Goal: Task Accomplishment & Management: Use online tool/utility

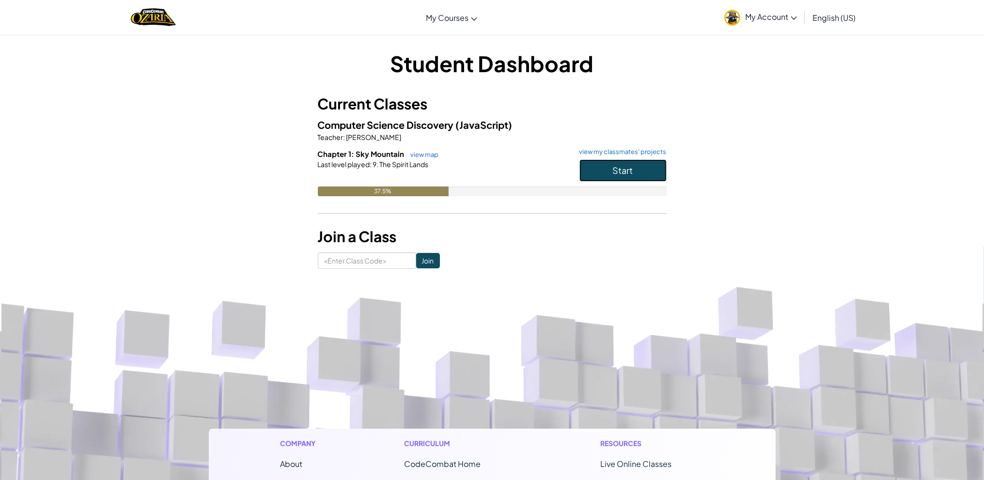
click at [659, 172] on button "Start" at bounding box center [622, 170] width 87 height 22
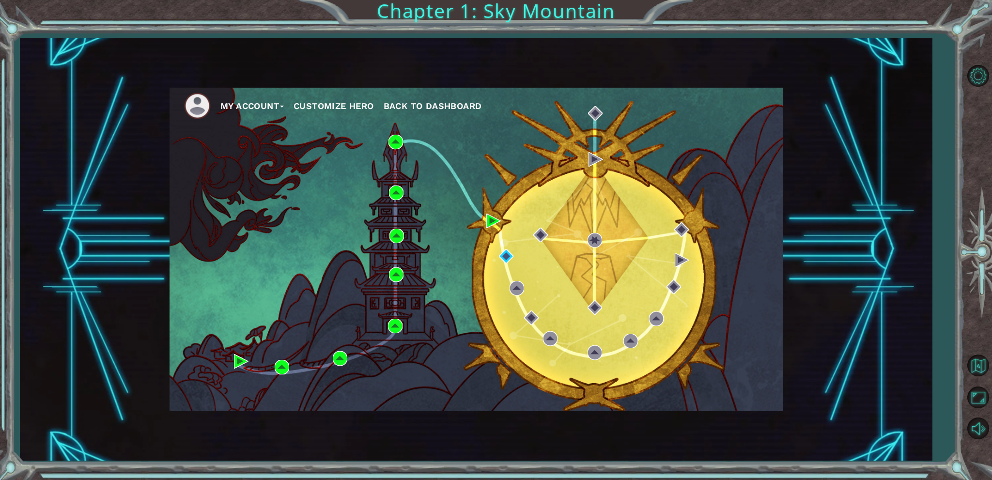
click at [486, 218] on div "My Account Customize Hero Back to Dashboard" at bounding box center [476, 250] width 613 height 324
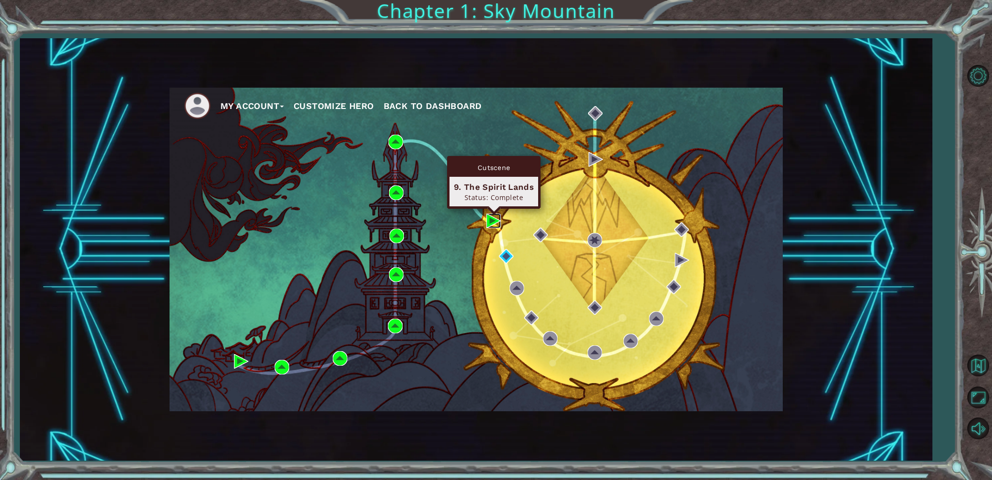
click at [486, 220] on img at bounding box center [493, 221] width 15 height 15
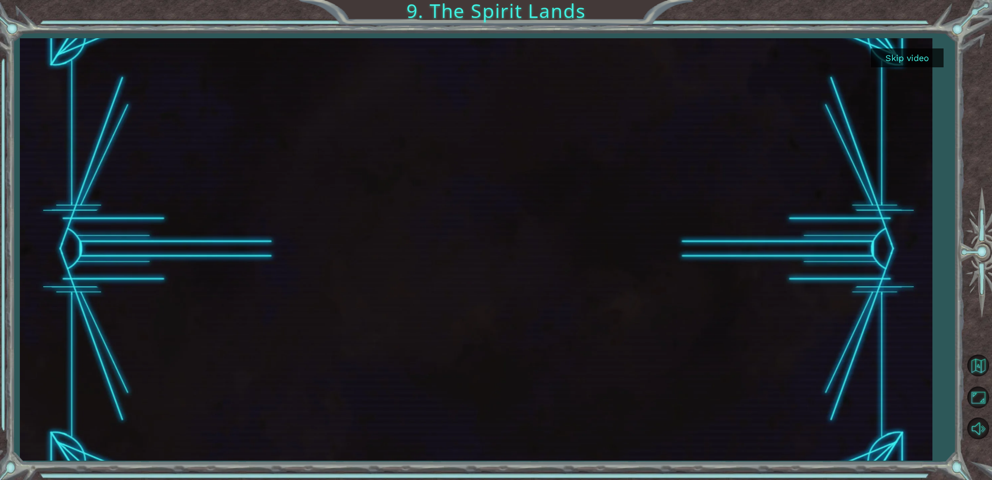
click at [913, 57] on button "Skip video" at bounding box center [907, 57] width 73 height 19
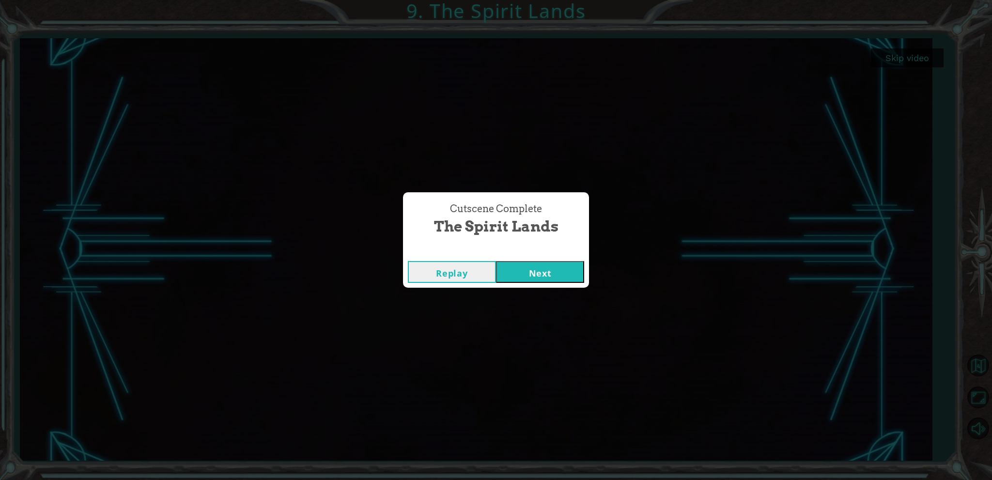
click at [523, 265] on button "Next" at bounding box center [540, 272] width 88 height 22
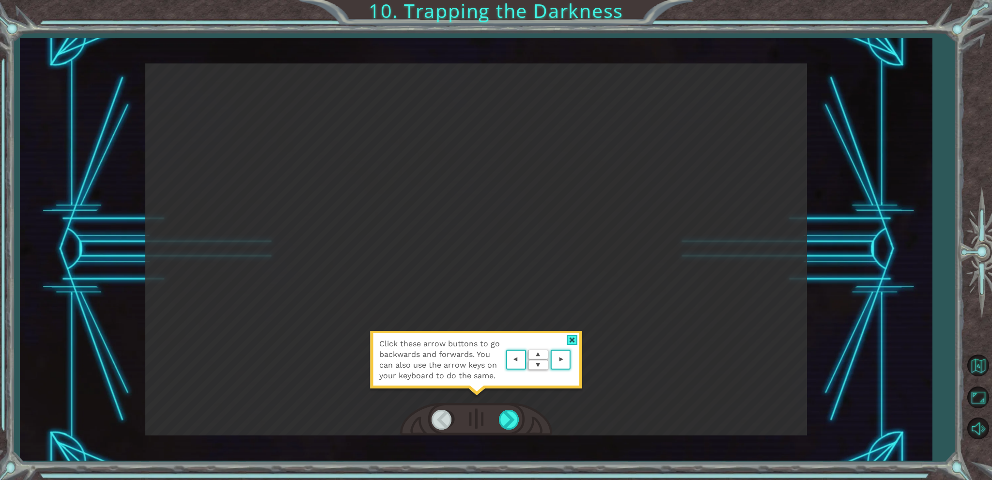
click at [581, 341] on div "Click these arrow buttons to go backwards and forwards. You can also use the ar…" at bounding box center [476, 365] width 213 height 68
click at [573, 336] on div at bounding box center [572, 340] width 11 height 10
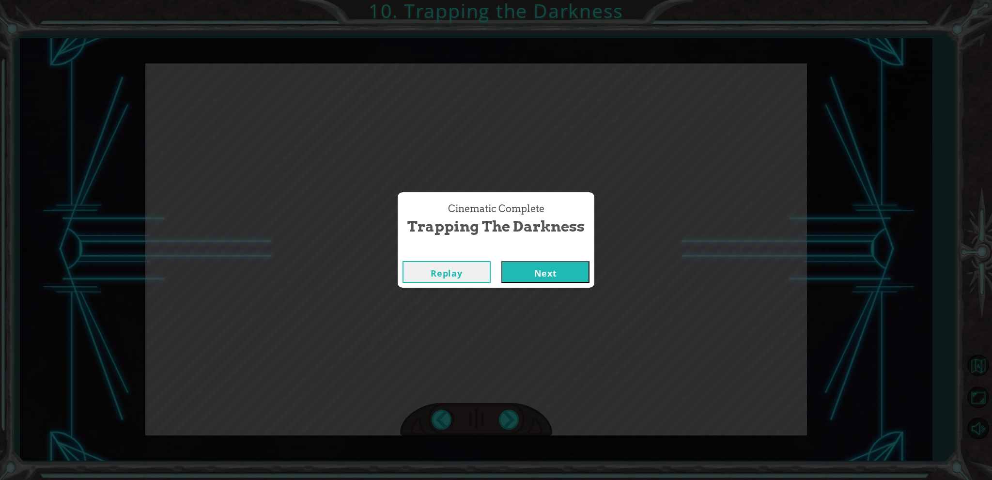
click at [564, 274] on button "Next" at bounding box center [545, 272] width 88 height 22
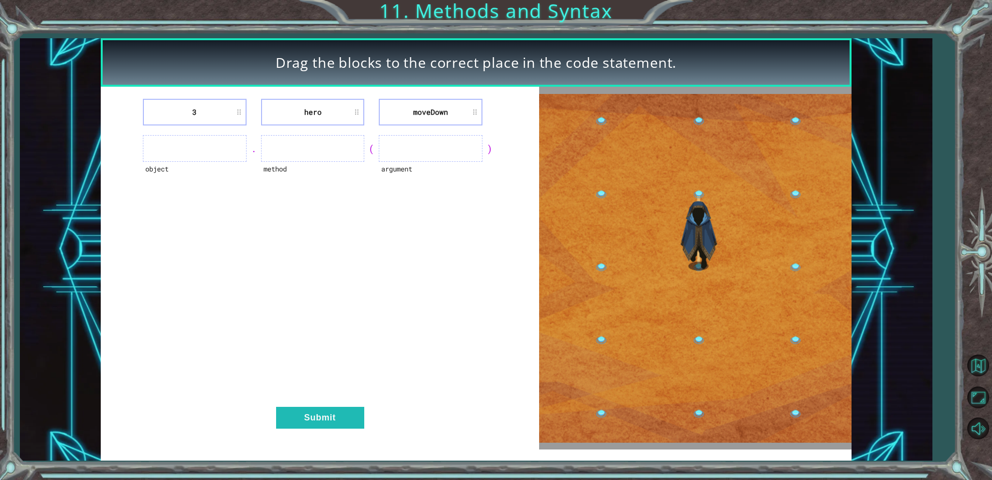
click at [188, 151] on ul at bounding box center [195, 148] width 104 height 27
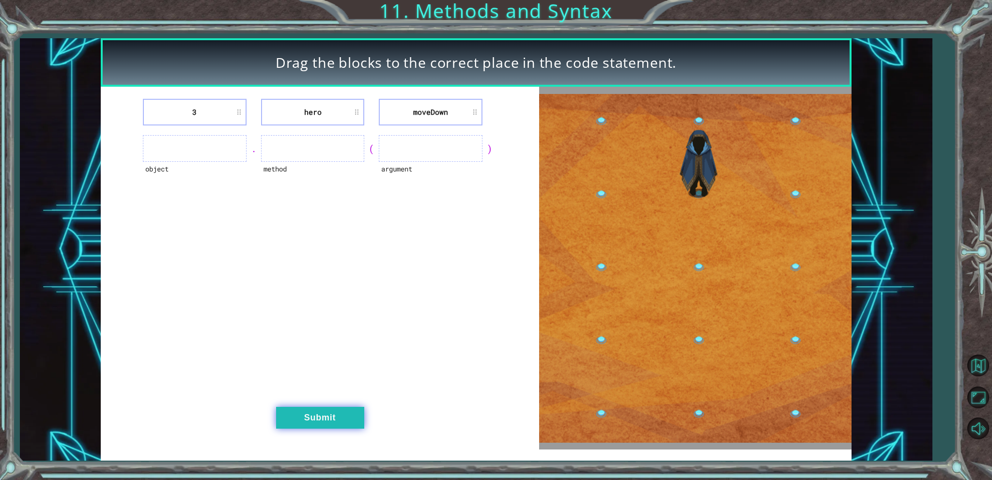
click at [316, 424] on button "Submit" at bounding box center [320, 418] width 88 height 22
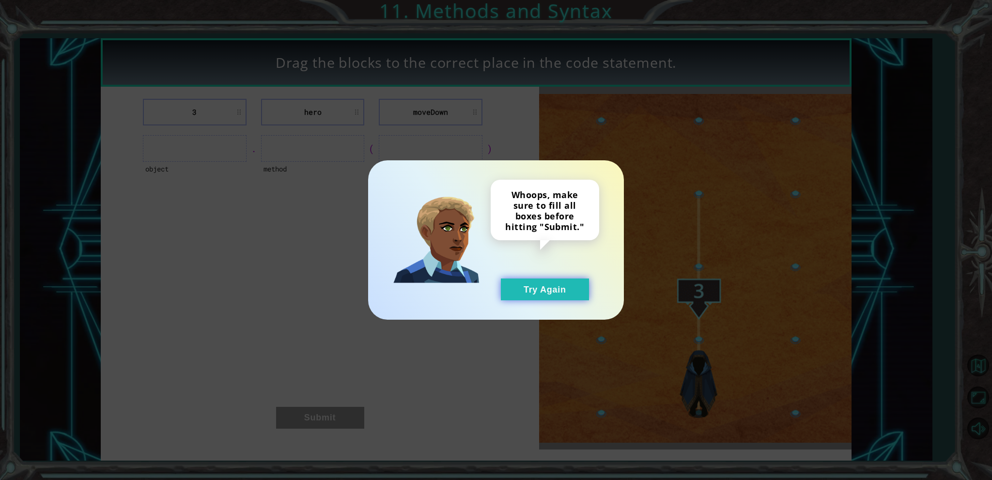
click at [575, 296] on button "Try Again" at bounding box center [545, 290] width 88 height 22
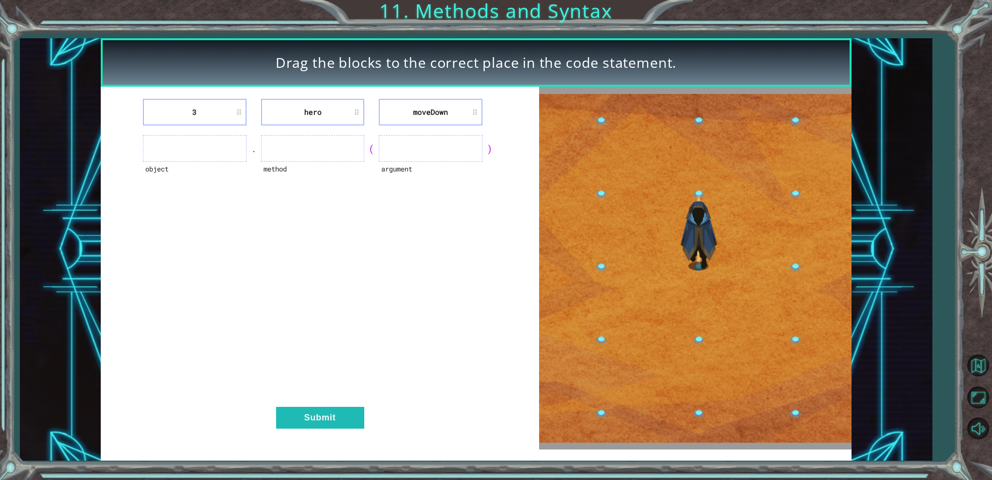
click at [341, 142] on ul at bounding box center [313, 148] width 104 height 27
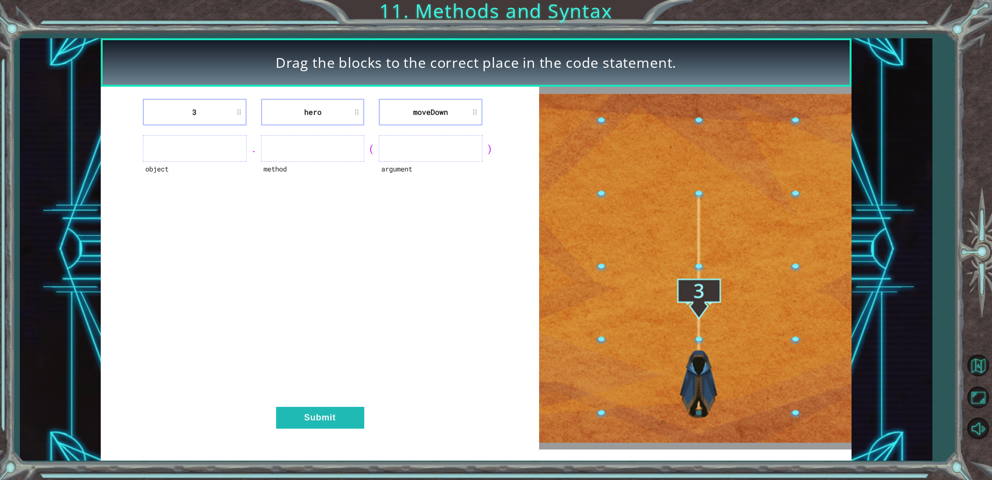
click at [327, 111] on li "hero" at bounding box center [313, 112] width 104 height 27
click at [327, 146] on ul at bounding box center [313, 148] width 104 height 27
click at [413, 145] on ul at bounding box center [431, 148] width 104 height 27
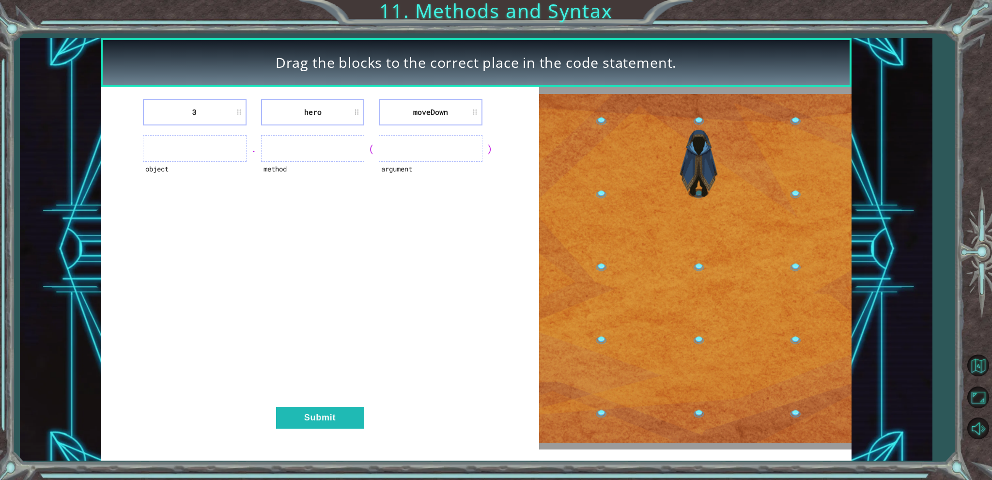
click at [208, 108] on li "3" at bounding box center [195, 112] width 104 height 27
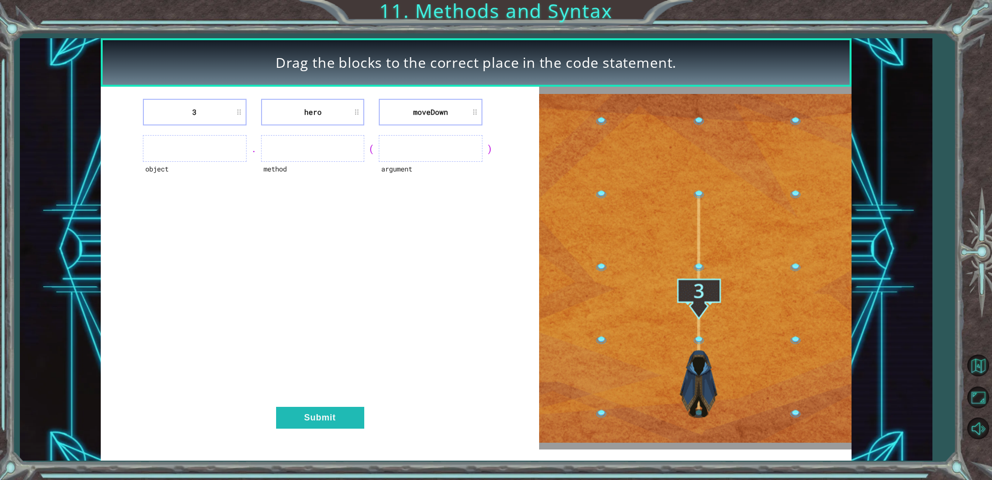
click at [208, 108] on li "3" at bounding box center [195, 112] width 104 height 27
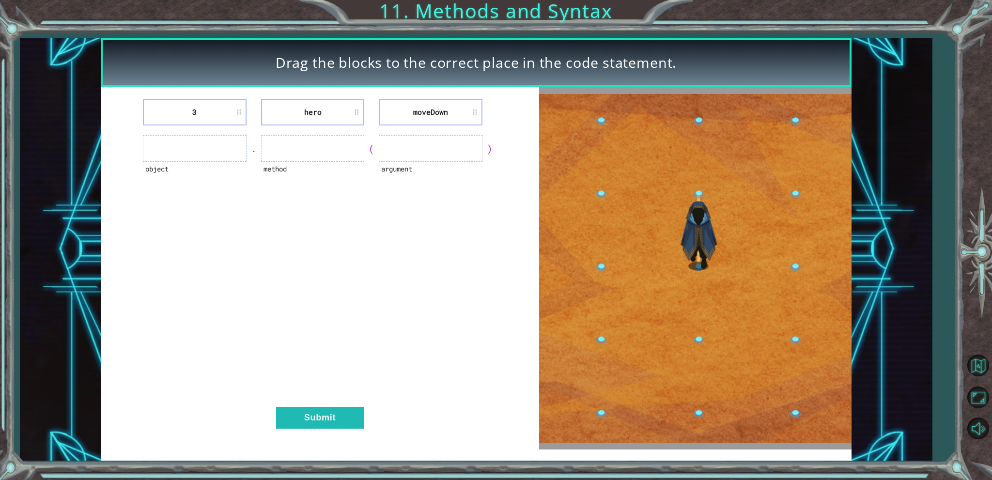
click at [208, 108] on li "3" at bounding box center [195, 112] width 104 height 27
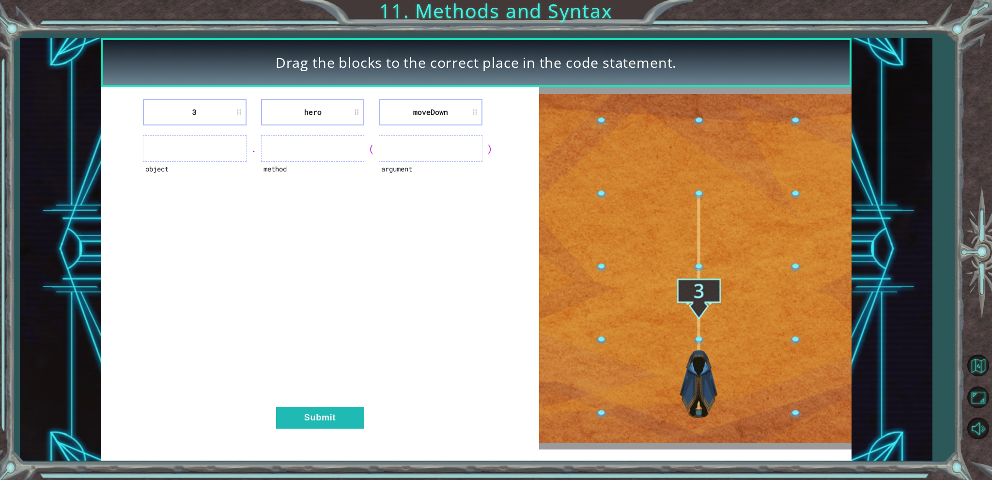
click at [208, 108] on li "3" at bounding box center [195, 112] width 104 height 27
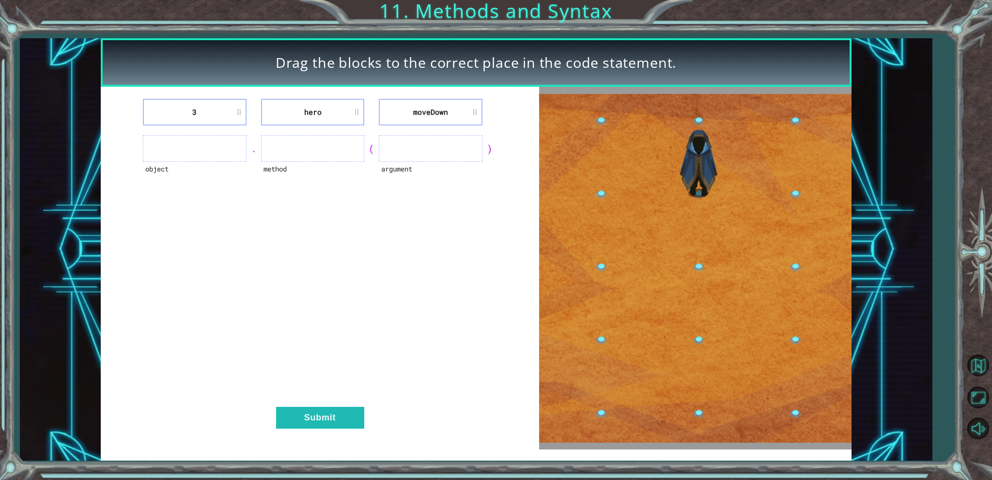
click at [208, 108] on li "3" at bounding box center [195, 112] width 104 height 27
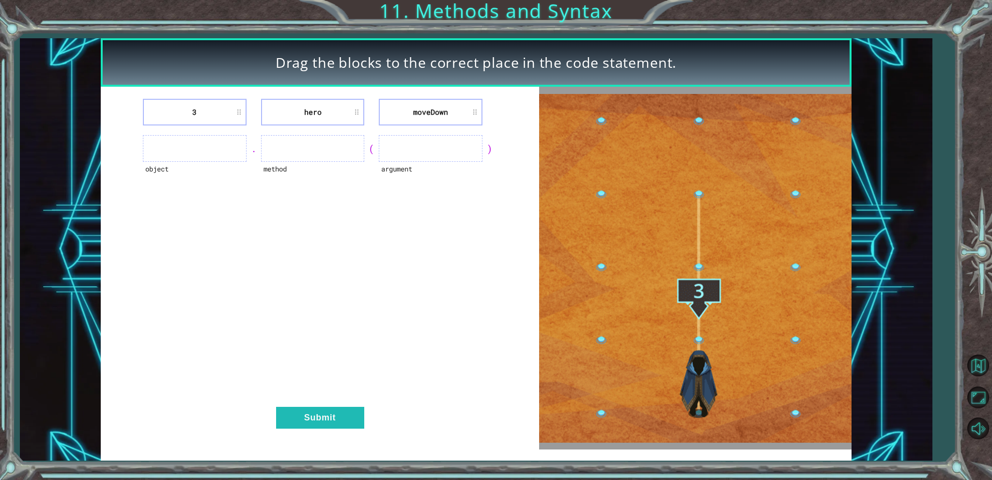
drag, startPoint x: 203, startPoint y: 109, endPoint x: 482, endPoint y: 159, distance: 283.4
click at [202, 110] on li "3" at bounding box center [195, 112] width 104 height 27
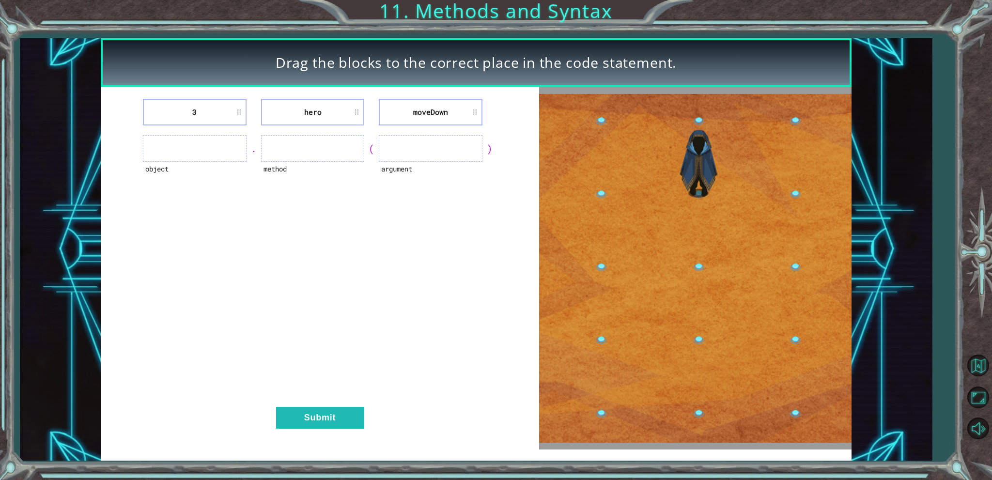
click at [482, 146] on div ")" at bounding box center [489, 149] width 15 height 14
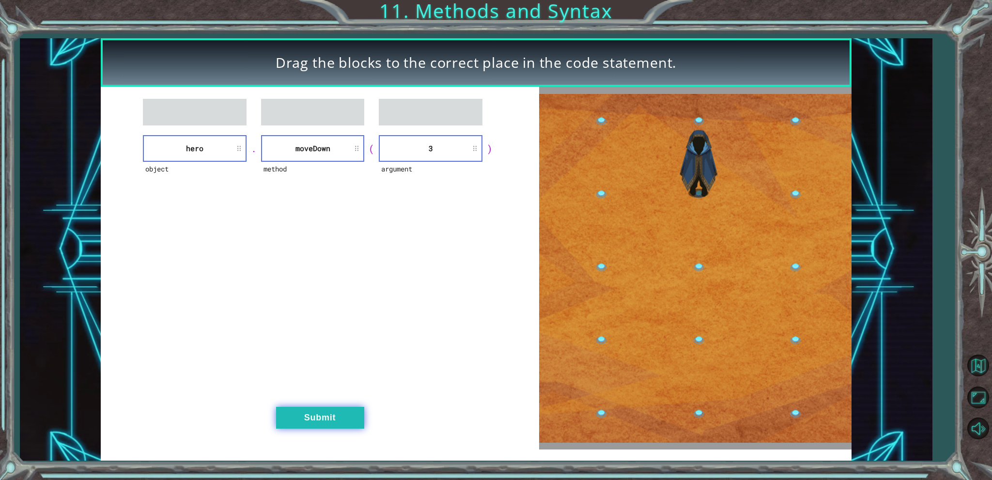
click at [325, 412] on button "Submit" at bounding box center [320, 418] width 88 height 22
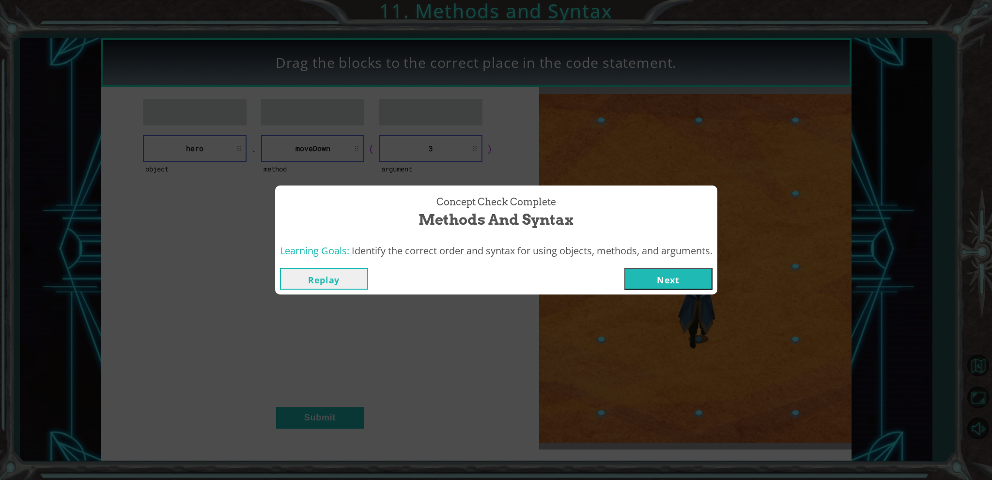
click at [672, 286] on button "Next" at bounding box center [668, 279] width 88 height 22
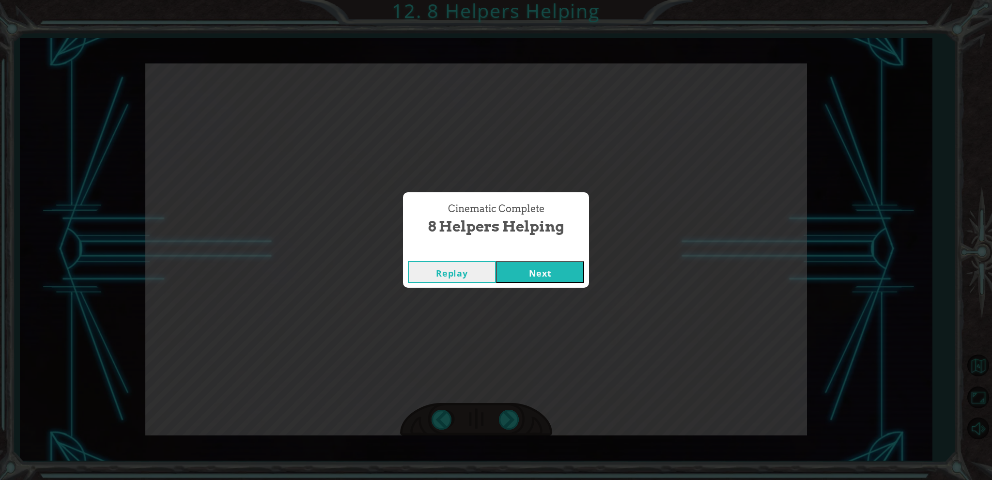
click at [550, 275] on button "Next" at bounding box center [540, 272] width 88 height 22
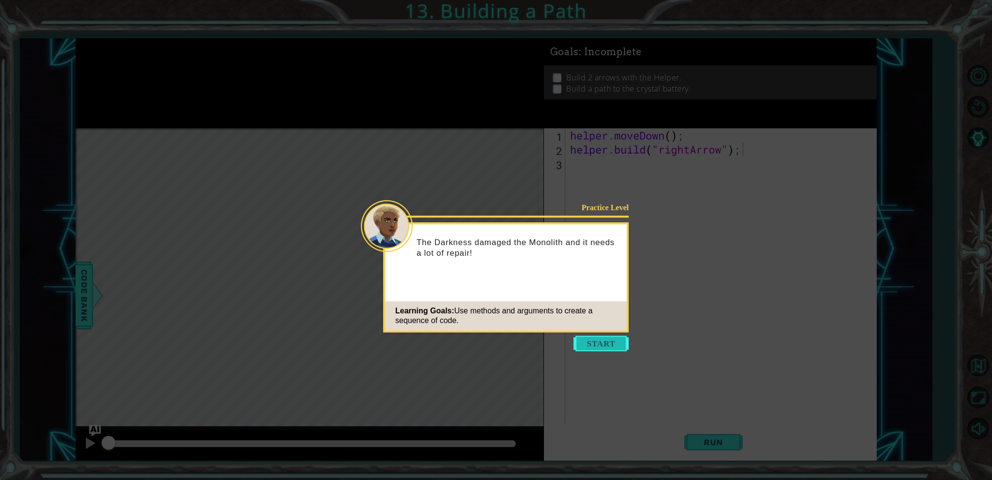
click at [597, 347] on button "Start" at bounding box center [600, 343] width 55 height 15
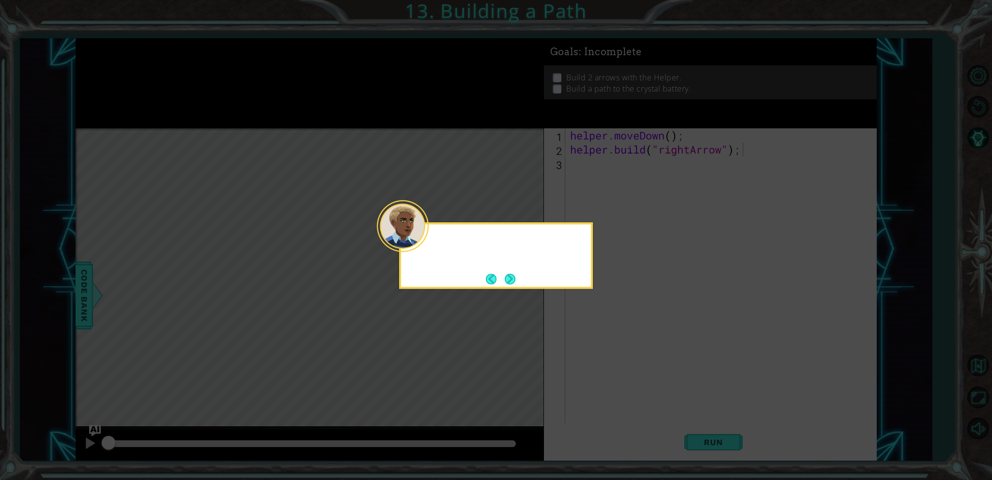
click at [597, 347] on icon at bounding box center [496, 240] width 992 height 480
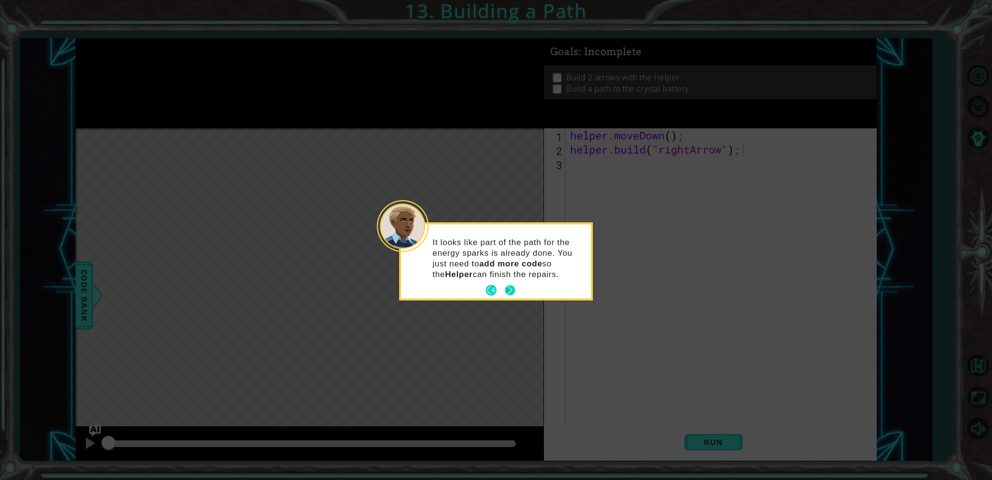
click at [511, 295] on button "Next" at bounding box center [510, 290] width 14 height 14
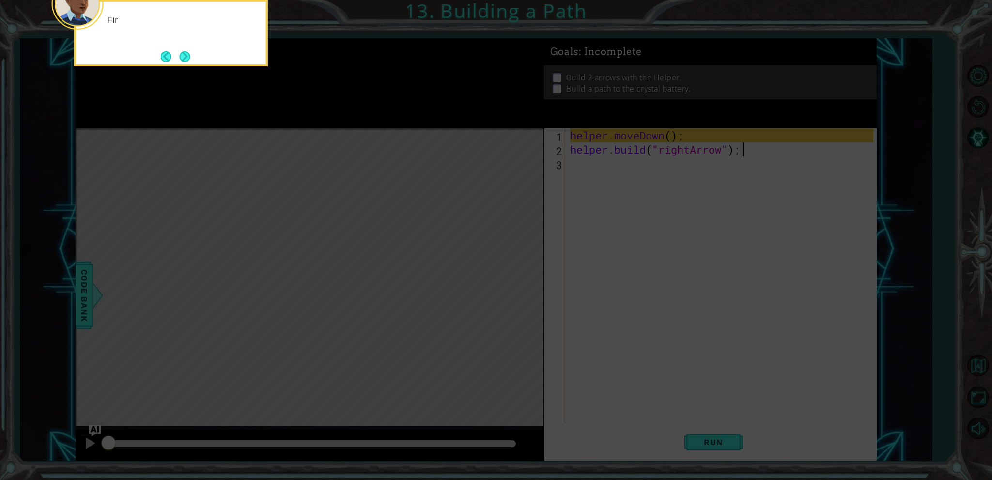
click at [511, 295] on icon at bounding box center [496, 72] width 992 height 816
click at [483, 262] on icon at bounding box center [496, 72] width 992 height 816
click at [179, 58] on button "Next" at bounding box center [184, 56] width 11 height 11
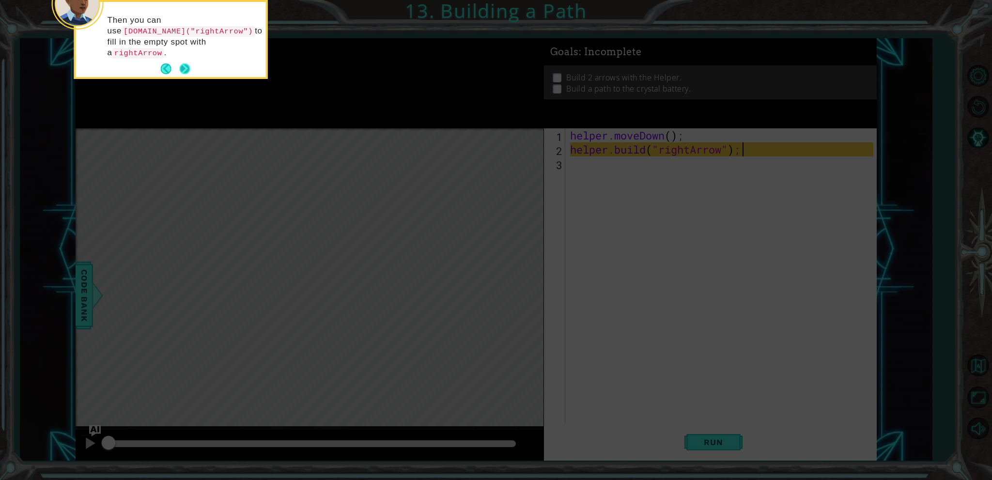
click at [190, 63] on button "Next" at bounding box center [184, 68] width 11 height 11
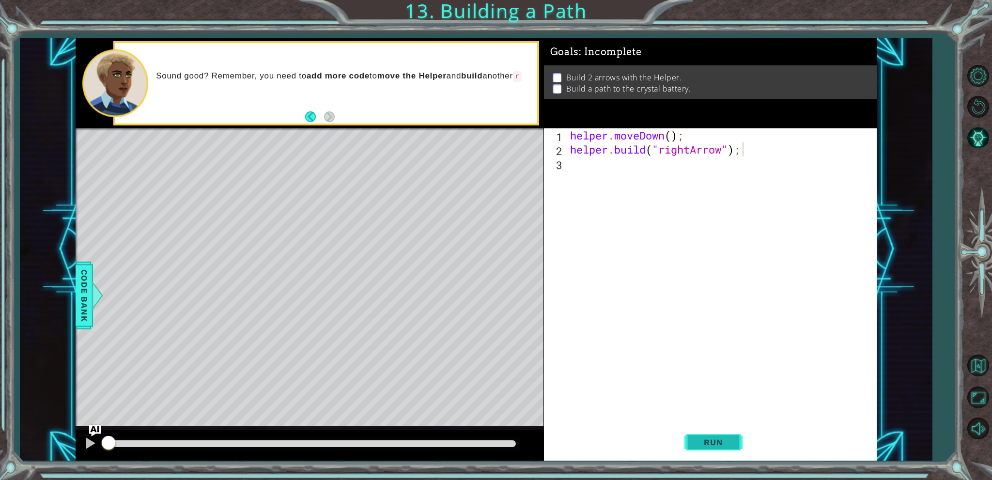
click at [721, 455] on button "Run" at bounding box center [713, 442] width 58 height 33
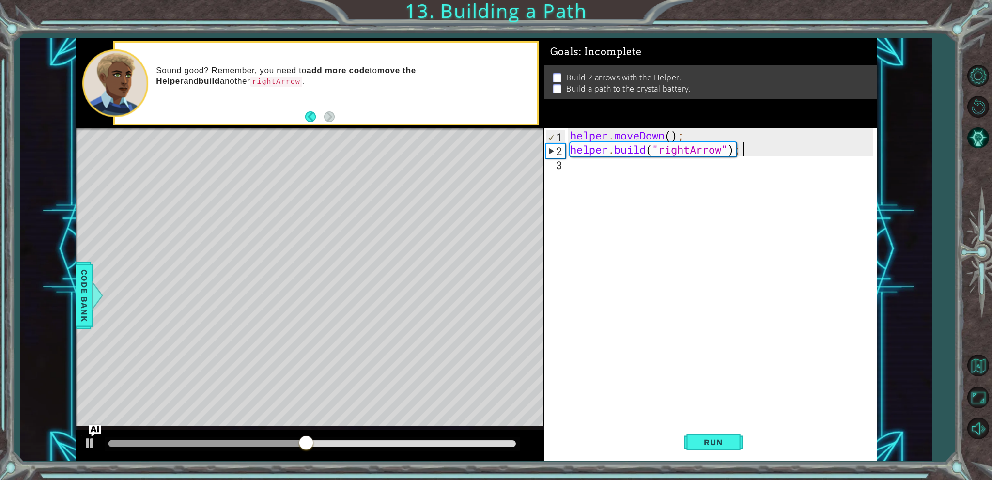
click at [644, 170] on div "helper . moveDown ( ) ; helper . build ( "rightArrow" ) ;" at bounding box center [723, 289] width 310 height 323
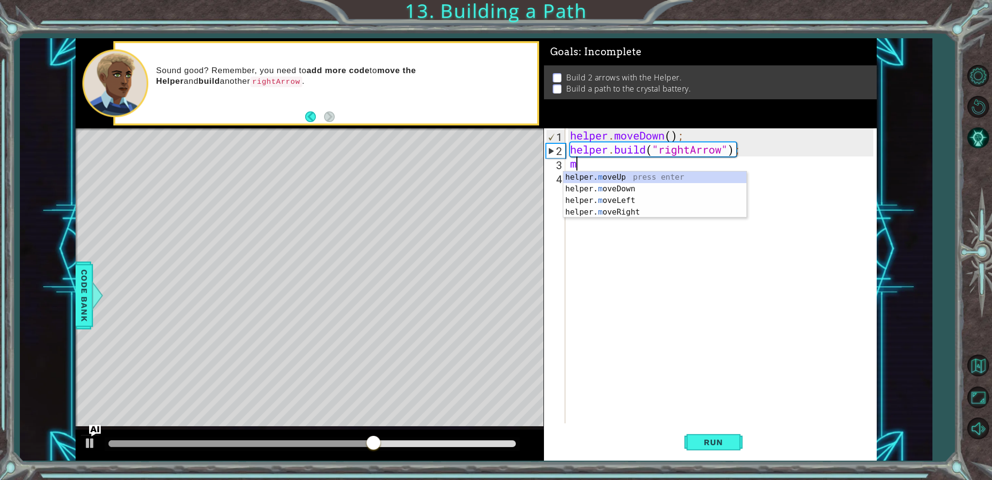
type textarea "m"
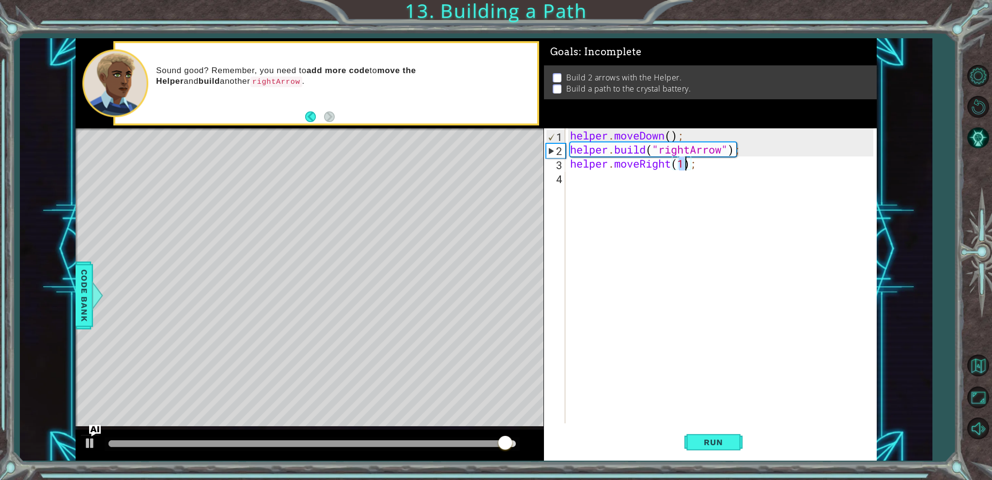
type textarea "helper.moveRight(3);"
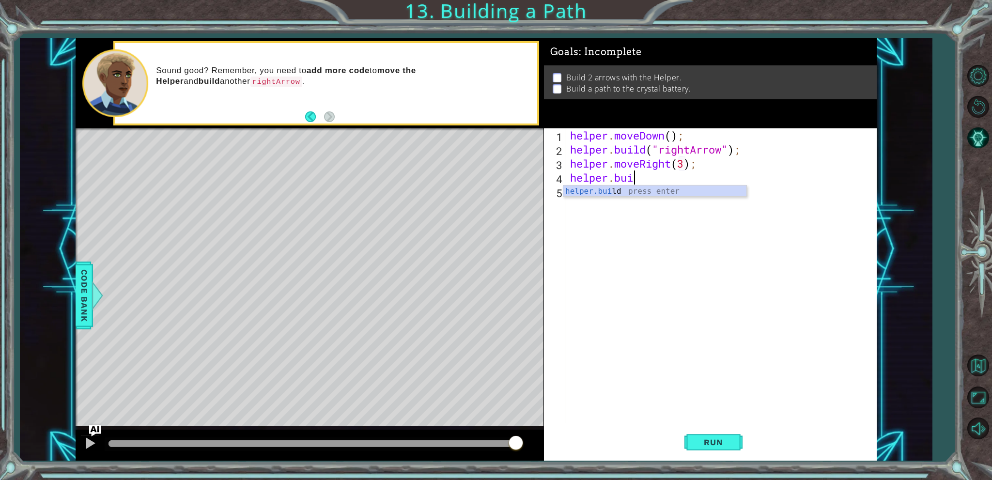
scroll to position [0, 2]
type textarea "[DOMAIN_NAME]("rightArrow");"
click at [713, 447] on button "Run" at bounding box center [713, 442] width 58 height 33
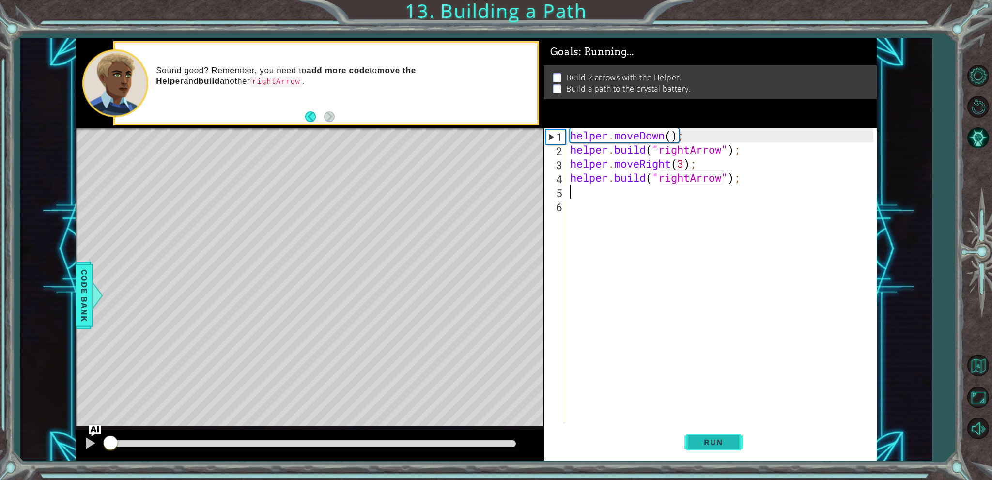
scroll to position [0, 0]
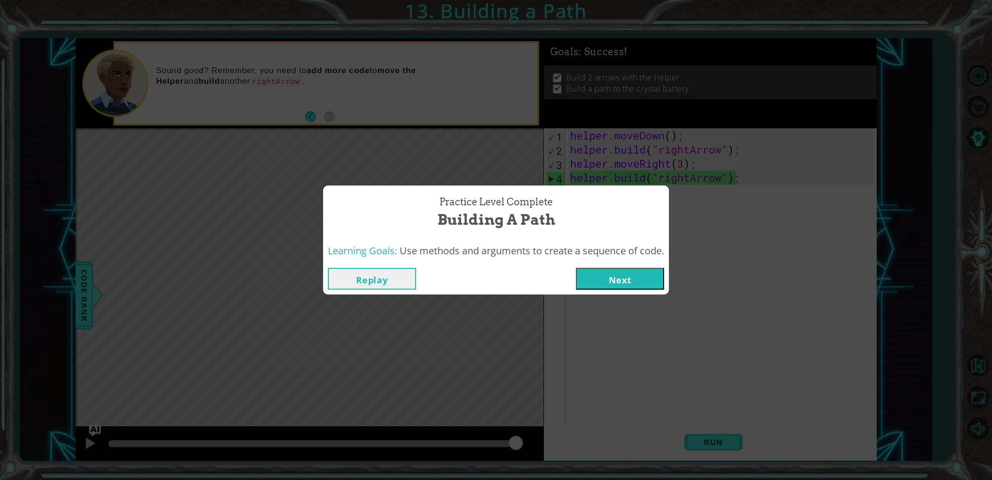
click at [635, 275] on button "Next" at bounding box center [620, 279] width 88 height 22
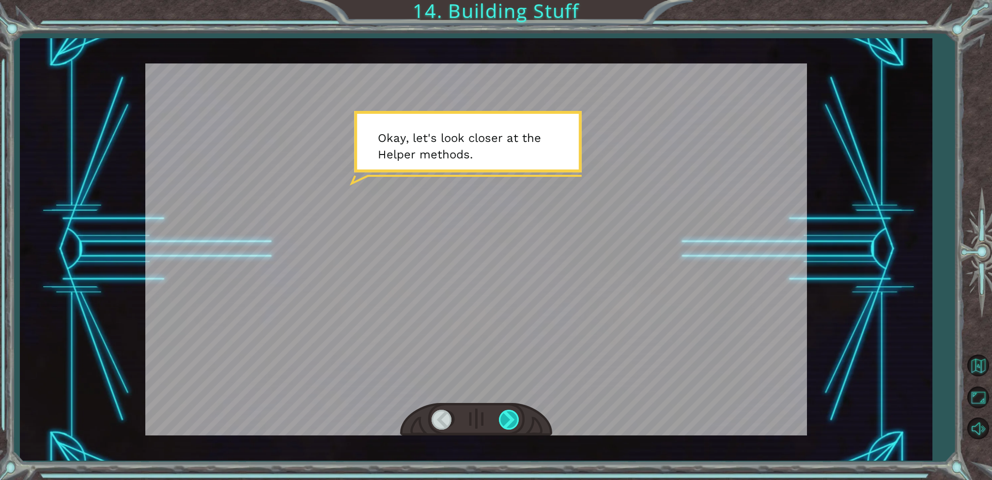
click at [499, 418] on div at bounding box center [510, 420] width 22 height 20
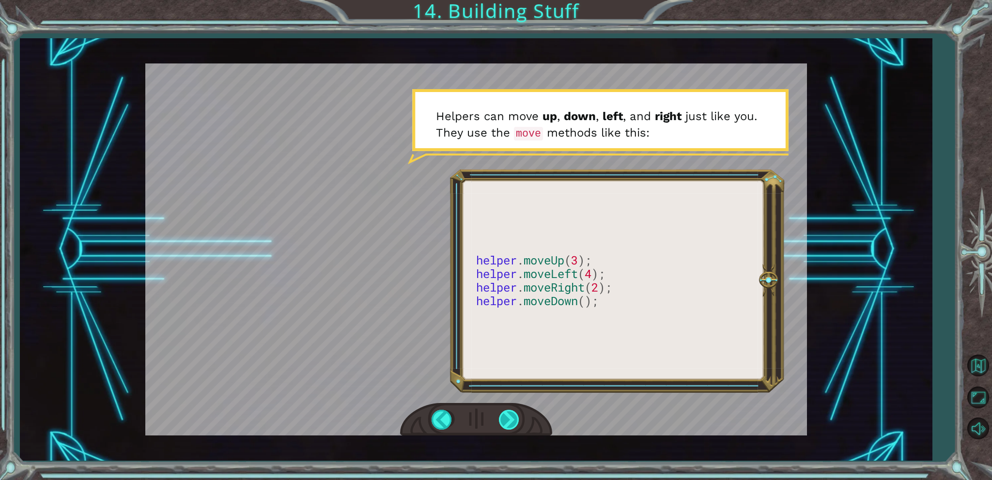
click at [507, 428] on div at bounding box center [510, 420] width 22 height 20
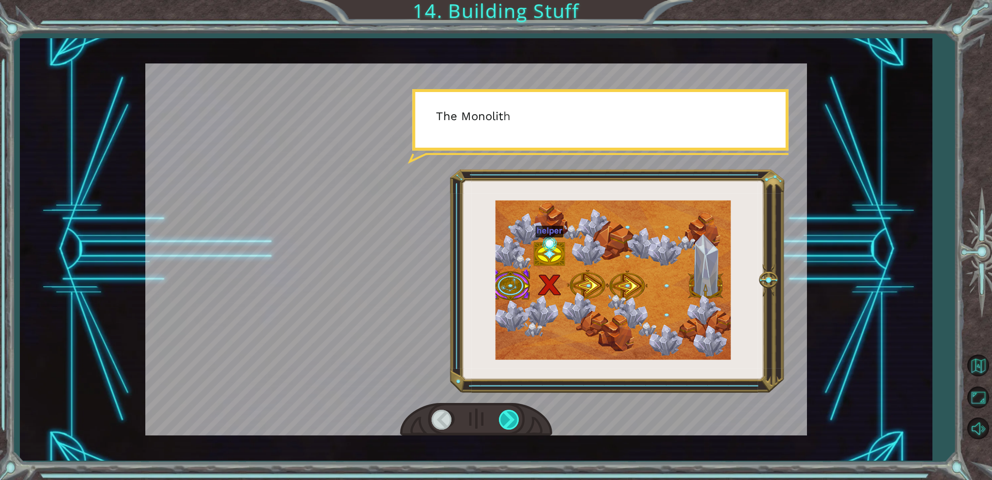
click at [507, 428] on div at bounding box center [510, 420] width 22 height 20
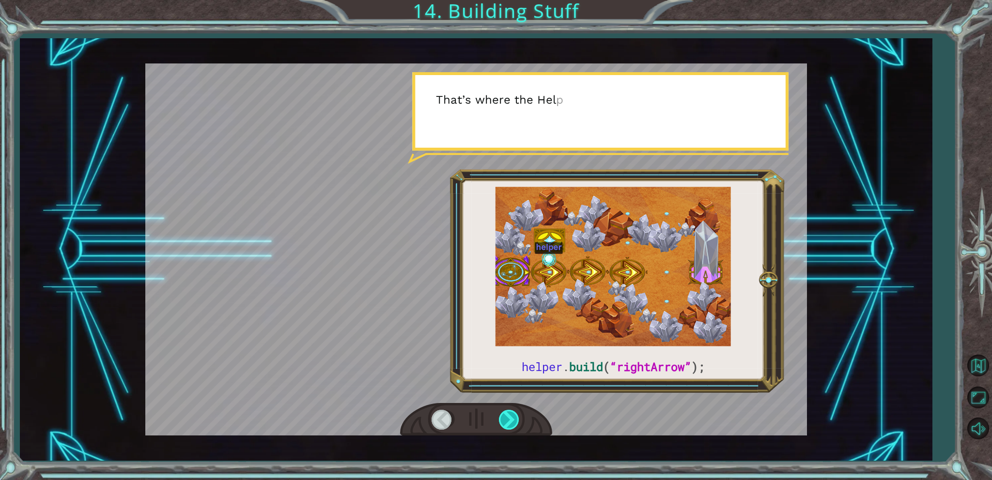
click at [507, 428] on div at bounding box center [510, 420] width 22 height 20
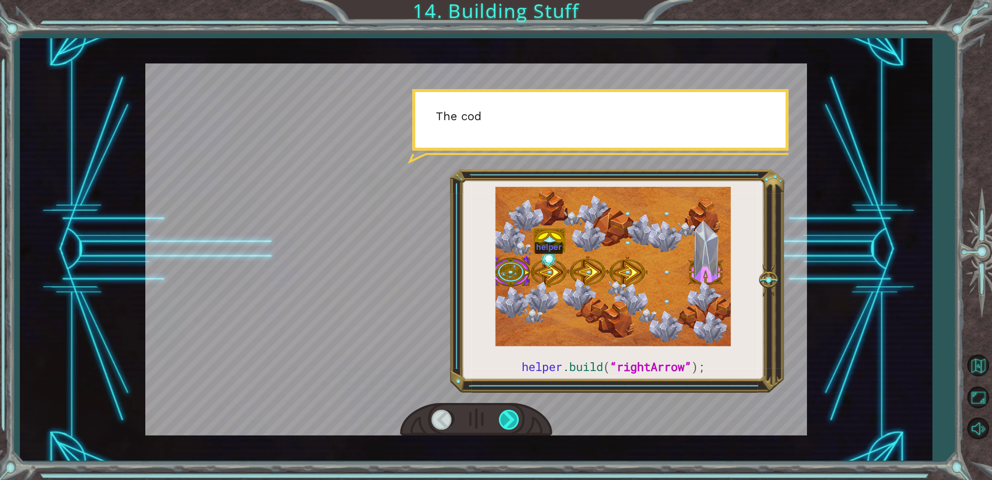
click at [507, 428] on div at bounding box center [510, 420] width 22 height 20
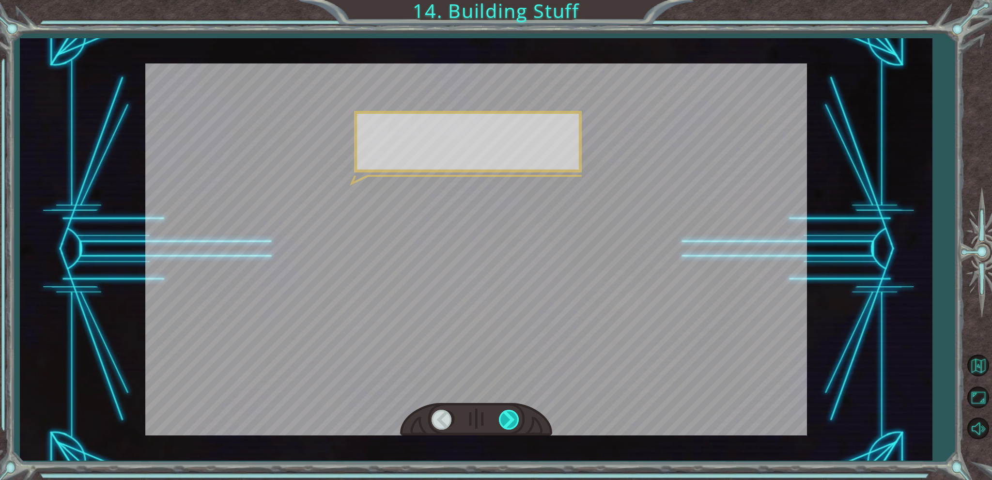
click at [507, 428] on div at bounding box center [510, 420] width 22 height 20
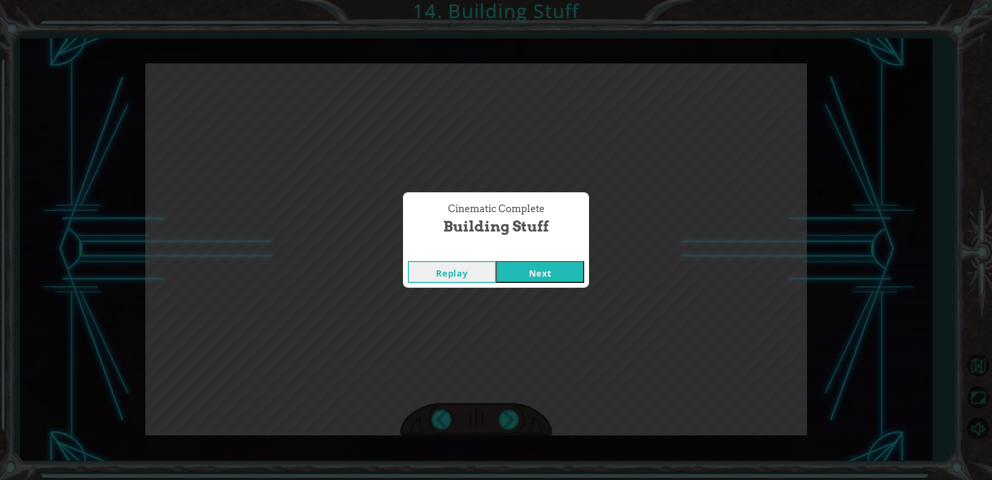
click at [575, 269] on button "Next" at bounding box center [540, 272] width 88 height 22
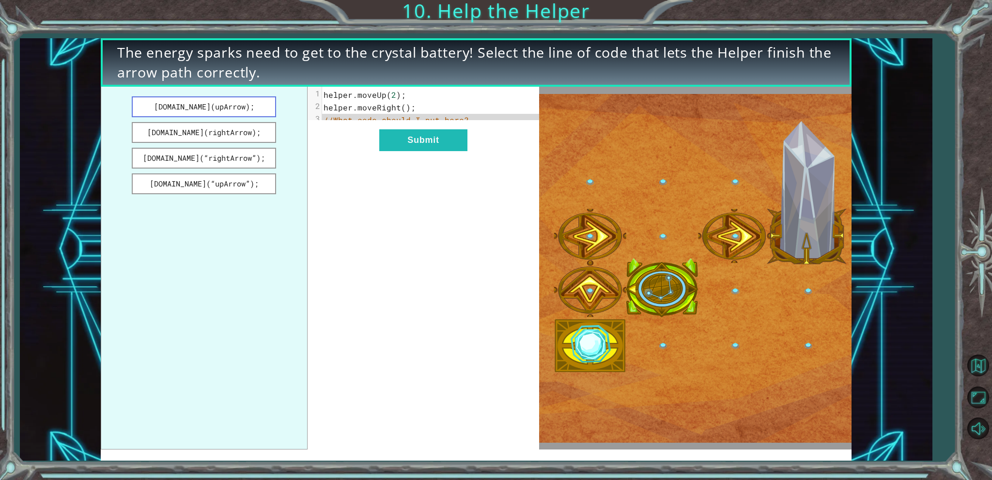
click at [180, 109] on button "[DOMAIN_NAME](upArrow);" at bounding box center [204, 106] width 144 height 21
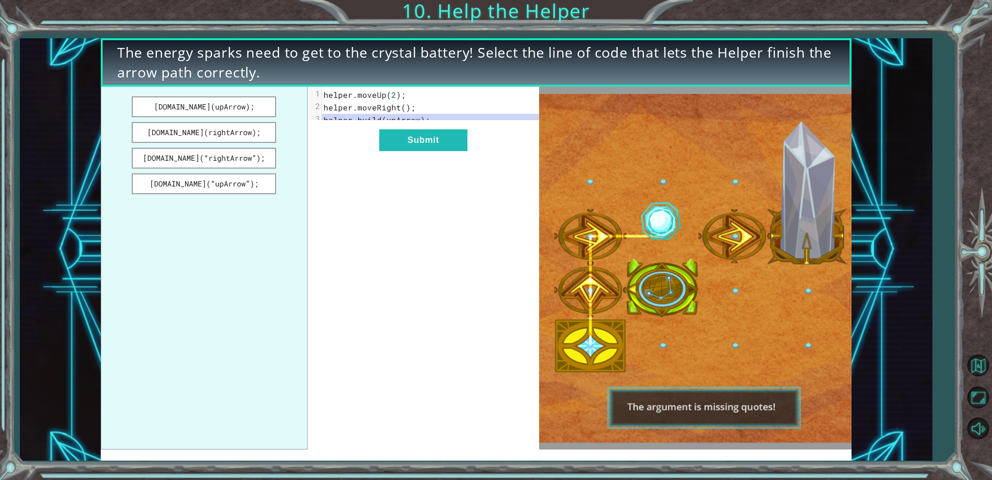
click at [409, 124] on span "upArrow" at bounding box center [404, 120] width 34 height 10
click at [403, 122] on span "upArrow" at bounding box center [404, 120] width 34 height 10
drag, startPoint x: 196, startPoint y: 158, endPoint x: 402, endPoint y: 125, distance: 208.9
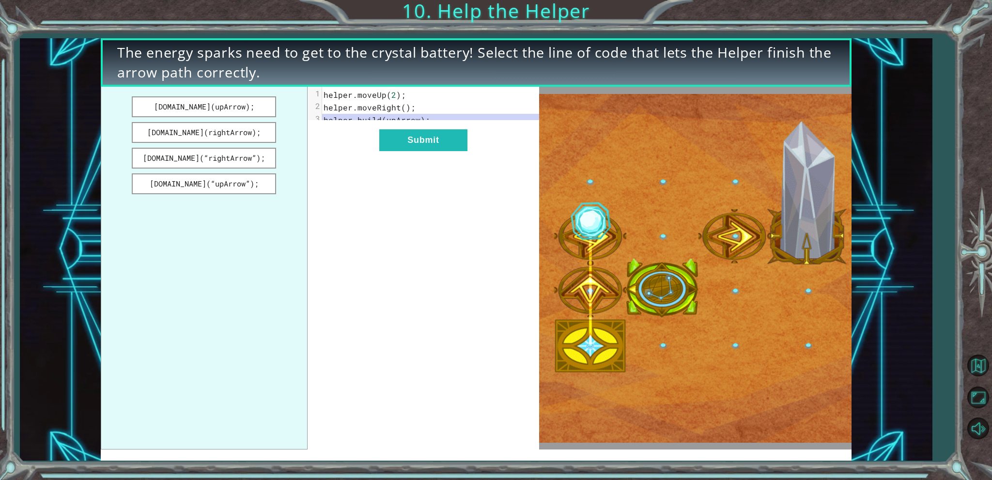
click at [402, 125] on div "[DOMAIN_NAME](upArrow); [DOMAIN_NAME](rightArrow); [DOMAIN_NAME](“rightArrow”);…" at bounding box center [320, 268] width 439 height 363
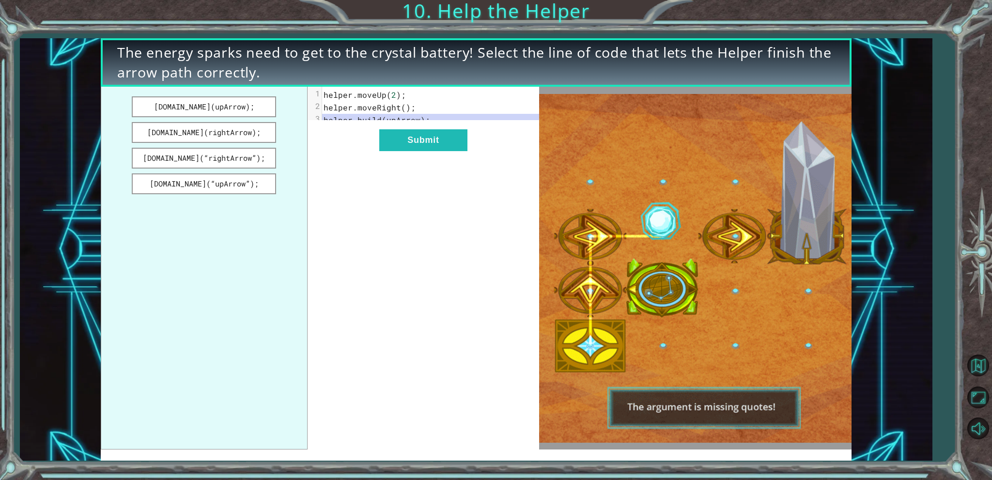
drag, startPoint x: 166, startPoint y: 151, endPoint x: 332, endPoint y: 124, distance: 167.9
click at [332, 124] on div "[DOMAIN_NAME](upArrow); [DOMAIN_NAME](rightArrow); [DOMAIN_NAME](“rightArrow”);…" at bounding box center [320, 268] width 439 height 363
click at [263, 157] on button "[DOMAIN_NAME](“rightArrow”);" at bounding box center [204, 158] width 144 height 21
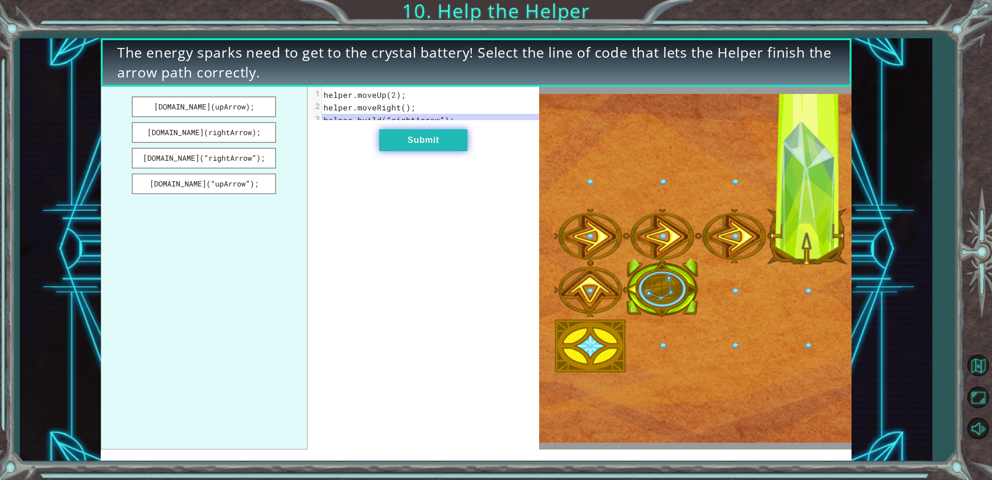
click at [426, 146] on button "Submit" at bounding box center [423, 140] width 88 height 22
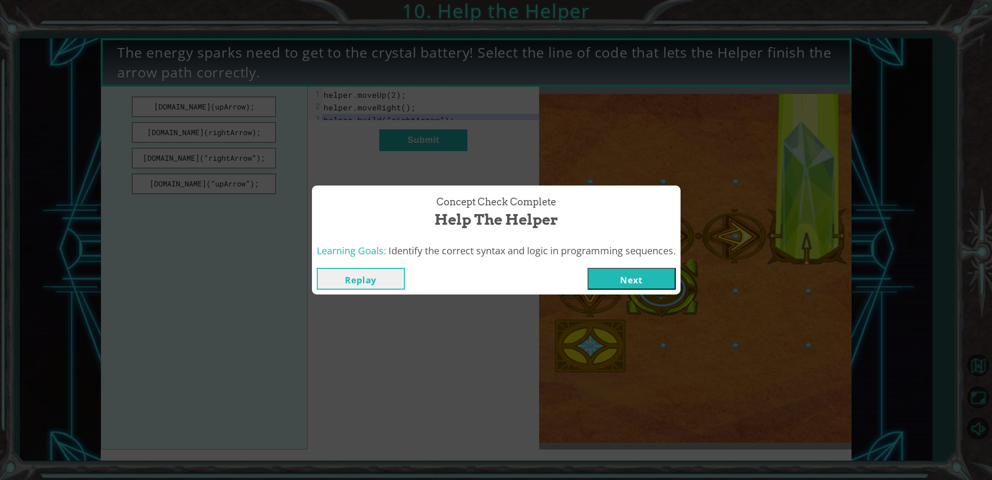
click at [630, 271] on button "Next" at bounding box center [632, 279] width 88 height 22
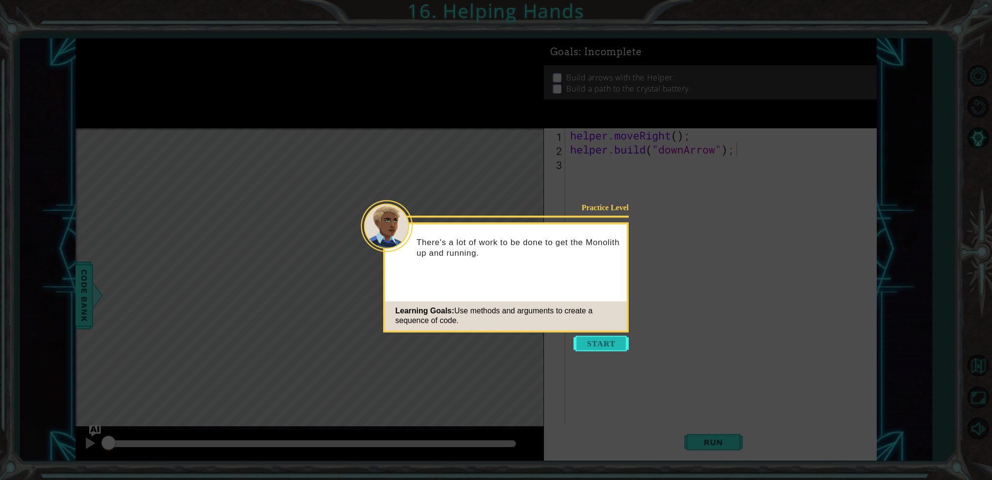
click at [589, 340] on button "Start" at bounding box center [600, 343] width 55 height 15
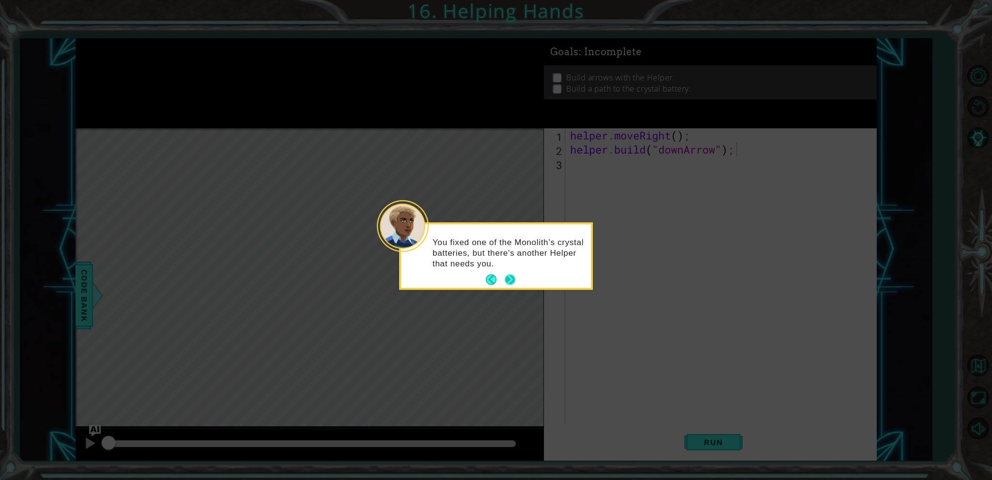
click at [510, 273] on footer at bounding box center [501, 280] width 30 height 15
click at [510, 275] on button "Next" at bounding box center [510, 280] width 11 height 11
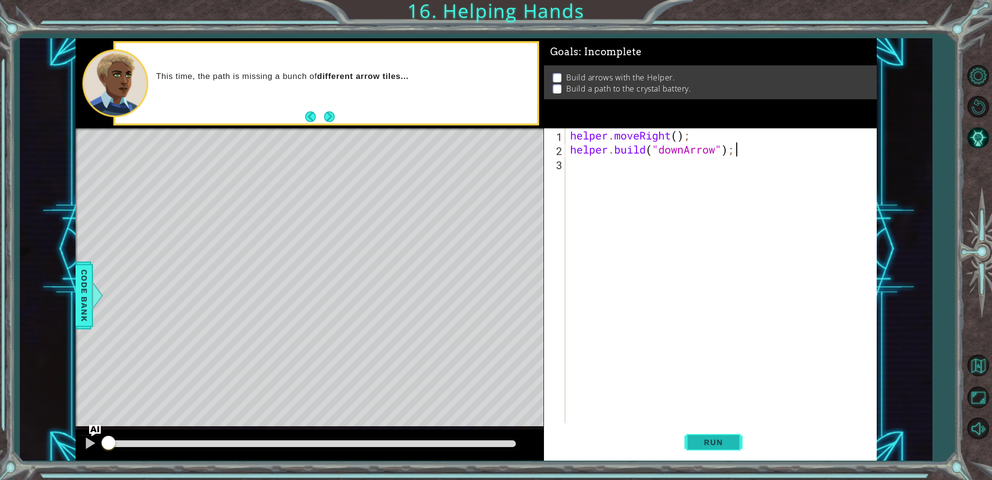
click at [700, 433] on button "Run" at bounding box center [713, 442] width 58 height 33
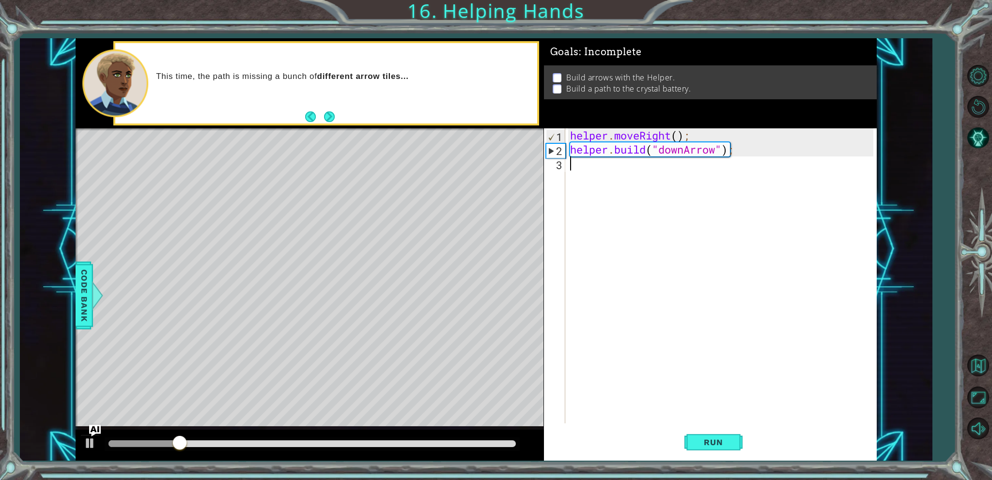
click at [704, 174] on div "helper . moveRight ( ) ; helper . build ( "downArrow" ) ;" at bounding box center [723, 289] width 310 height 323
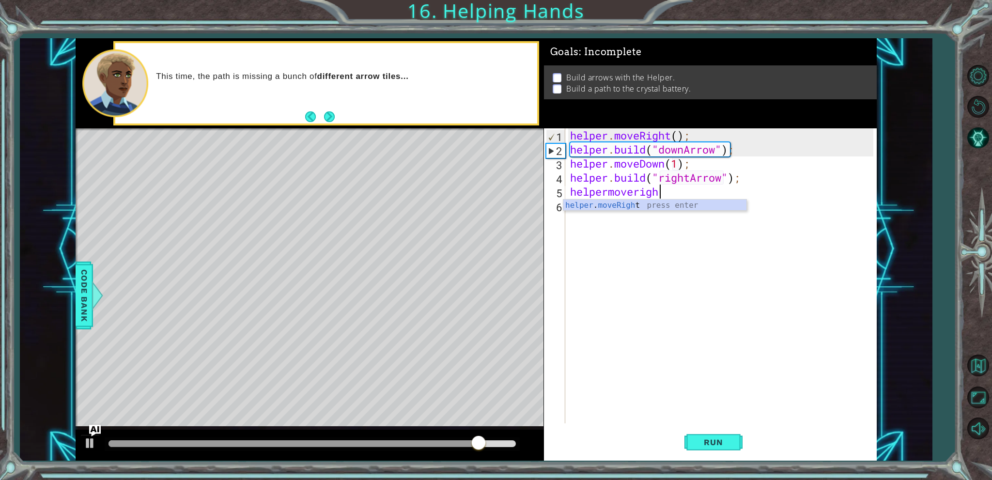
scroll to position [0, 3]
type textarea "helper.moveRight(1);"
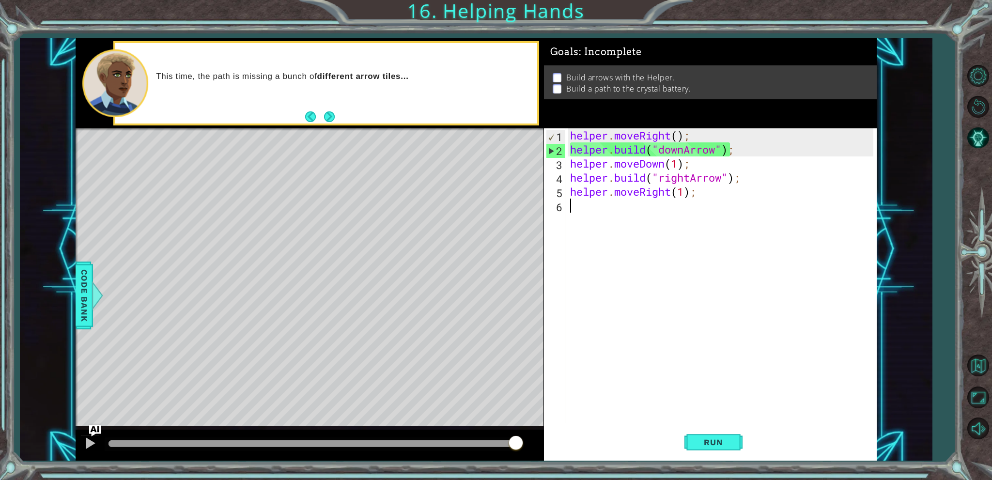
scroll to position [0, 0]
type textarea "helper.moveDown(1);"
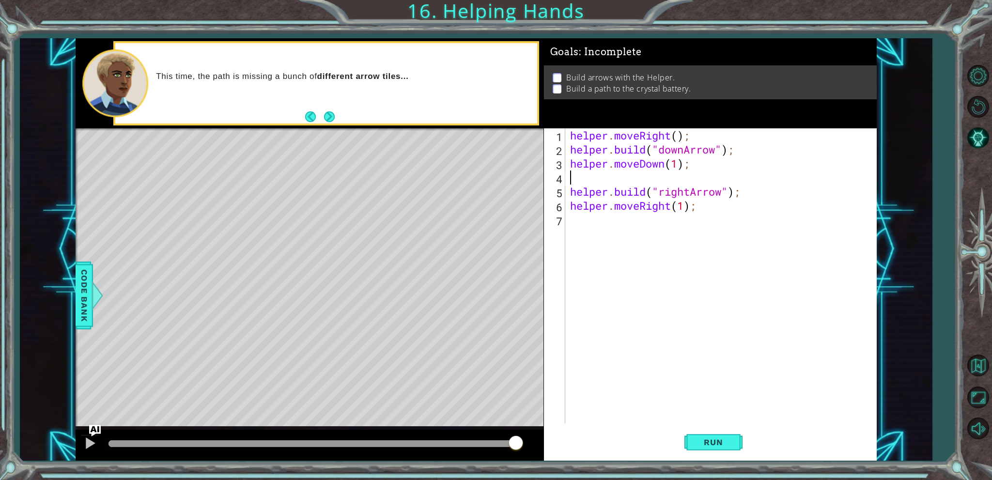
type textarea "h"
type textarea "repeat"
type textarea "repeat(3)"
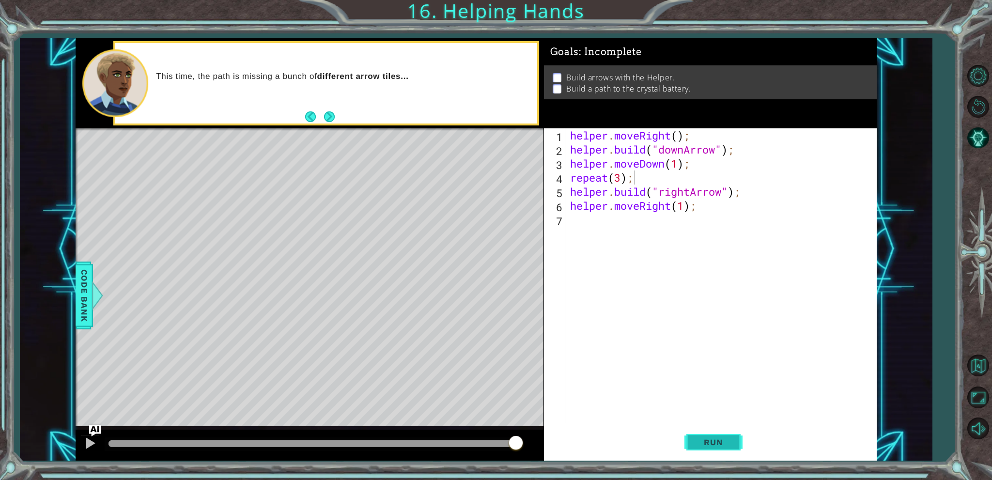
click at [731, 435] on button "Run" at bounding box center [713, 442] width 58 height 33
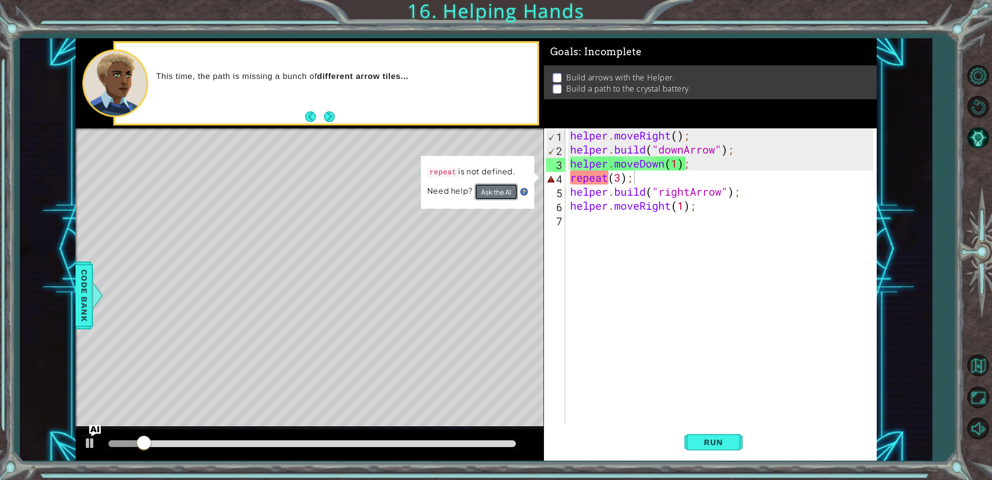
click at [494, 195] on button "Ask the AI" at bounding box center [496, 192] width 43 height 16
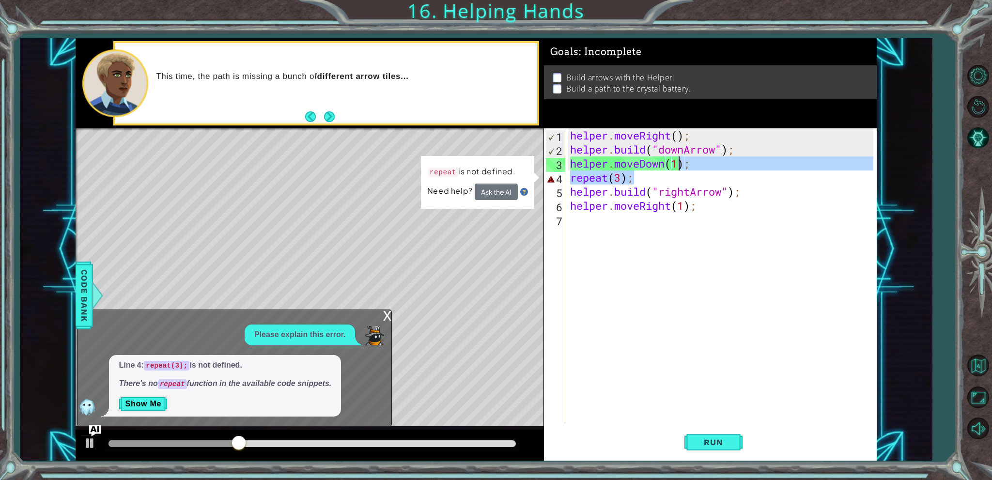
drag, startPoint x: 681, startPoint y: 183, endPoint x: 661, endPoint y: 185, distance: 19.5
click at [676, 173] on div "helper . moveRight ( ) ; helper . build ( "downArrow" ) ; helper . moveDown ( 1…" at bounding box center [723, 289] width 310 height 323
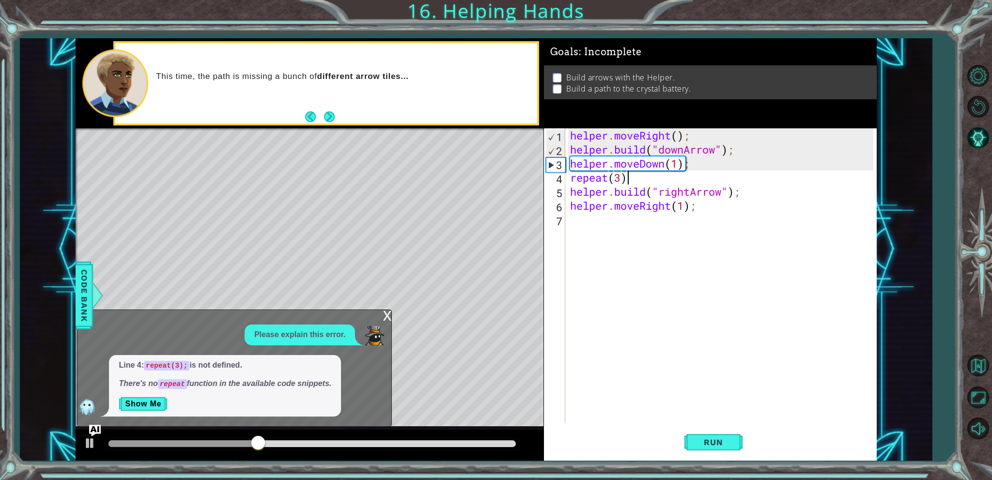
scroll to position [0, 0]
type textarea "r"
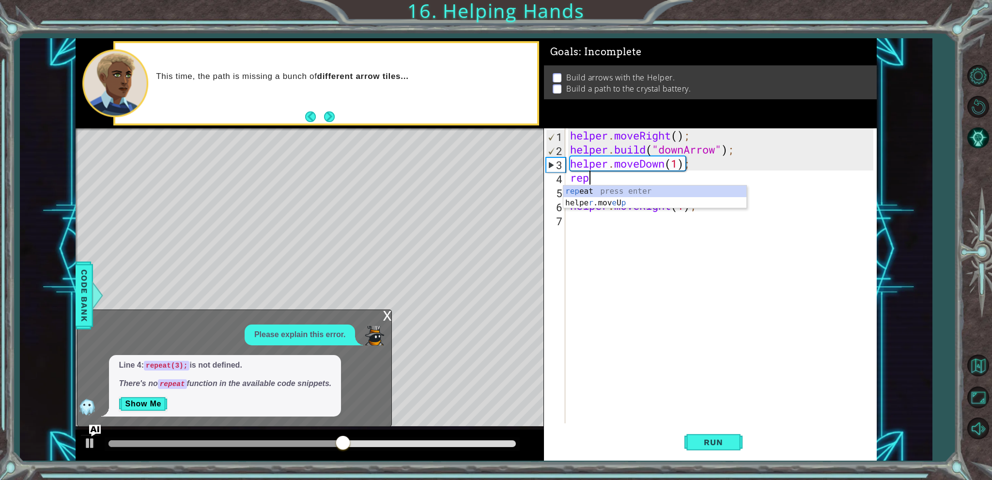
type textarea "r"
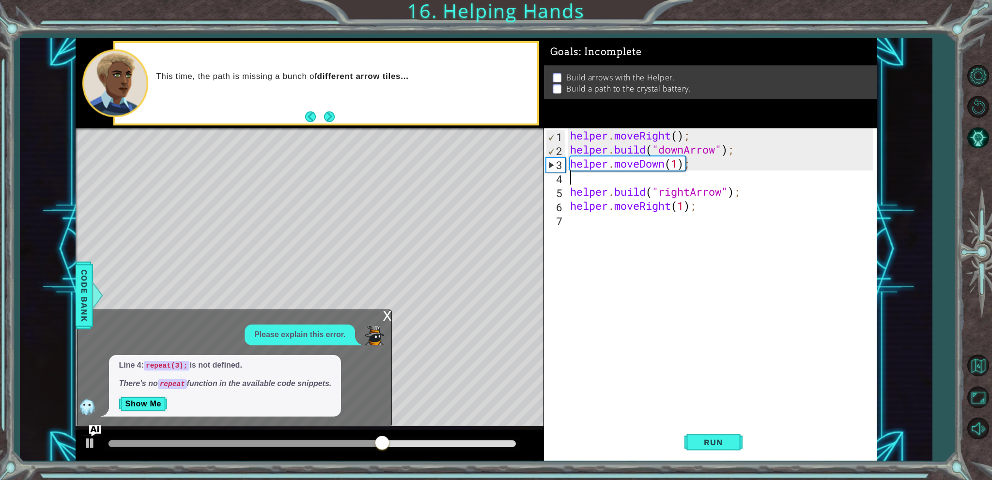
type textarea "helper.moveDown(1);"
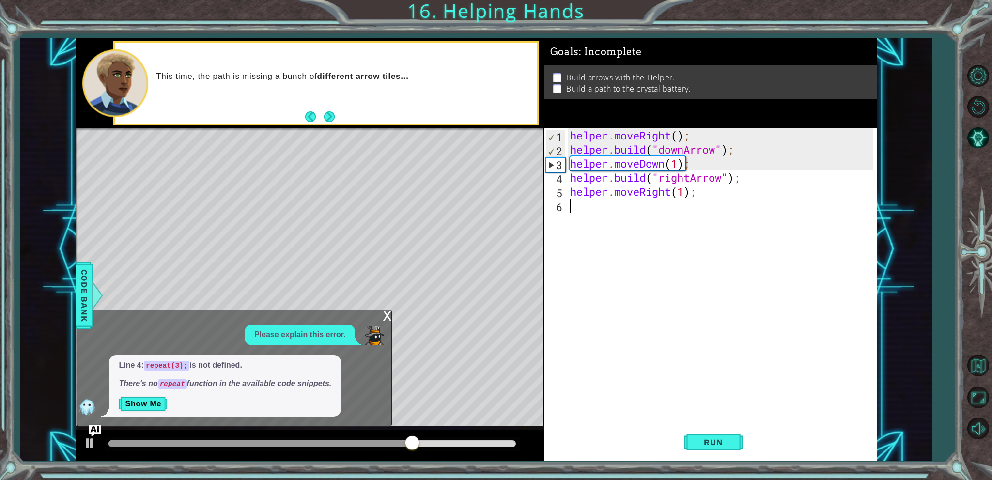
click at [650, 216] on div "helper . moveRight ( ) ; helper . build ( "downArrow" ) ; helper . moveDown ( 1…" at bounding box center [723, 289] width 310 height 323
type textarea "[DOMAIN_NAME]("rightArrow");"
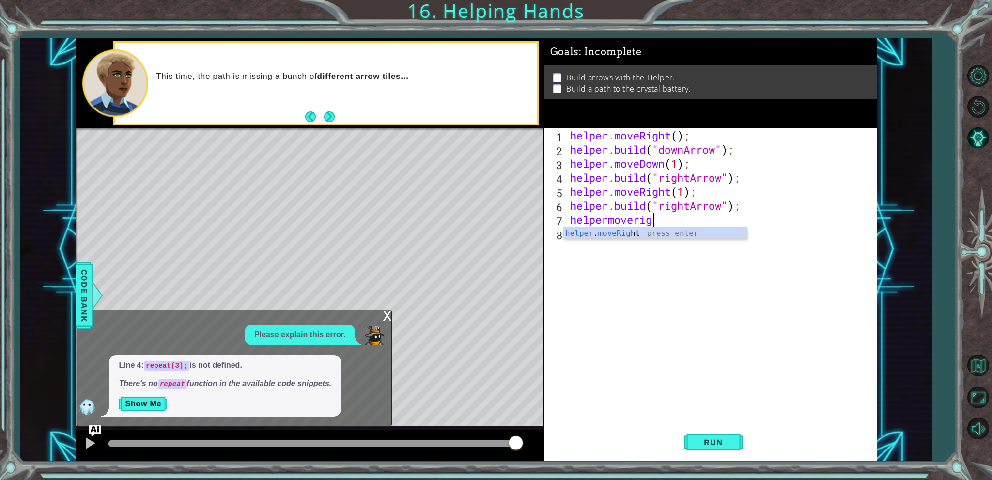
scroll to position [0, 3]
type textarea "helper.moveRight(1);"
type textarea "[DOMAIN_NAME]("upArrow");"
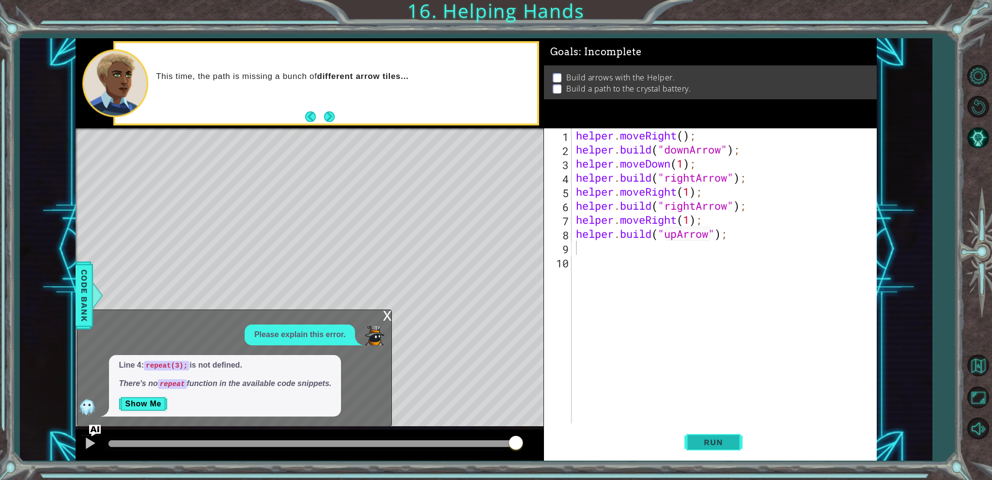
click at [720, 435] on button "Run" at bounding box center [713, 442] width 58 height 33
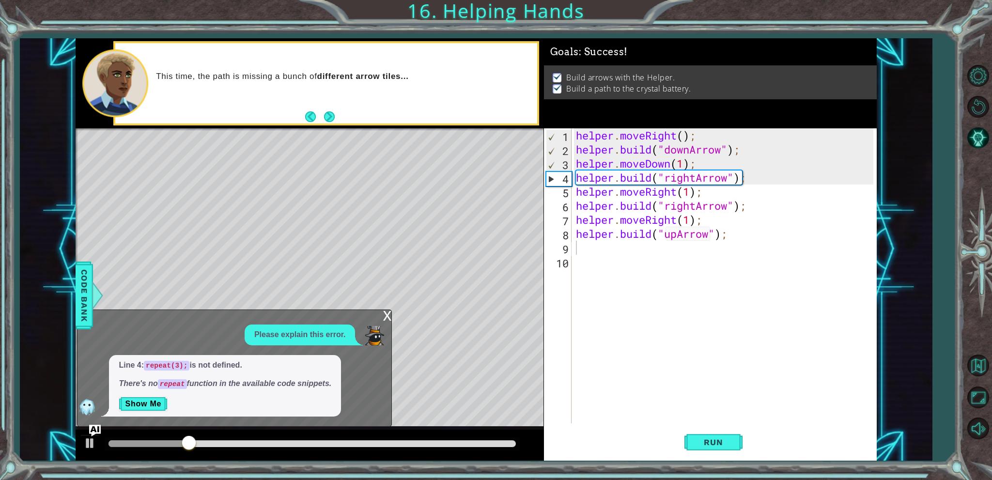
click at [387, 316] on div "x" at bounding box center [387, 315] width 9 height 10
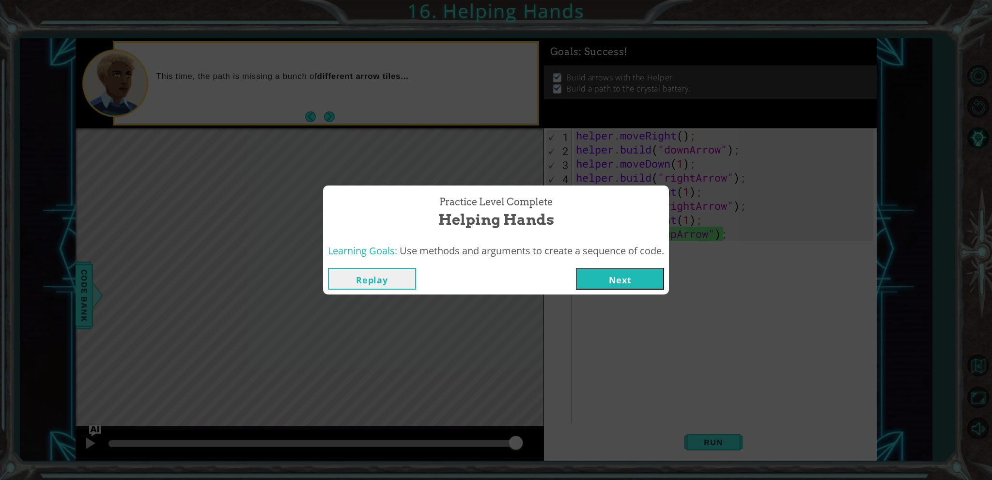
click at [655, 280] on button "Next" at bounding box center [620, 279] width 88 height 22
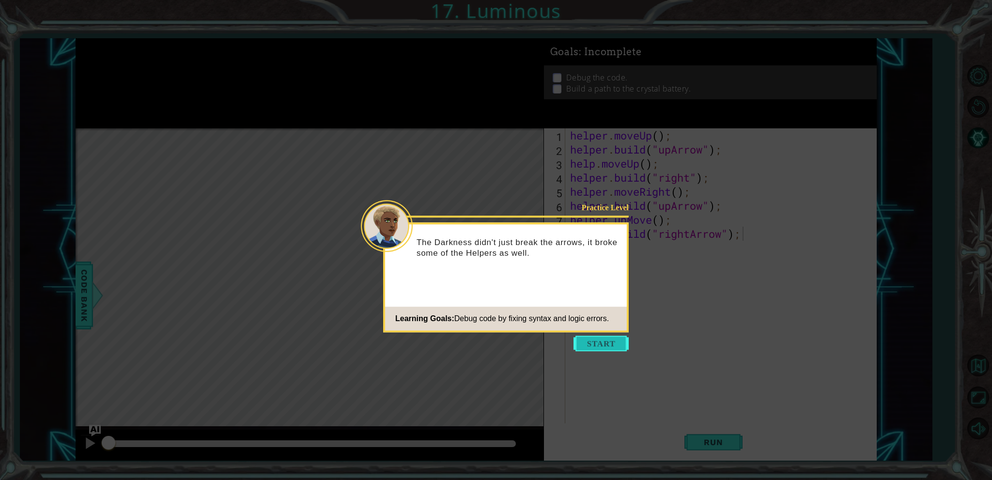
click at [604, 342] on button "Start" at bounding box center [600, 343] width 55 height 15
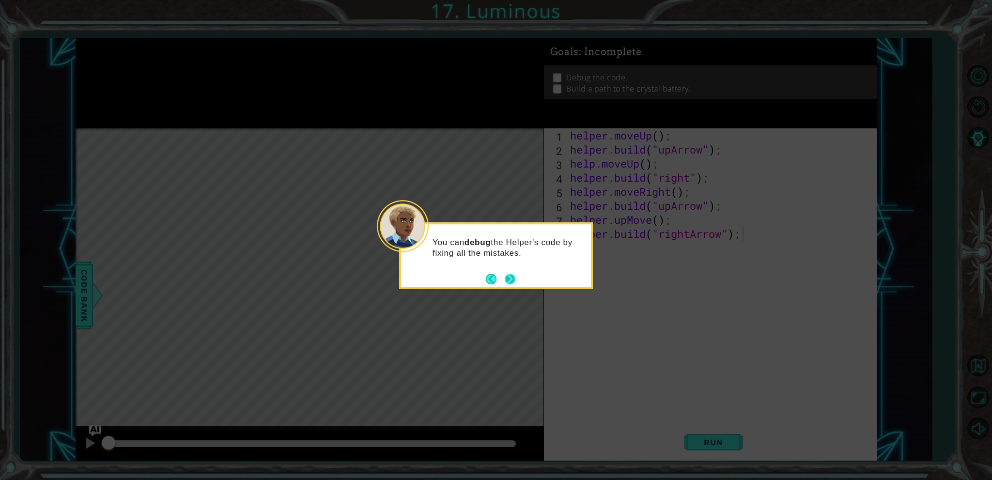
click at [511, 283] on button "Next" at bounding box center [510, 279] width 11 height 11
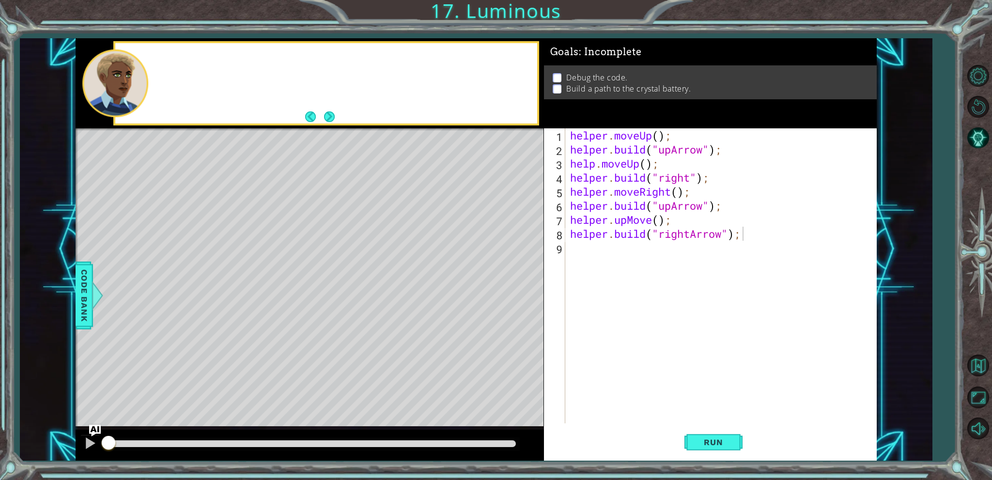
click at [511, 283] on div "Level Map" at bounding box center [300, 270] width 448 height 285
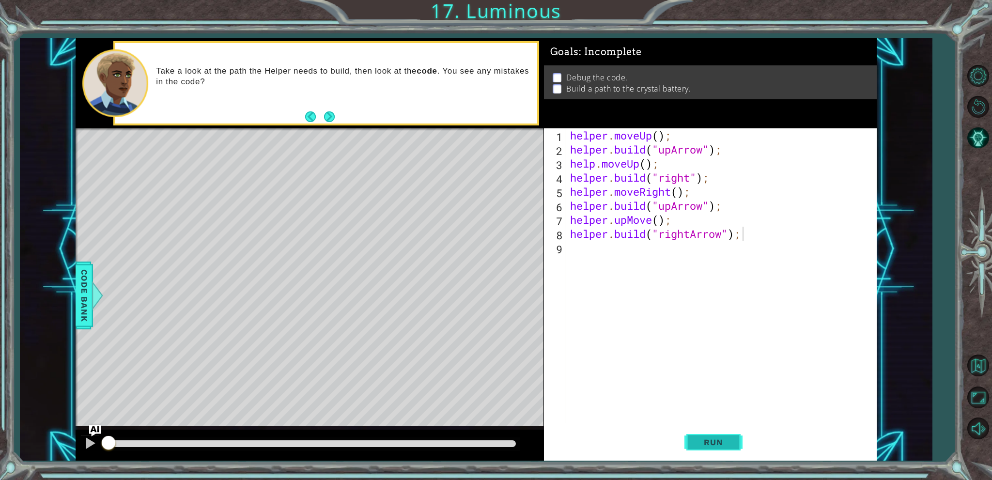
click at [711, 437] on span "Run" at bounding box center [713, 442] width 38 height 10
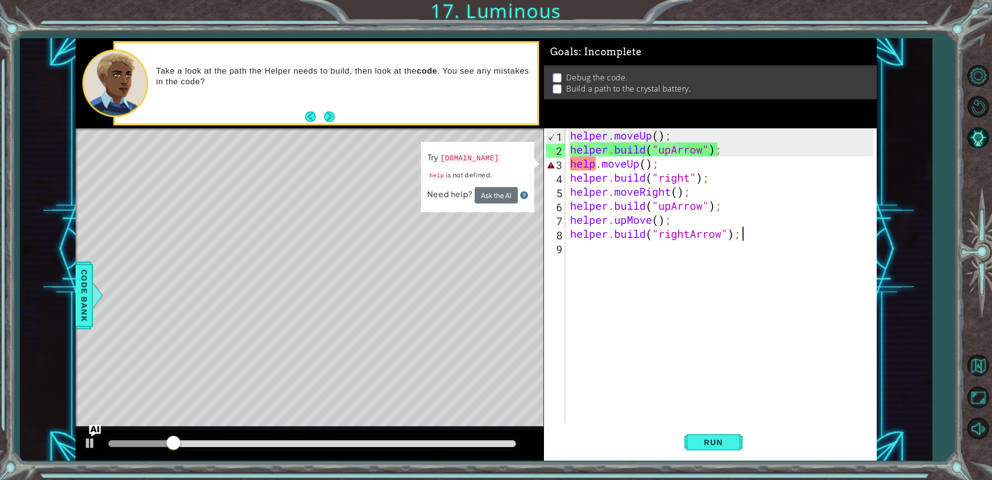
click at [594, 164] on div "helper . moveUp ( ) ; helper . build ( "upArrow" ) ; help . moveUp ( ) ; helper…" at bounding box center [723, 289] width 310 height 323
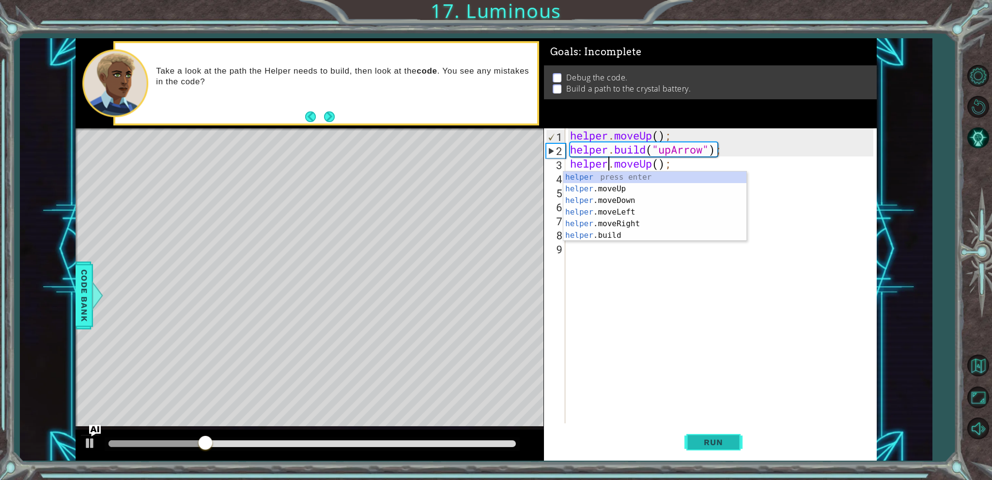
click at [710, 439] on span "Run" at bounding box center [713, 442] width 38 height 10
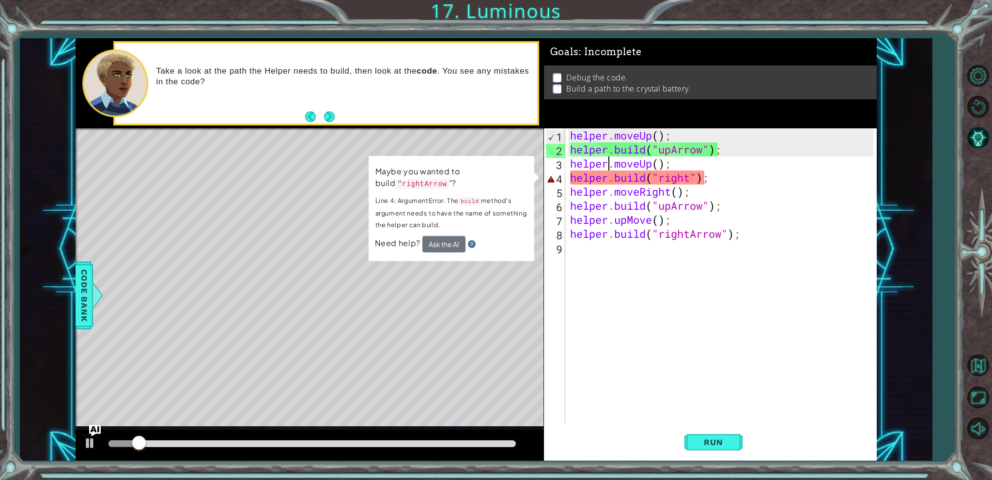
click at [688, 172] on div "helper . moveUp ( ) ; helper . build ( "upArrow" ) ; helper . moveUp ( ) ; help…" at bounding box center [723, 289] width 310 height 323
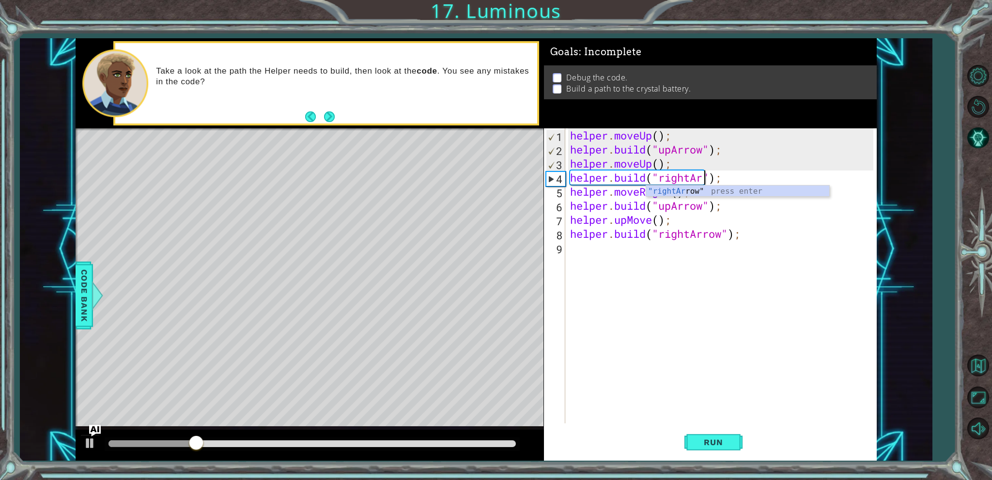
scroll to position [0, 6]
click at [726, 430] on button "Run" at bounding box center [713, 442] width 58 height 33
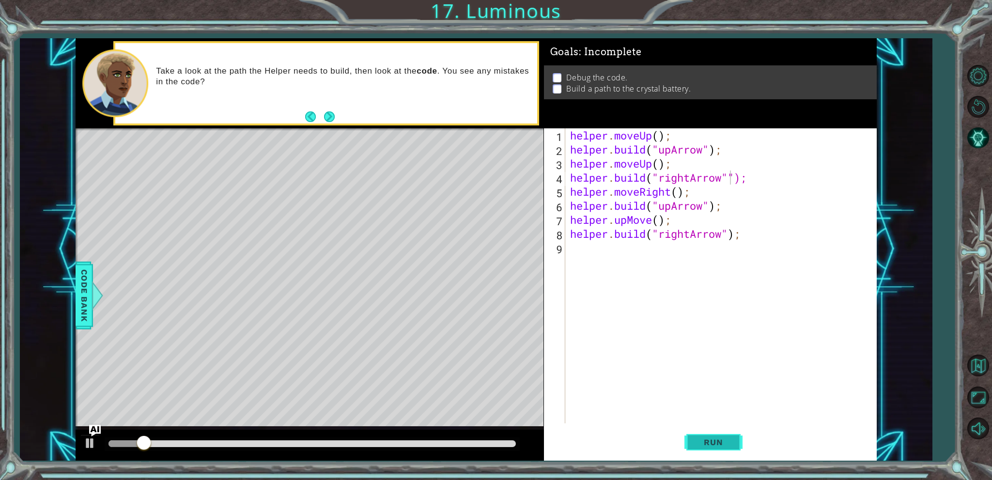
click at [726, 430] on button "Run" at bounding box center [713, 442] width 58 height 33
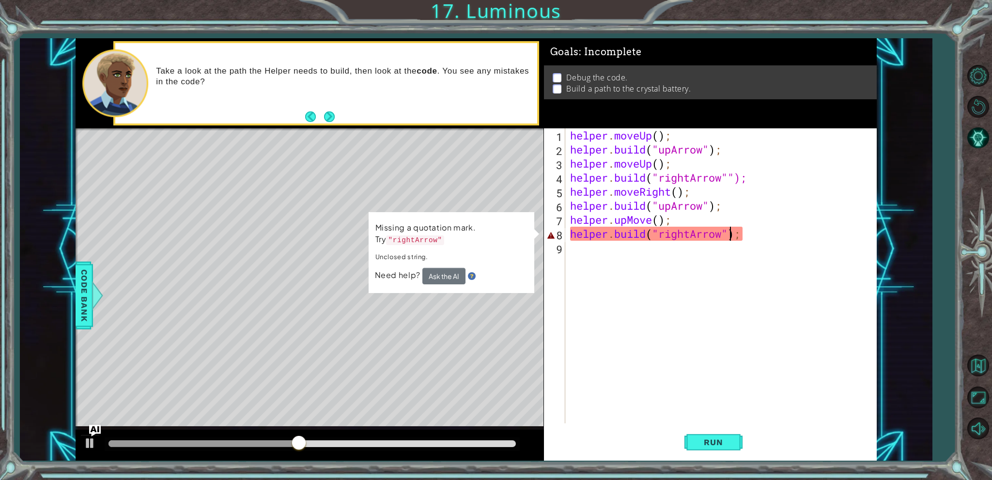
click at [729, 240] on div "helper . moveUp ( ) ; helper . build ( "upArrow" ) ; helper . moveUp ( ) ; help…" at bounding box center [723, 289] width 310 height 323
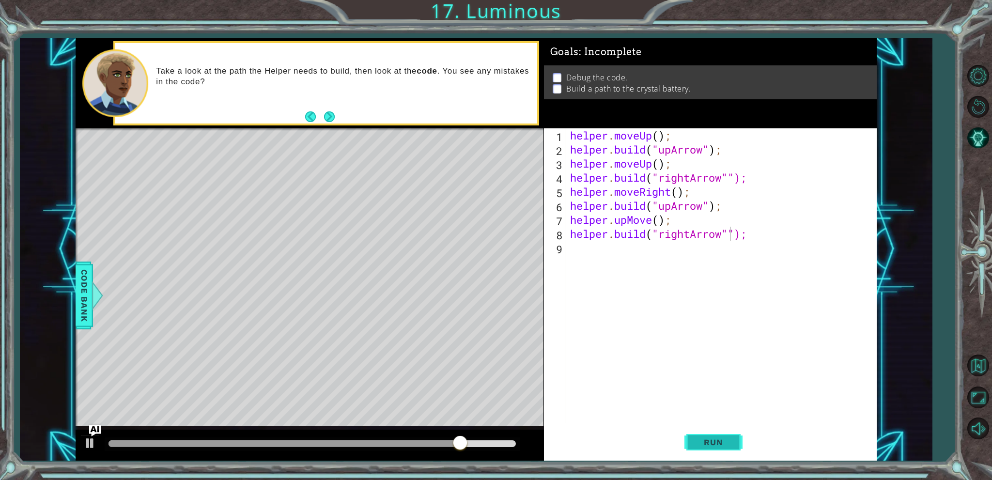
click at [725, 434] on button "Run" at bounding box center [713, 442] width 58 height 33
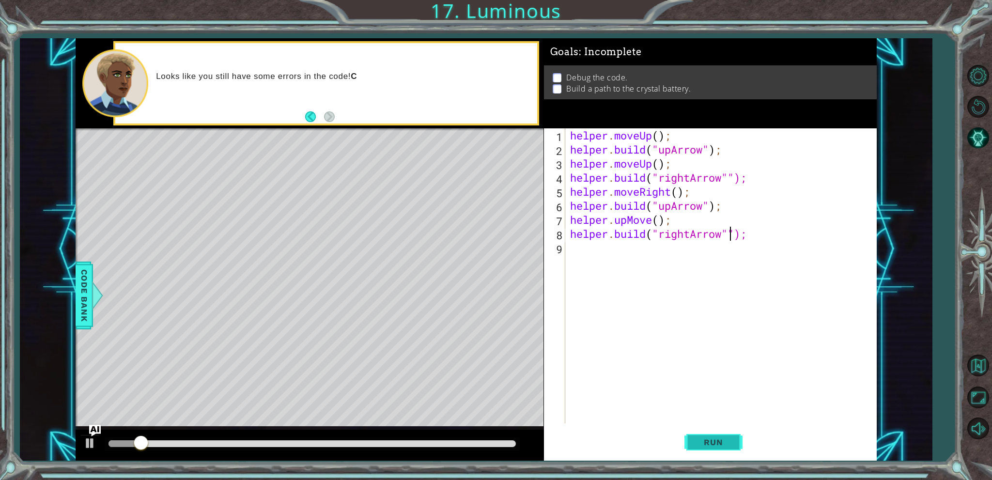
click at [725, 434] on button "Run" at bounding box center [713, 442] width 58 height 33
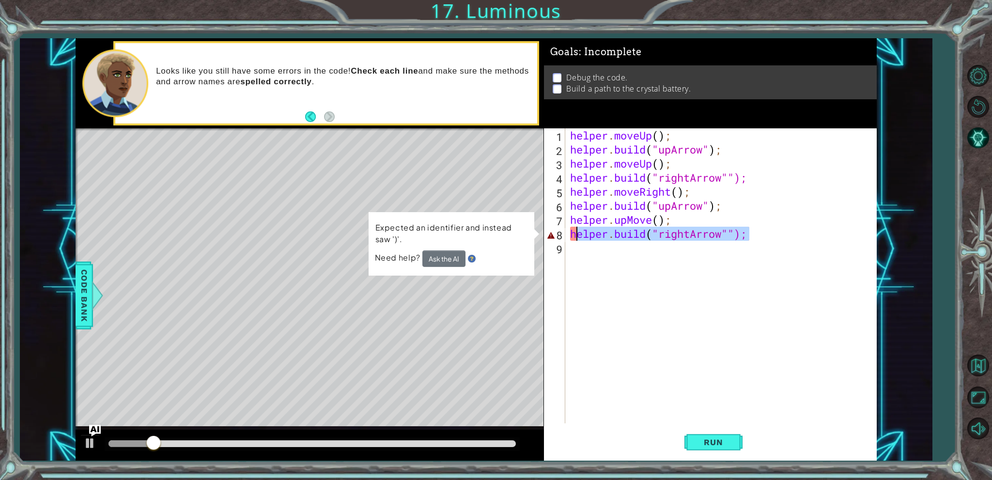
drag, startPoint x: 778, startPoint y: 229, endPoint x: 579, endPoint y: 236, distance: 199.7
click at [579, 236] on div "helper . moveUp ( ) ; helper . build ( "upArrow" ) ; helper . moveUp ( ) ; help…" at bounding box center [723, 289] width 310 height 323
type textarea "h"
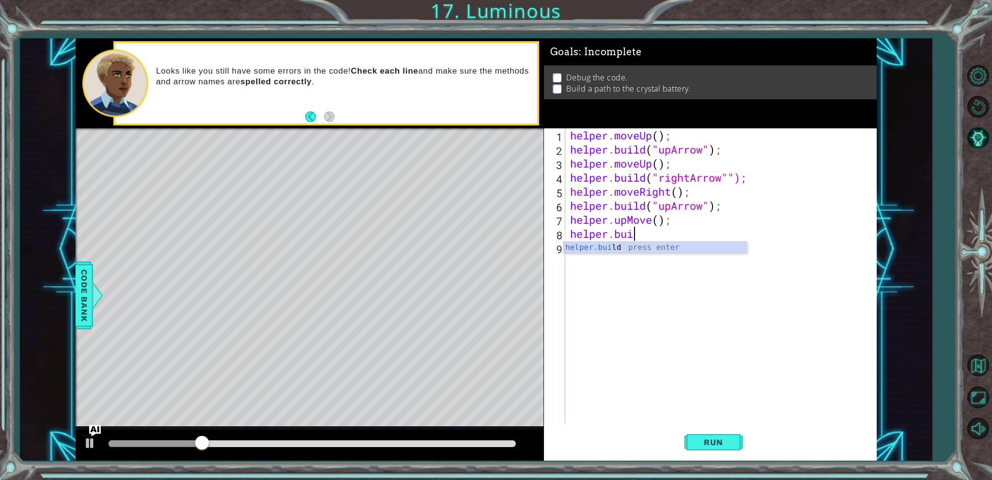
scroll to position [0, 2]
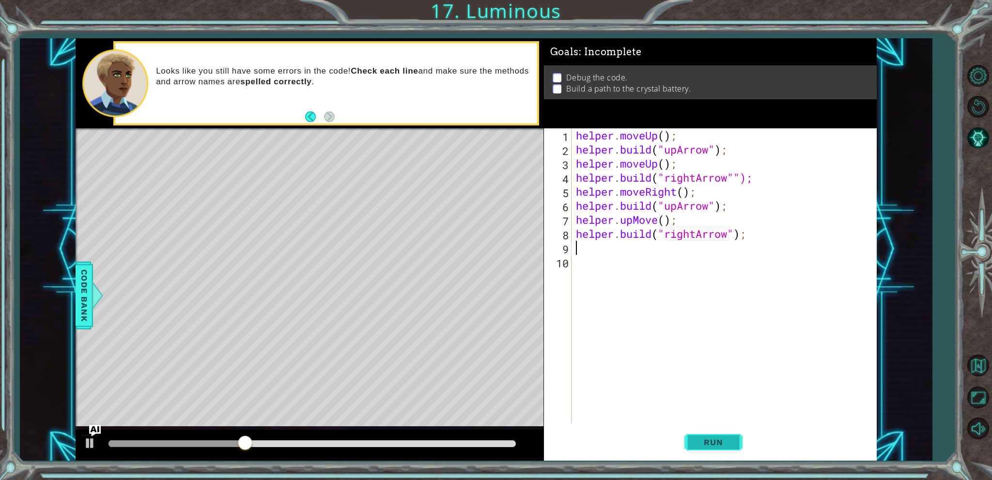
type textarea "[DOMAIN_NAME]("rightArrow");"
click at [703, 459] on button "Run" at bounding box center [713, 442] width 58 height 33
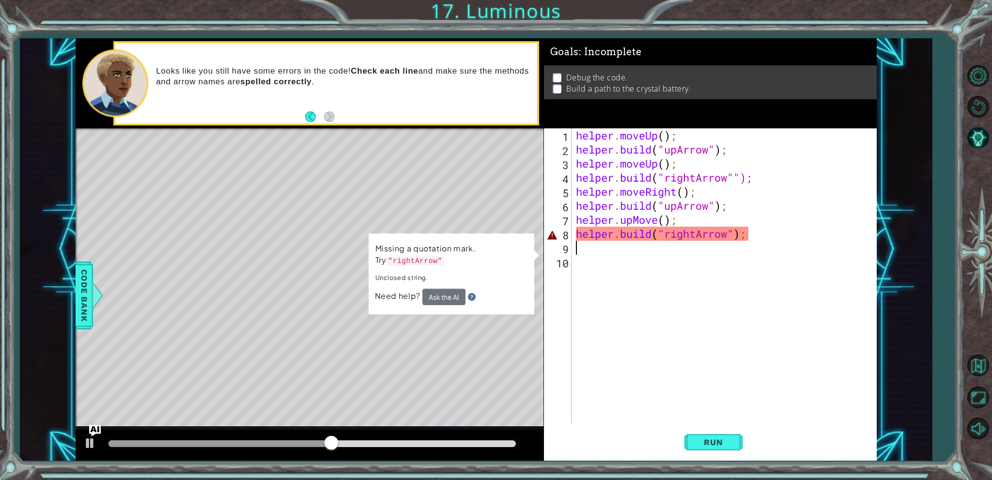
click at [806, 245] on div "helper . moveUp ( ) ; helper . build ( "upArrow" ) ; helper . moveUp ( ) ; help…" at bounding box center [726, 289] width 304 height 323
click at [779, 232] on div "helper . moveUp ( ) ; helper . build ( "upArrow" ) ; helper . moveUp ( ) ; help…" at bounding box center [726, 289] width 304 height 323
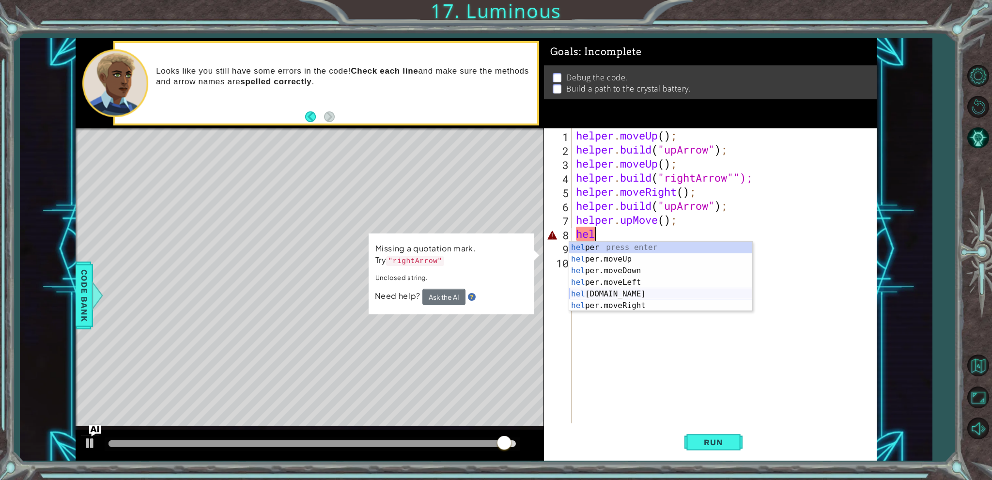
click at [570, 297] on div "hel per press enter hel per.moveUp press enter [GEOGRAPHIC_DATA] per.moveDown p…" at bounding box center [660, 288] width 183 height 93
type textarea "[DOMAIN_NAME]("rightArrow");"
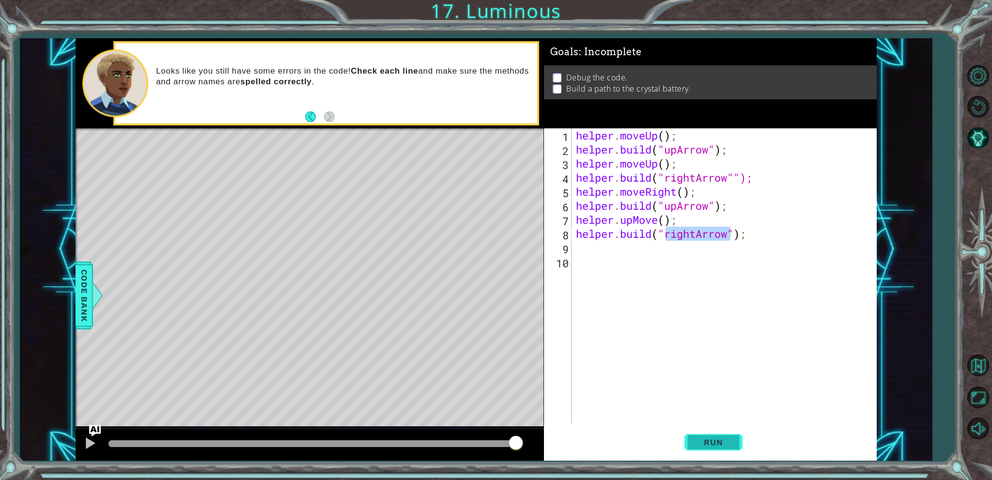
click at [707, 443] on span "Run" at bounding box center [713, 442] width 38 height 10
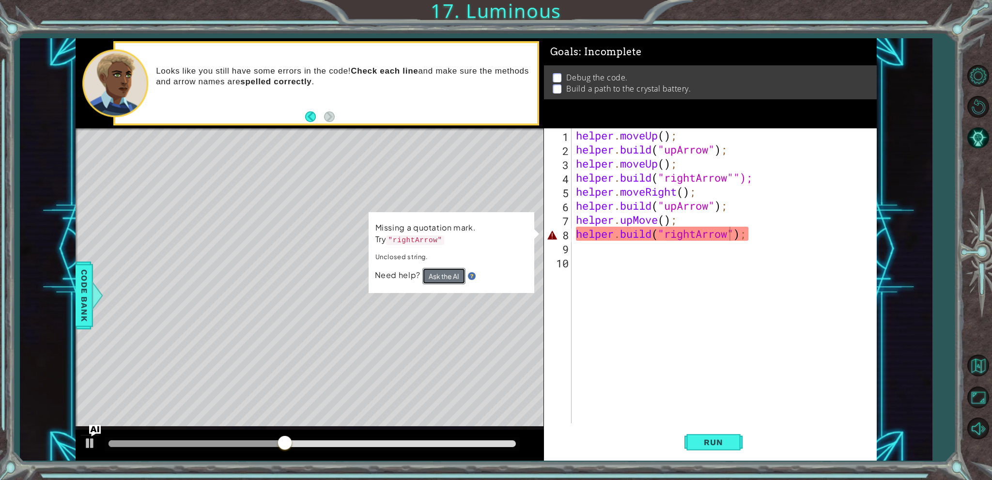
click at [448, 274] on button "Ask the AI" at bounding box center [443, 276] width 43 height 16
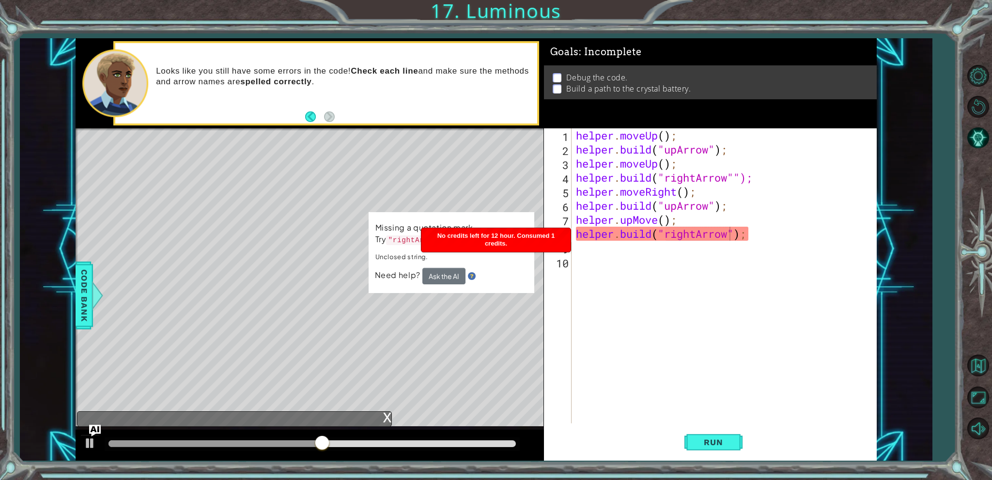
click at [438, 253] on p "Unclosed string." at bounding box center [451, 257] width 152 height 12
click at [577, 251] on div "helper . moveUp ( ) ; helper . build ( "upArrow" ) ; helper . moveUp ( ) ; help…" at bounding box center [726, 289] width 304 height 323
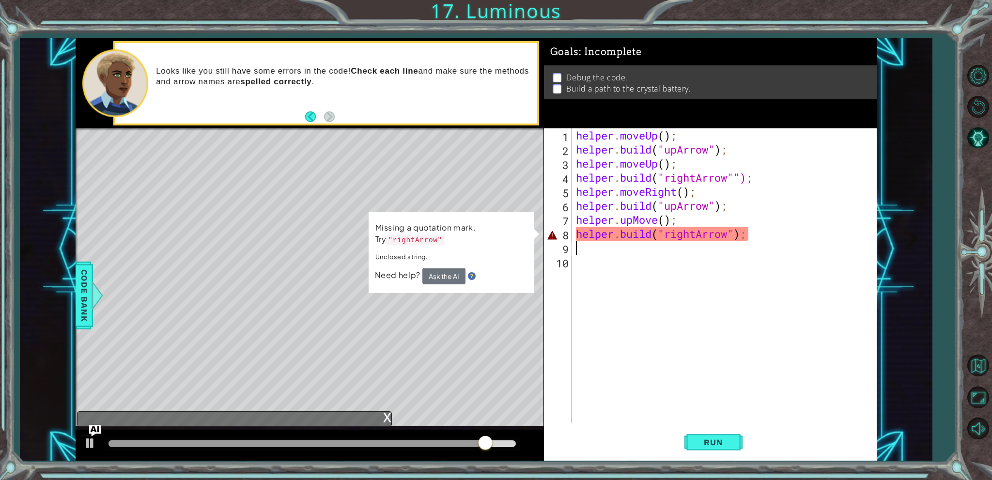
click at [767, 237] on div "helper . moveUp ( ) ; helper . build ( "upArrow" ) ; helper . moveUp ( ) ; help…" at bounding box center [726, 289] width 304 height 323
click at [761, 170] on div "helper . moveUp ( ) ; helper . build ( "upArrow" ) ; helper . moveUp ( ) ; help…" at bounding box center [726, 289] width 304 height 323
click at [763, 179] on div "helper . moveUp ( ) ; helper . build ( "upArrow" ) ; helper . moveUp ( ) ; help…" at bounding box center [726, 289] width 304 height 323
click at [734, 233] on div "helper . moveUp ( ) ; helper . build ( "upArrow" ) ; helper . moveUp ( ) ; help…" at bounding box center [726, 289] width 304 height 323
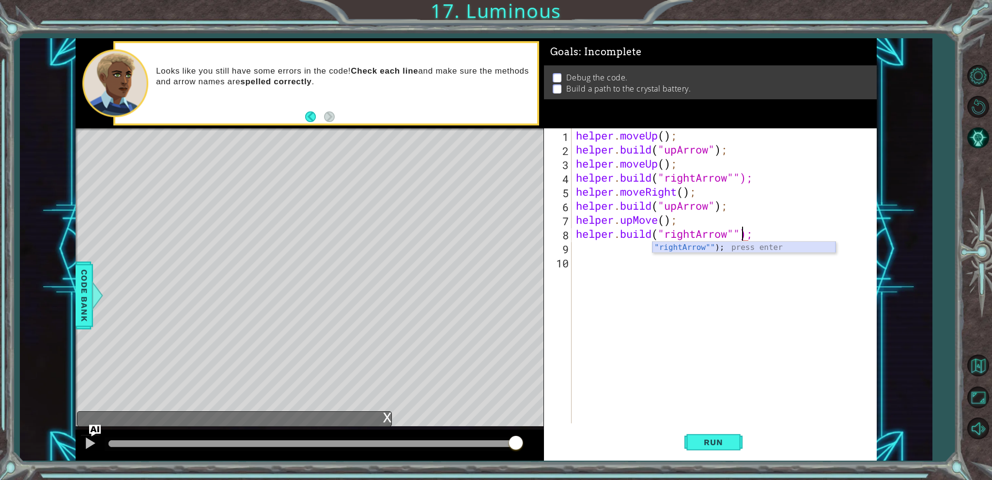
click at [755, 250] on div ""rightArrow"" ); press enter" at bounding box center [743, 259] width 183 height 35
drag, startPoint x: 725, startPoint y: 445, endPoint x: 717, endPoint y: 447, distance: 7.9
click at [717, 447] on span "Run" at bounding box center [713, 442] width 38 height 10
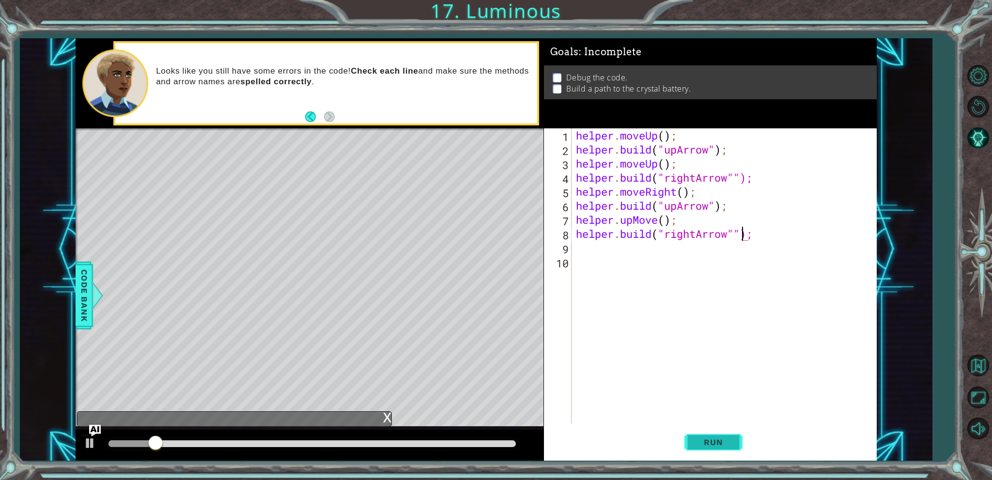
click at [717, 442] on span "Run" at bounding box center [713, 442] width 38 height 10
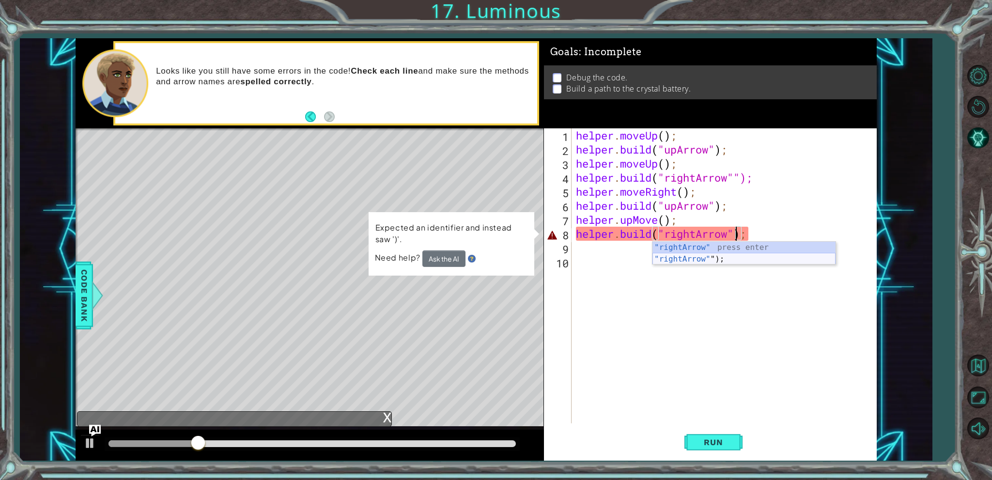
click at [727, 256] on div ""rightArrow" press enter "rightArrow" "); press enter" at bounding box center [743, 265] width 183 height 46
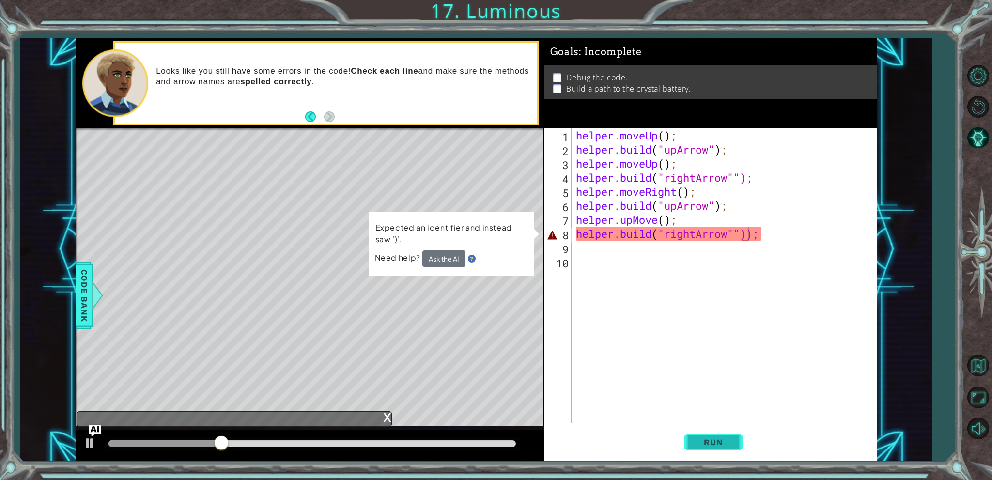
click at [695, 433] on button "Run" at bounding box center [713, 442] width 58 height 33
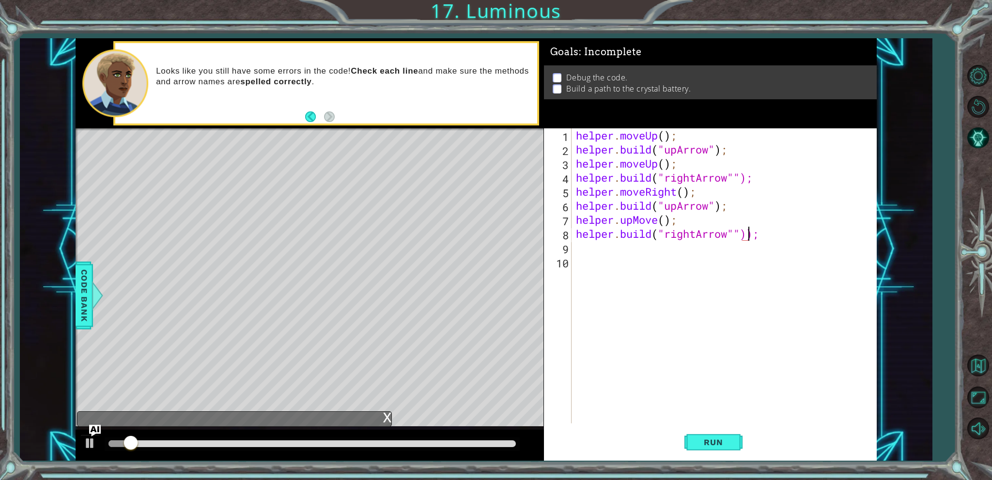
click at [759, 233] on div "helper . moveUp ( ) ; helper . build ( "upArrow" ) ; helper . moveUp ( ) ; help…" at bounding box center [726, 289] width 304 height 323
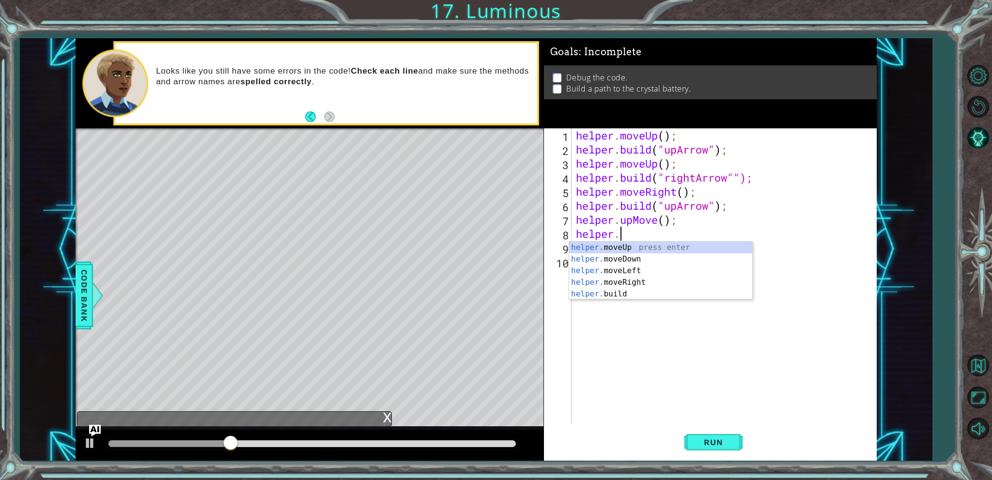
scroll to position [0, 0]
type textarea "h"
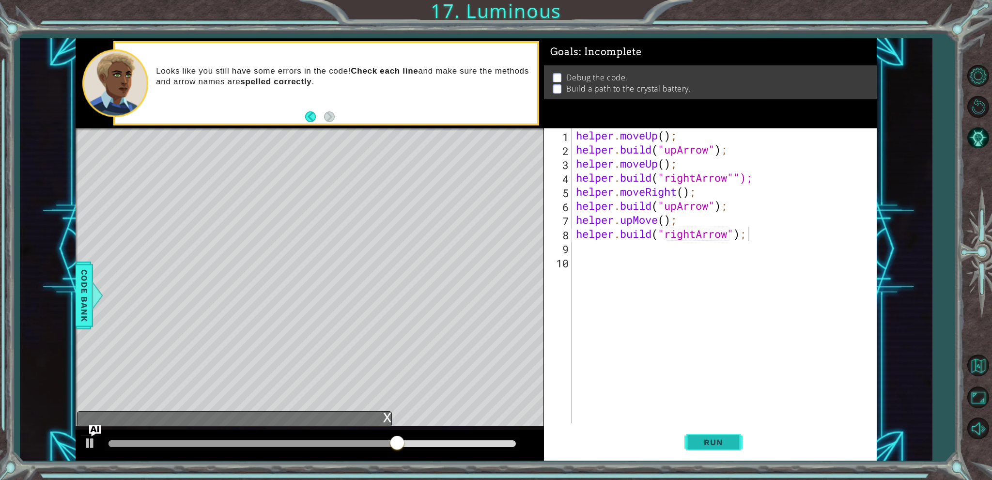
click at [727, 437] on span "Run" at bounding box center [713, 442] width 38 height 10
click at [725, 443] on span "Run" at bounding box center [713, 442] width 38 height 10
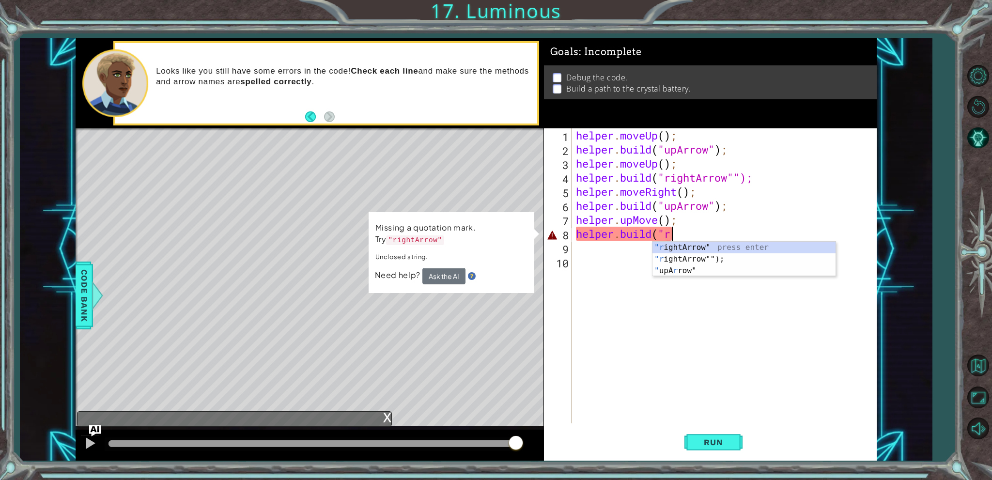
scroll to position [0, 1]
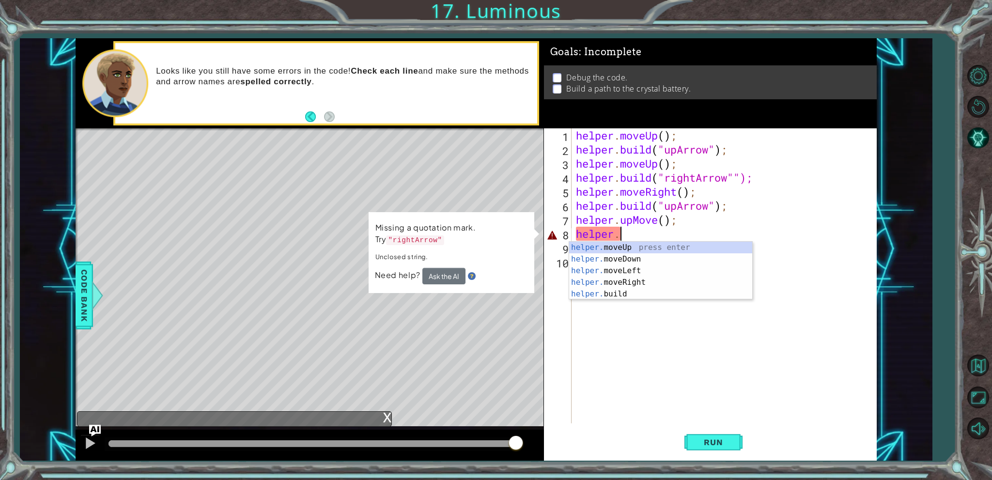
type textarea "h"
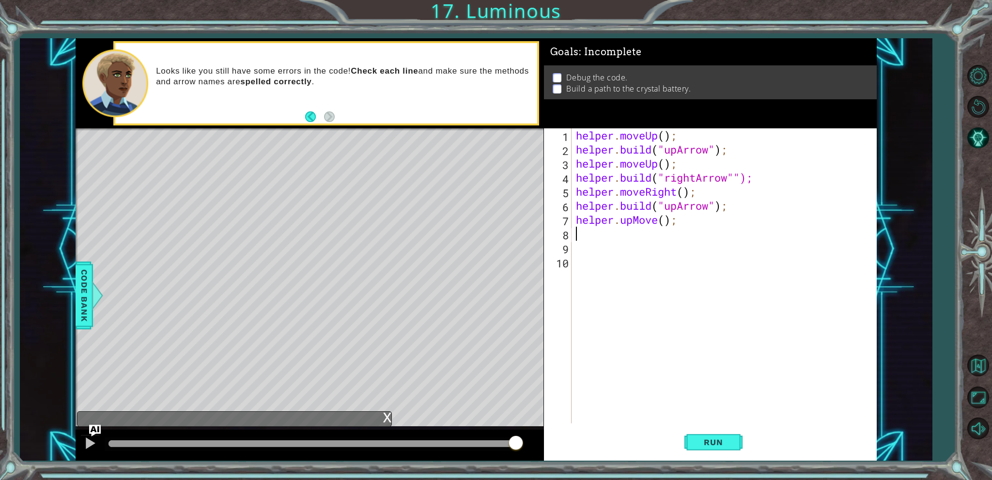
scroll to position [0, 0]
type textarea "helper.upMove("
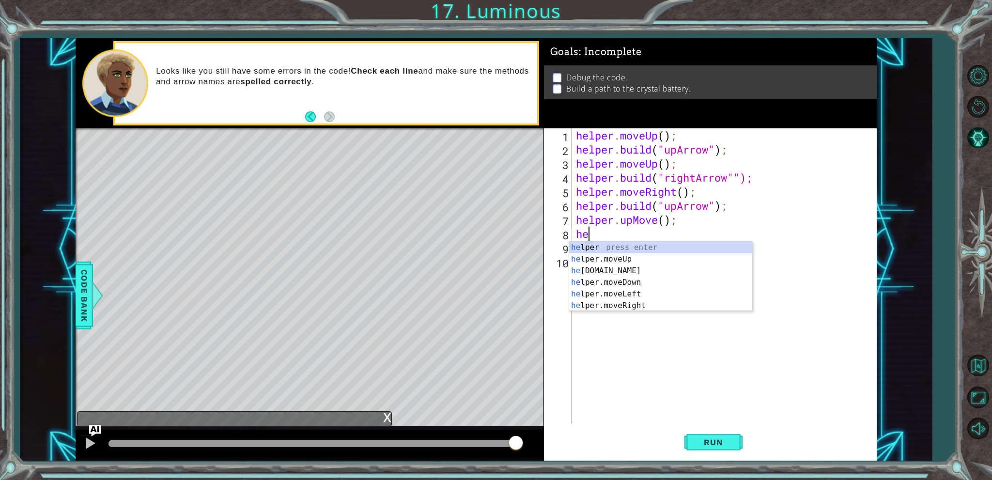
type textarea "h"
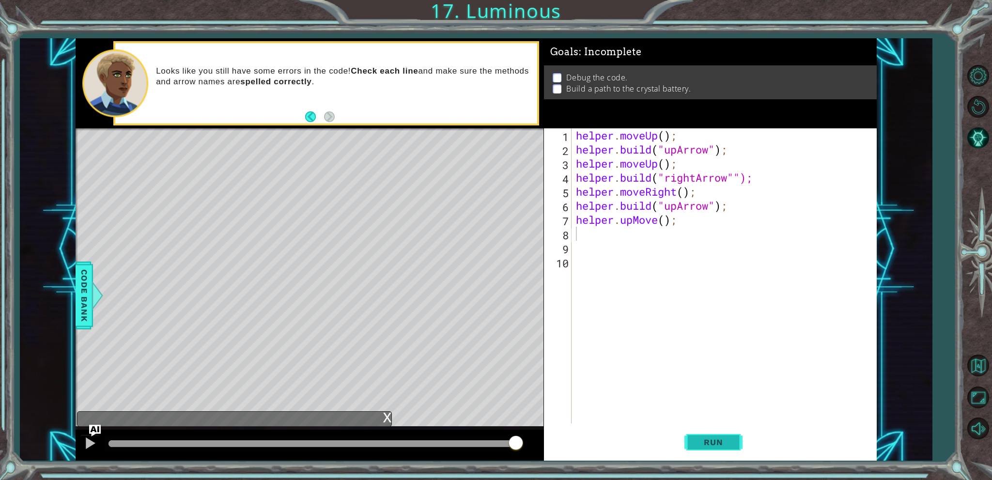
click at [719, 446] on span "Run" at bounding box center [713, 442] width 38 height 10
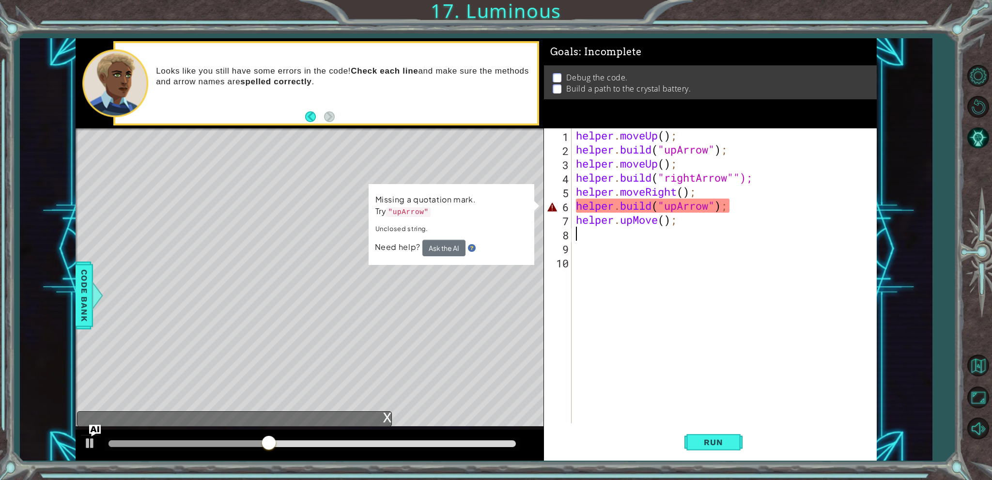
click at [399, 209] on code ""upArrow"" at bounding box center [409, 211] width 45 height 10
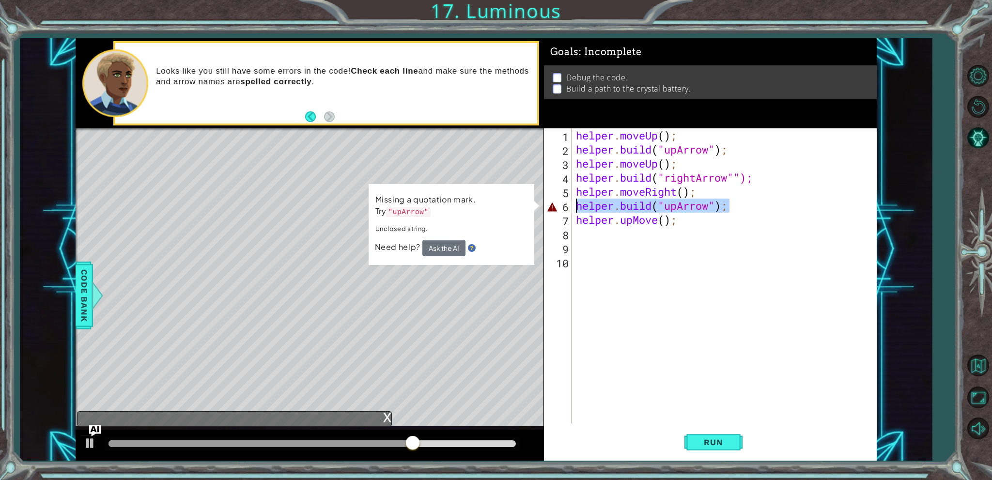
drag, startPoint x: 738, startPoint y: 206, endPoint x: 575, endPoint y: 211, distance: 162.8
click at [575, 211] on div "helper . moveUp ( ) ; helper . build ( "upArrow" ) ; helper . moveUp ( ) ; help…" at bounding box center [726, 289] width 304 height 323
type textarea "[DOMAIN_NAME]("upArrow");"
click at [710, 448] on button "Run" at bounding box center [713, 442] width 58 height 33
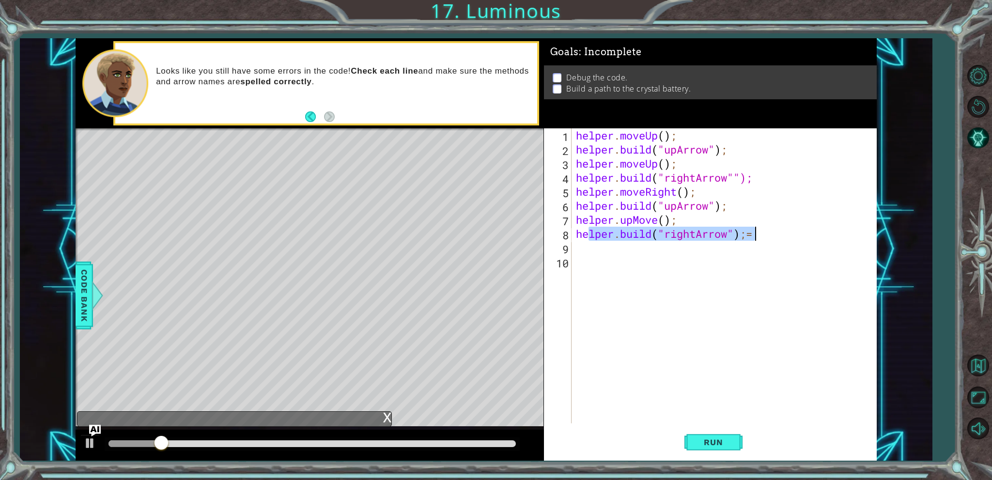
type textarea "[DOMAIN_NAME]("rightArrow");"
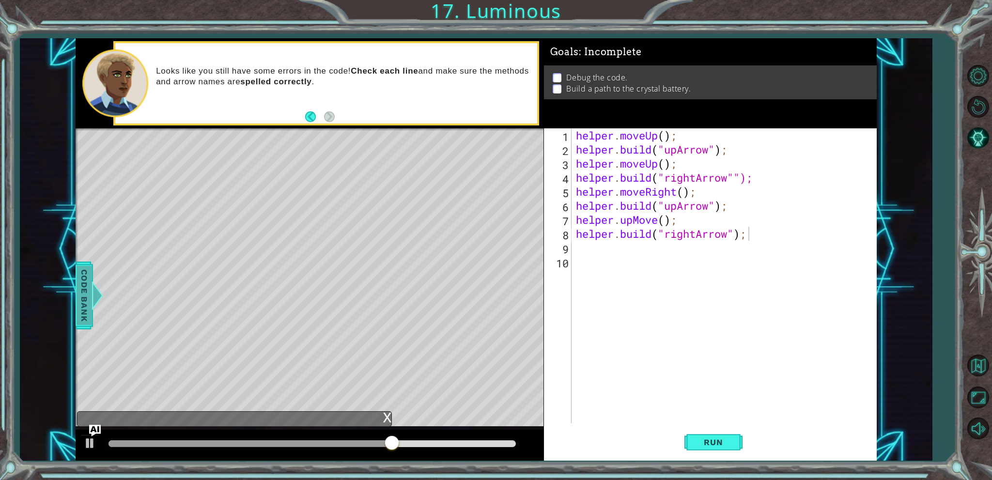
click at [101, 298] on div at bounding box center [98, 295] width 12 height 29
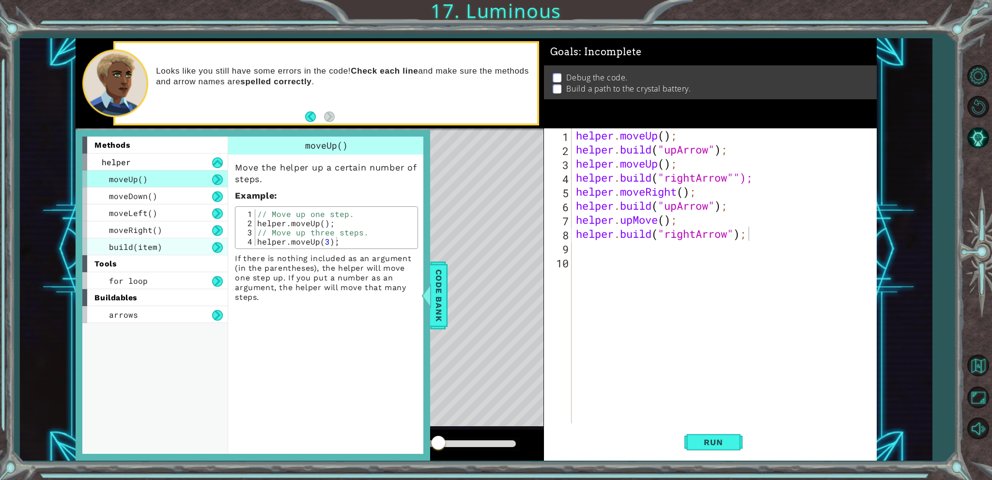
click at [165, 244] on div "build(item)" at bounding box center [154, 246] width 145 height 17
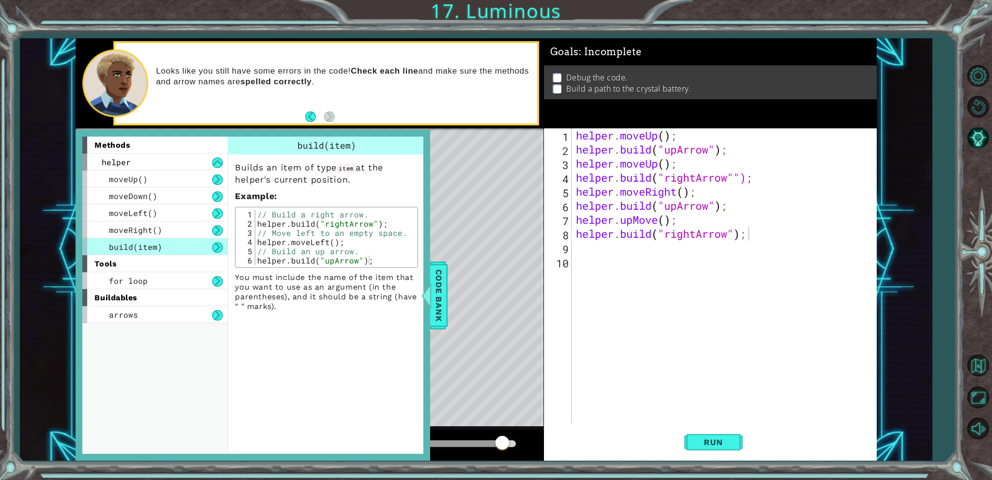
click at [462, 224] on div "Level Map" at bounding box center [300, 270] width 448 height 285
type textarea "[DOMAIN_NAME]("rightArrow");"
drag, startPoint x: 387, startPoint y: 222, endPoint x: 254, endPoint y: 223, distance: 133.7
click at [254, 223] on div "[DOMAIN_NAME]("rightArrow"); 1 2 3 4 5 6 // Build a right arrow. helper . build…" at bounding box center [326, 237] width 177 height 55
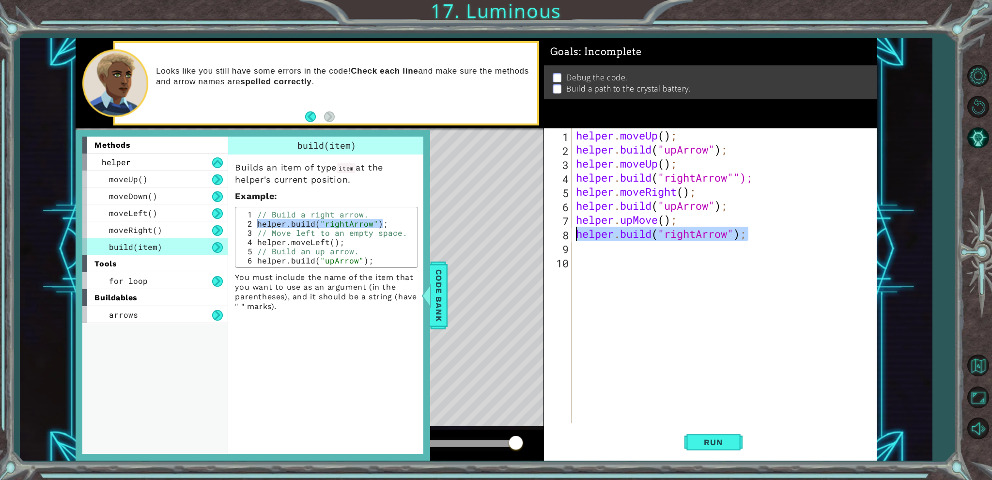
drag, startPoint x: 794, startPoint y: 235, endPoint x: 568, endPoint y: 240, distance: 226.7
click at [568, 240] on div "[DOMAIN_NAME]("rightArrow"); 1 2 3 4 5 6 7 8 9 10 helper . moveUp ( ) ; helper …" at bounding box center [708, 275] width 329 height 295
click at [492, 248] on div "Level Map" at bounding box center [300, 270] width 448 height 285
type textarea "helper.upMove();"
click at [687, 224] on div "helper . moveUp ( ) ; helper . build ( "upArrow" ) ; helper . moveUp ( ) ; help…" at bounding box center [726, 289] width 304 height 323
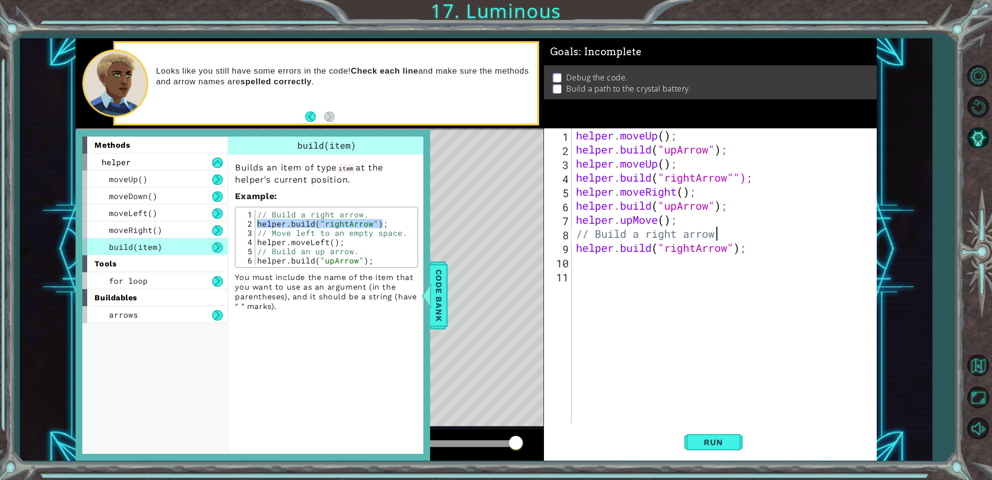
scroll to position [0, 6]
click at [692, 433] on button "Run" at bounding box center [713, 442] width 58 height 33
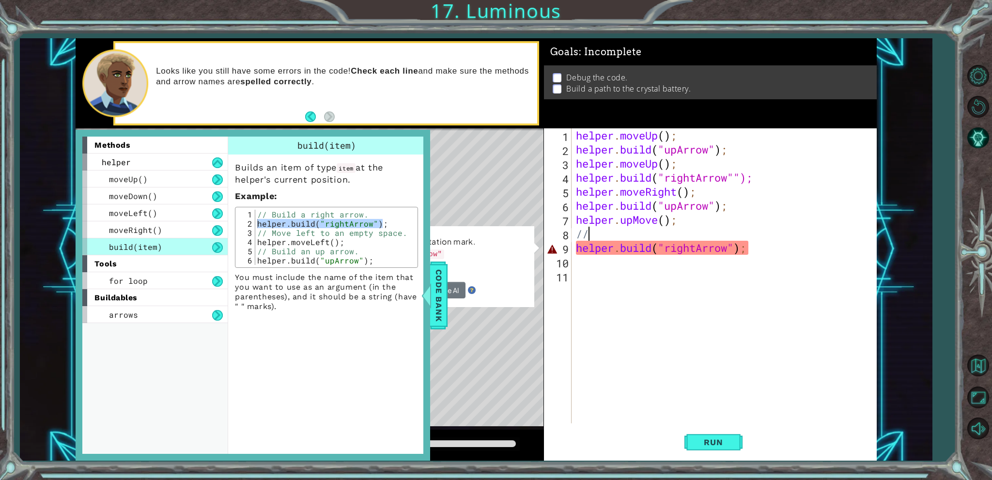
scroll to position [0, 0]
type textarea "/"
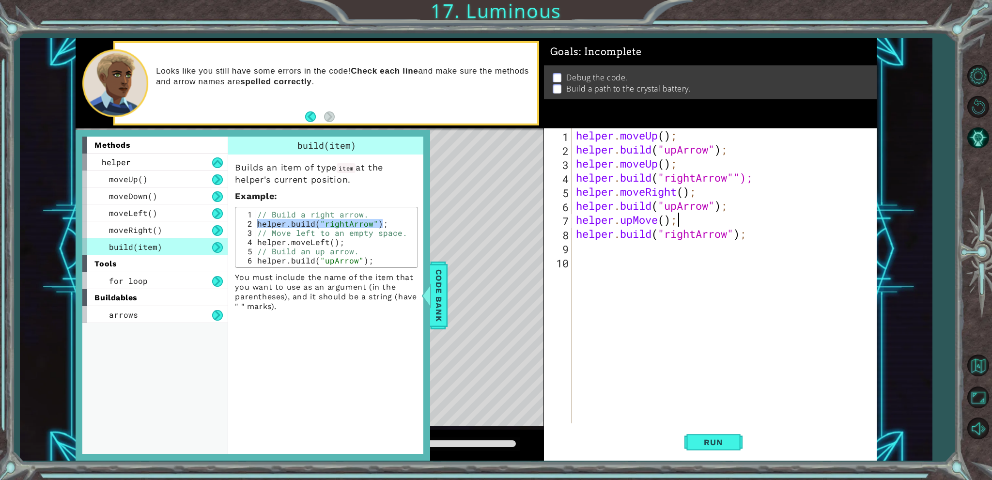
click at [448, 270] on div "Level Map" at bounding box center [300, 270] width 448 height 285
click at [438, 297] on span "Code Bank" at bounding box center [438, 294] width 15 height 59
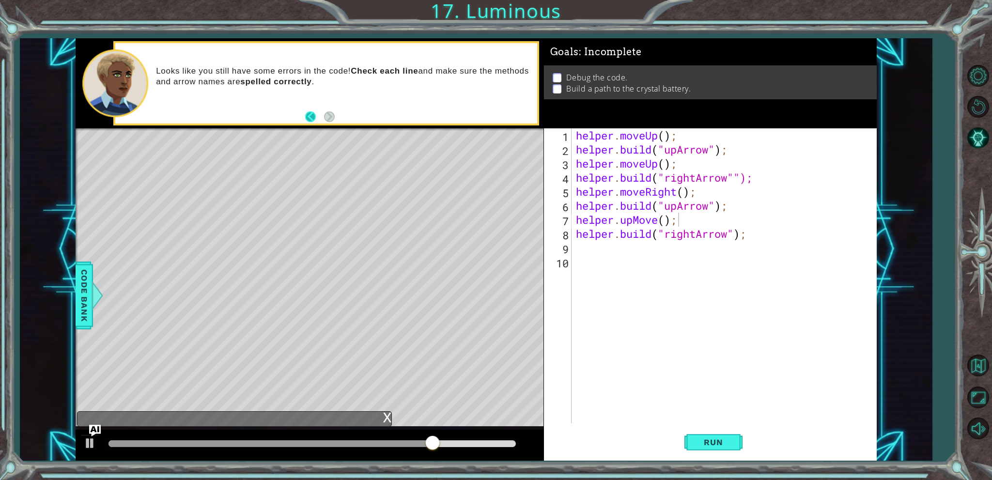
click at [307, 117] on button "Back" at bounding box center [314, 116] width 19 height 11
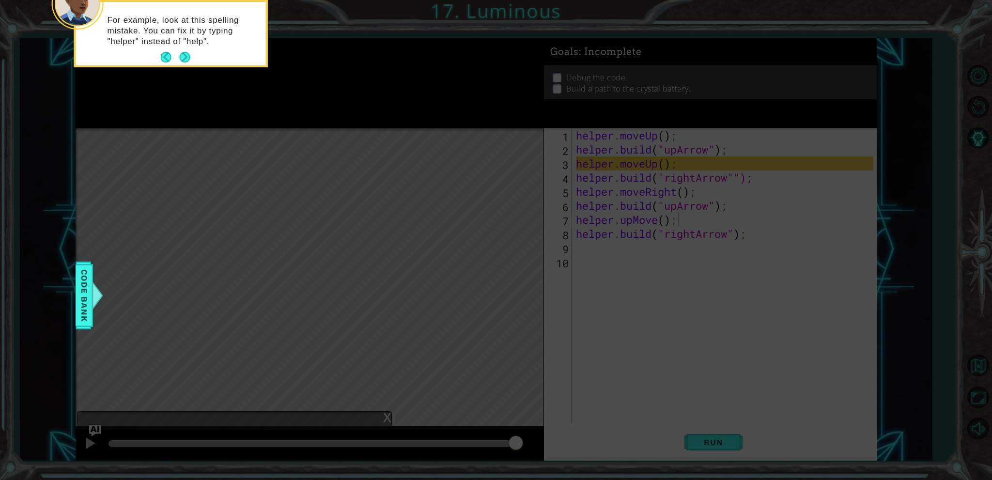
click at [361, 116] on icon at bounding box center [496, 72] width 992 height 816
click at [188, 57] on button "Next" at bounding box center [184, 57] width 11 height 11
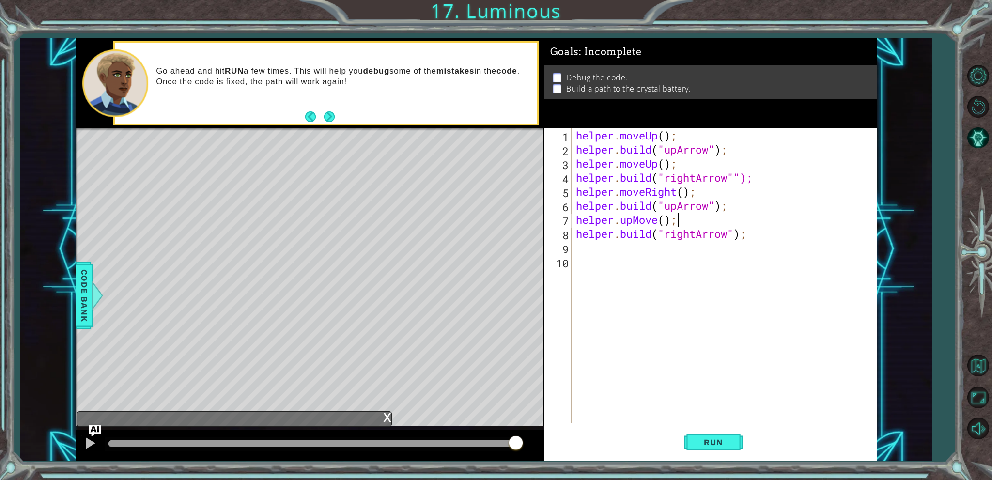
click at [188, 57] on div "Go ahead and hit RUN a few times. This will help you debug some of the mistakes…" at bounding box center [326, 83] width 422 height 81
click at [610, 233] on div "helper . moveUp ( ) ; helper . build ( "upArrow" ) ; helper . moveUp ( ) ; help…" at bounding box center [726, 289] width 304 height 323
type textarea "helper".build("rightArrow");"
click at [719, 449] on button "Run" at bounding box center [713, 442] width 58 height 33
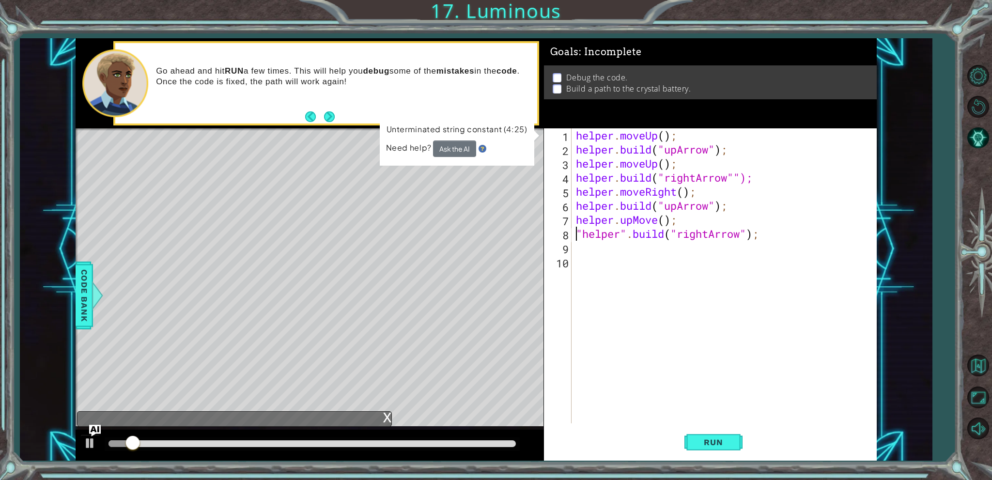
click at [613, 206] on div "helper . moveUp ( ) ; helper . build ( "upArrow" ) ; helper . moveUp ( ) ; help…" at bounding box center [726, 289] width 304 height 323
click at [574, 207] on div "helper . moveUp ( ) ; helper . build ( "upArrow" ) ; helper . moveUp ( ) ; help…" at bounding box center [726, 289] width 304 height 323
click at [613, 180] on div "helper . moveUp ( ) ; helper . build ( "upArrow" ) ; helper . moveUp ( ) ; help…" at bounding box center [726, 289] width 304 height 323
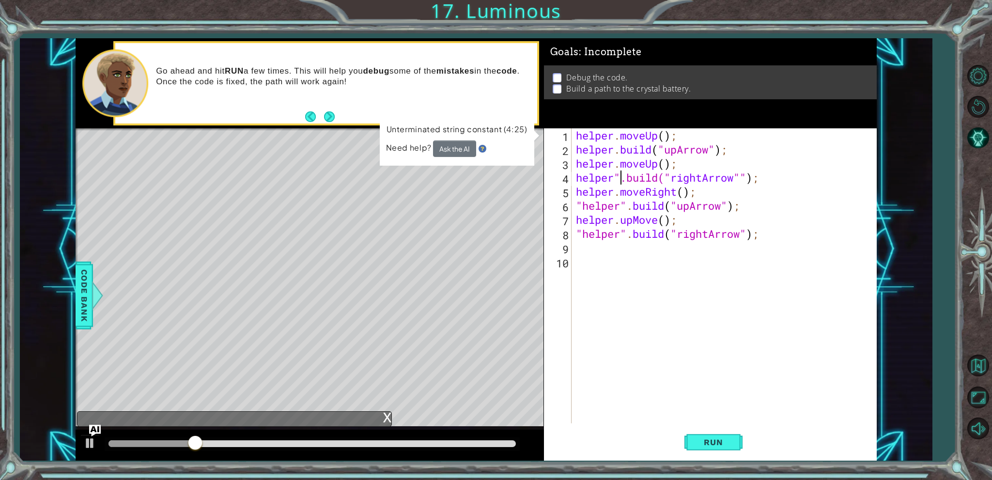
scroll to position [0, 2]
click at [573, 178] on div "helper".build("rightArrow""); 1 2 3 4 5 6 7 8 9 10 helper . moveUp ( ) ; helper…" at bounding box center [708, 275] width 329 height 295
click at [574, 182] on div "helper . moveUp ( ) ; helper . build ( "upArrow" ) ; helper . moveUp ( ) ; help…" at bounding box center [726, 289] width 304 height 323
click at [608, 151] on div "helper . moveUp ( ) ; helper . build ( "upArrow" ) ; helper . moveUp ( ) ; "hel…" at bounding box center [726, 289] width 304 height 323
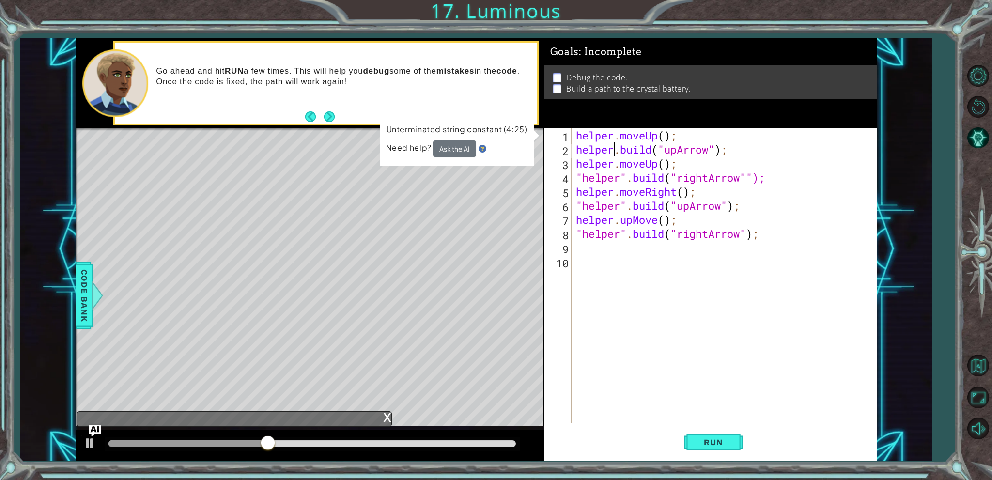
click at [613, 154] on div "helper . moveUp ( ) ; helper . build ( "upArrow" ) ; helper . moveUp ( ) ; "hel…" at bounding box center [726, 289] width 304 height 323
click at [576, 149] on div "helper . moveUp ( ) ; helper ".build(" upArrow "); helper . moveUp ( ) ; "helpe…" at bounding box center [726, 289] width 304 height 323
click at [711, 443] on span "Run" at bounding box center [713, 442] width 38 height 10
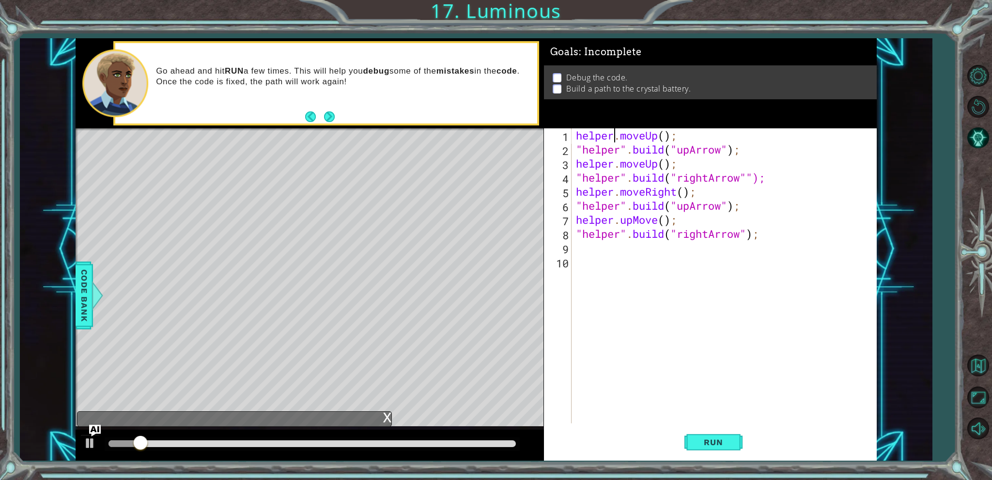
click at [614, 139] on div "helper . moveUp ( ) ; "helper" . build ( "upArrow" ) ; helper . moveUp ( ) ; "h…" at bounding box center [726, 289] width 304 height 323
click at [576, 138] on div "helper ".moveUp(); "helper" . build ( "upArrow" ) ; helper . moveUp ( ) ; "help…" at bounding box center [726, 289] width 304 height 323
click at [614, 167] on div ""helper" . moveUp ( ) ; "helper" . build ( "upArrow" ) ; helper . moveUp ( ) ; …" at bounding box center [726, 289] width 304 height 323
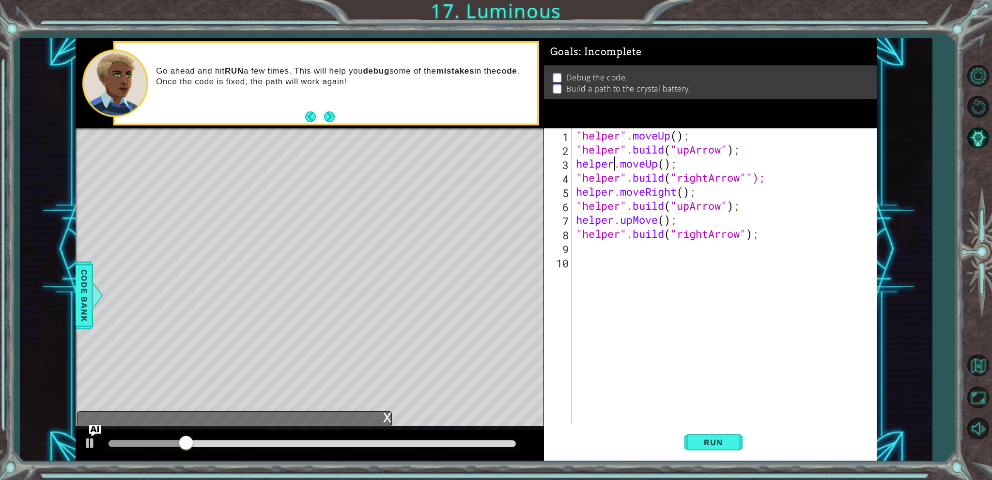
scroll to position [0, 2]
click at [576, 164] on div ""helper" . moveUp ( ) ; "helper" . build ( "upArrow" ) ; helper ".moveUp(); "he…" at bounding box center [726, 289] width 304 height 323
click at [615, 189] on div ""helper" . moveUp ( ) ; "helper" . build ( "upArrow" ) ; "helper" . moveUp ( ) …" at bounding box center [726, 289] width 304 height 323
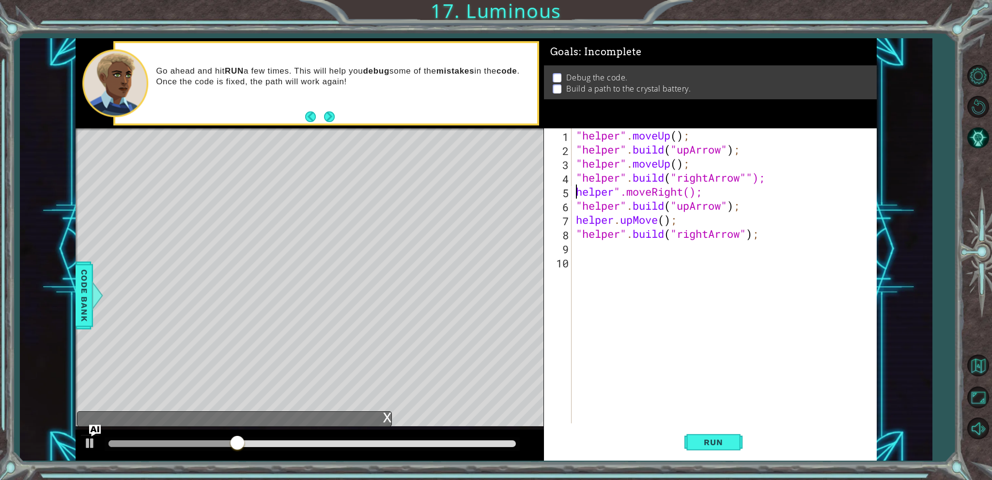
click at [577, 189] on div ""helper" . moveUp ( ) ; "helper" . build ( "upArrow" ) ; "helper" . moveUp ( ) …" at bounding box center [726, 289] width 304 height 323
click at [608, 220] on div ""helper" . moveUp ( ) ; "helper" . build ( "upArrow" ) ; "helper" . moveUp ( ) …" at bounding box center [726, 289] width 304 height 323
click at [615, 220] on div ""helper" . moveUp ( ) ; "helper" . build ( "upArrow" ) ; "helper" . moveUp ( ) …" at bounding box center [726, 289] width 304 height 323
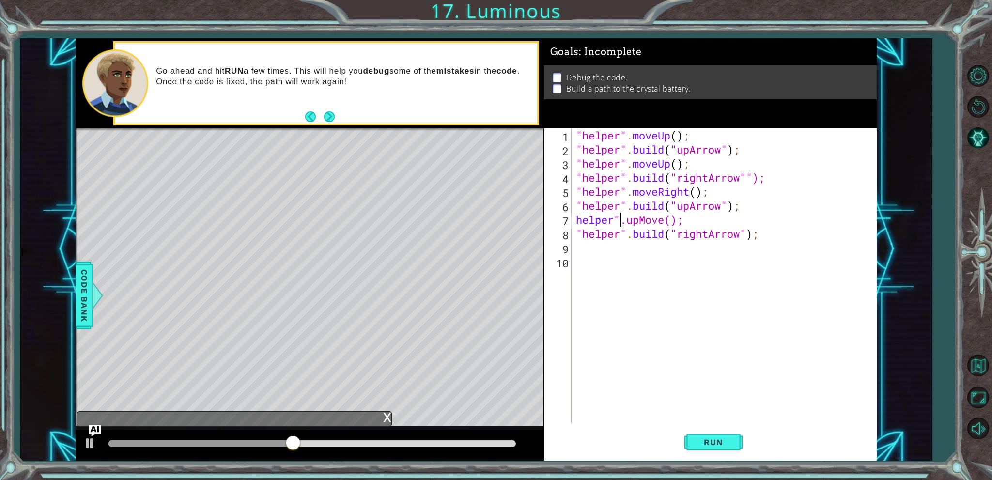
click at [578, 223] on div ""helper" . moveUp ( ) ; "helper" . build ( "upArrow" ) ; "helper" . moveUp ( ) …" at bounding box center [726, 289] width 304 height 323
click at [703, 438] on span "Run" at bounding box center [713, 442] width 38 height 10
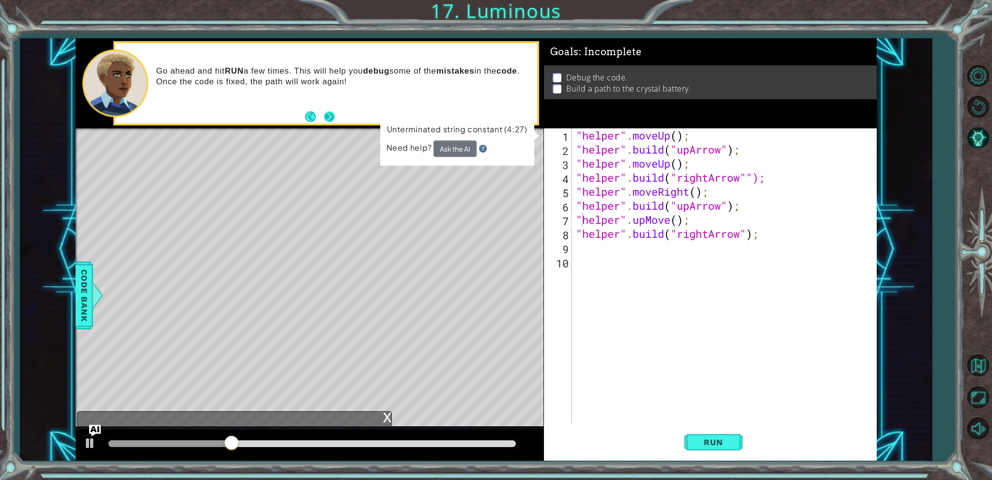
click at [332, 118] on button "Next" at bounding box center [329, 116] width 11 height 11
click at [677, 139] on div ""helper" . moveUp ( ) ; "helper" . build ( "upArrow" ) ; "helper" . moveUp ( ) …" at bounding box center [726, 289] width 304 height 323
type textarea ""helper".moveUp(1);"
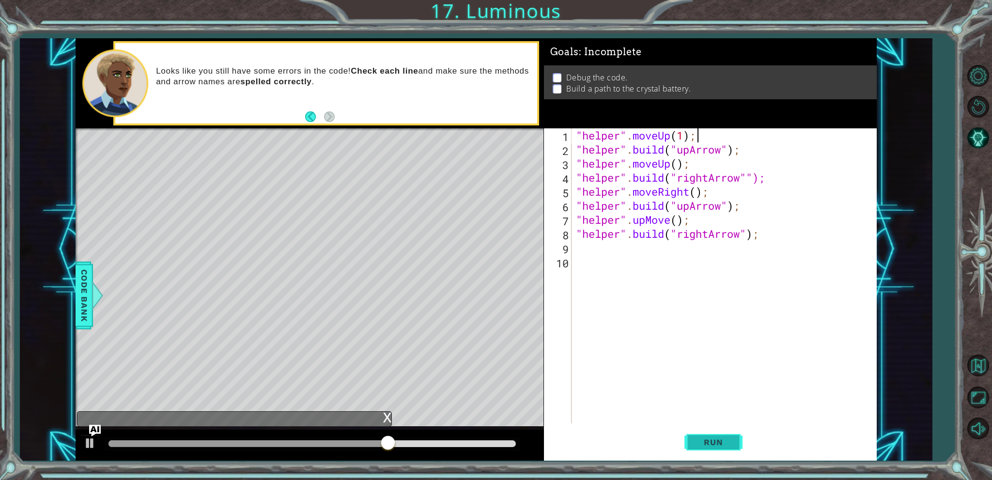
click at [719, 447] on button "Run" at bounding box center [713, 442] width 58 height 33
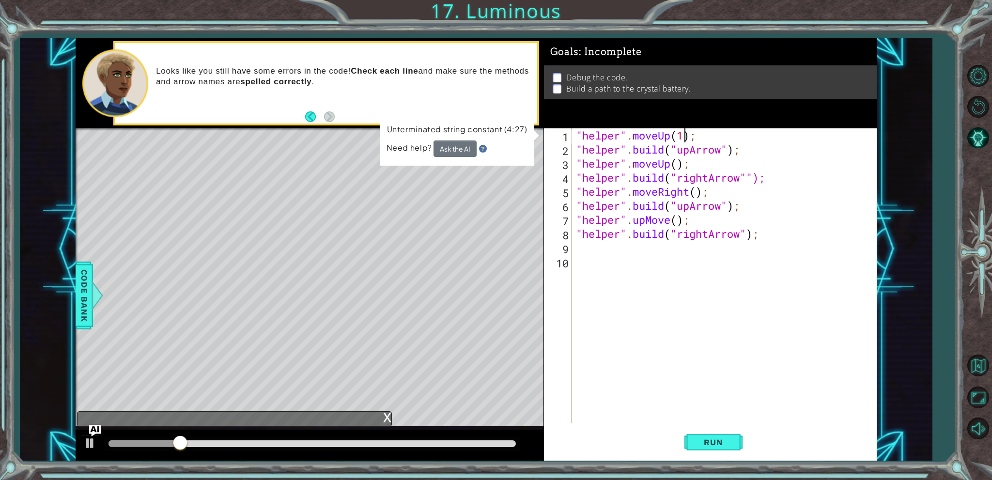
click at [684, 132] on div ""helper" . moveUp ( 1 ) ; "helper" . build ( "upArrow" ) ; "helper" . moveUp ( …" at bounding box center [726, 289] width 304 height 323
click at [665, 203] on div ""helper" . moveUp ( ) ; "helper" . build ( "upArrow" ) ; "helper" . moveUp ( ) …" at bounding box center [726, 289] width 304 height 323
click at [701, 204] on div ""helper" . moveUp ( ) ; "helper" . build ( "upArrow" ) ; "helper" . moveUp ( ) …" at bounding box center [726, 289] width 304 height 323
click at [707, 451] on button "Run" at bounding box center [713, 442] width 58 height 33
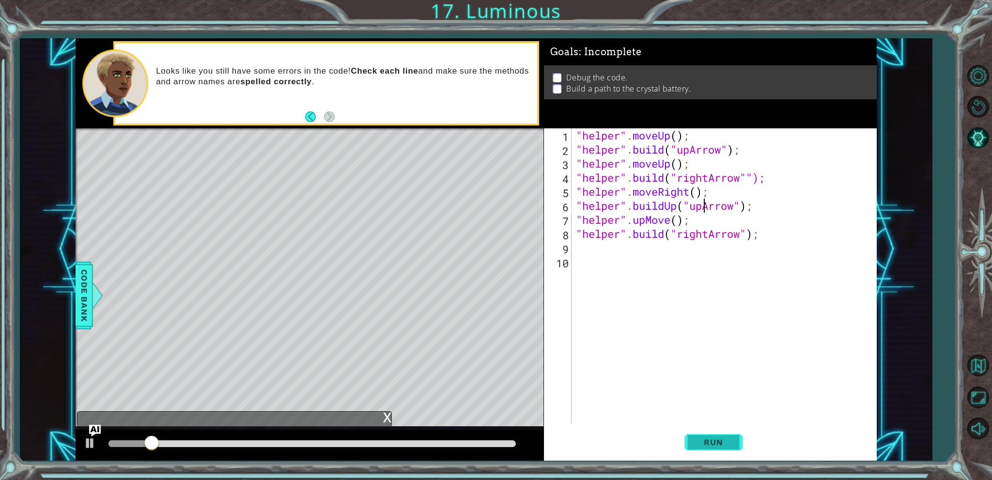
click at [716, 448] on button "Run" at bounding box center [713, 442] width 58 height 33
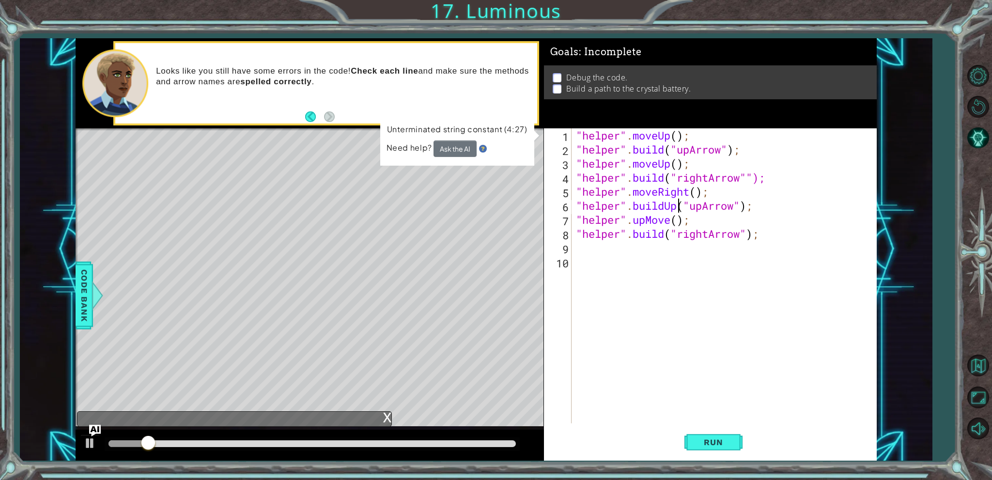
click at [676, 211] on div ""helper" . moveUp ( ) ; "helper" . build ( "upArrow" ) ; "helper" . moveUp ( ) …" at bounding box center [726, 289] width 304 height 323
click at [752, 176] on div ""helper" . moveUp ( ) ; "helper" . build ( "upArrow" ) ; "helper" . moveUp ( ) …" at bounding box center [726, 289] width 304 height 323
type textarea ""helper".build("rightArrow");"
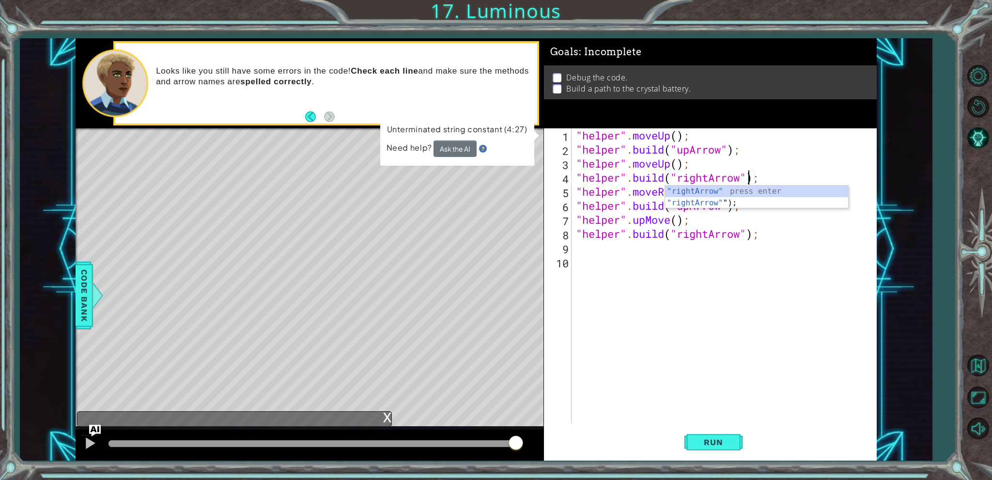
click at [541, 317] on div "1 ההההההההההההההההההההההההההההההההההההההההההההההההההההההההההההההההההההההההההההה…" at bounding box center [476, 249] width 801 height 422
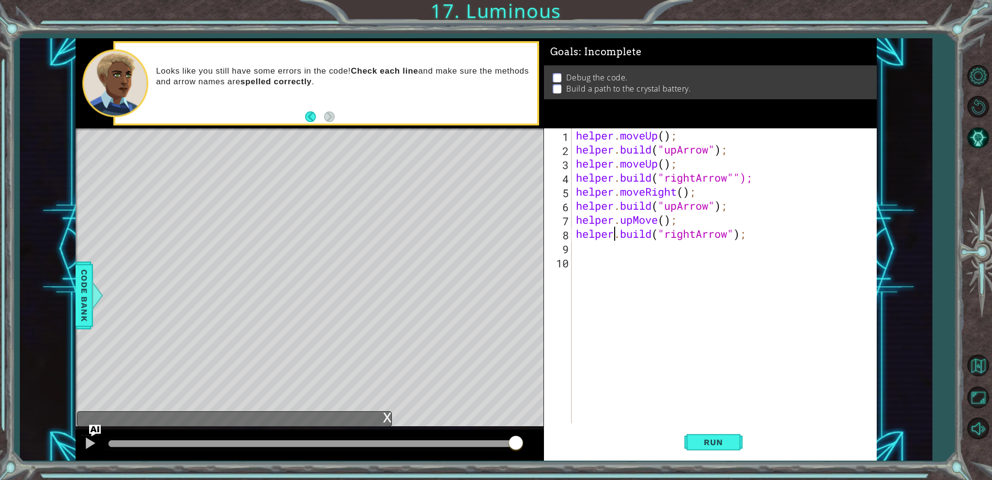
click at [657, 224] on div "helper . moveUp ( ) ; helper . build ( "upArrow" ) ; helper . moveUp ( ) ; help…" at bounding box center [726, 289] width 304 height 323
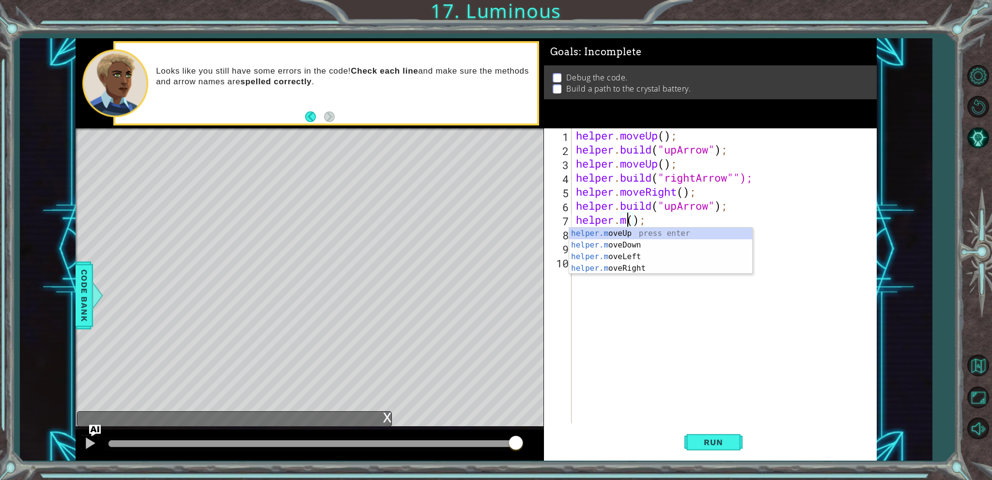
scroll to position [0, 2]
click at [690, 233] on div "helper.m oveUp press enter helper.m oveDown press enter helper.m oveLeft press …" at bounding box center [660, 263] width 183 height 70
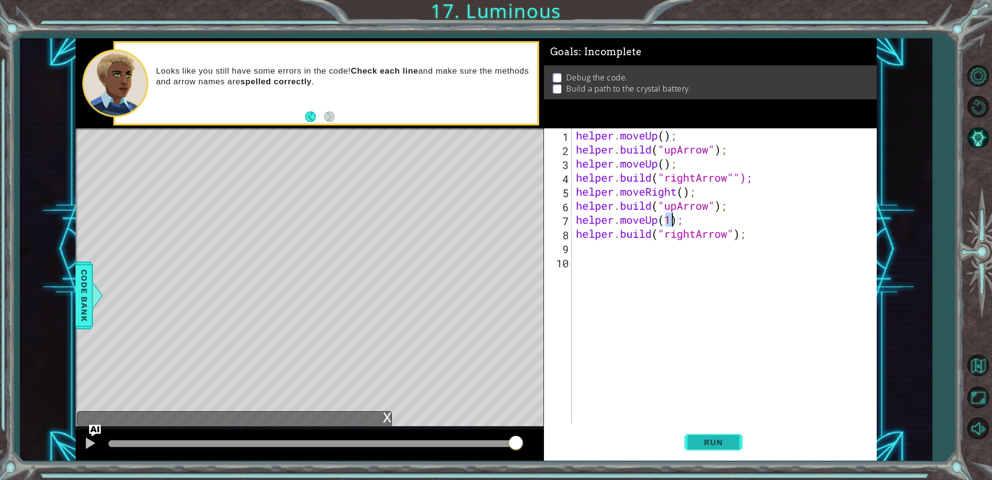
type textarea "helper.moveUp(1);"
click at [737, 430] on button "Run" at bounding box center [713, 442] width 58 height 33
click at [650, 242] on div "helper . moveUp ( ) ; helper . build ( "upArrow" ) ; helper . moveUp ( ) ; help…" at bounding box center [726, 289] width 304 height 323
click at [664, 238] on div "helper . moveUp ( ) ; helper . build ( "upArrow" ) ; helper . moveUp ( ) ; help…" at bounding box center [726, 289] width 304 height 323
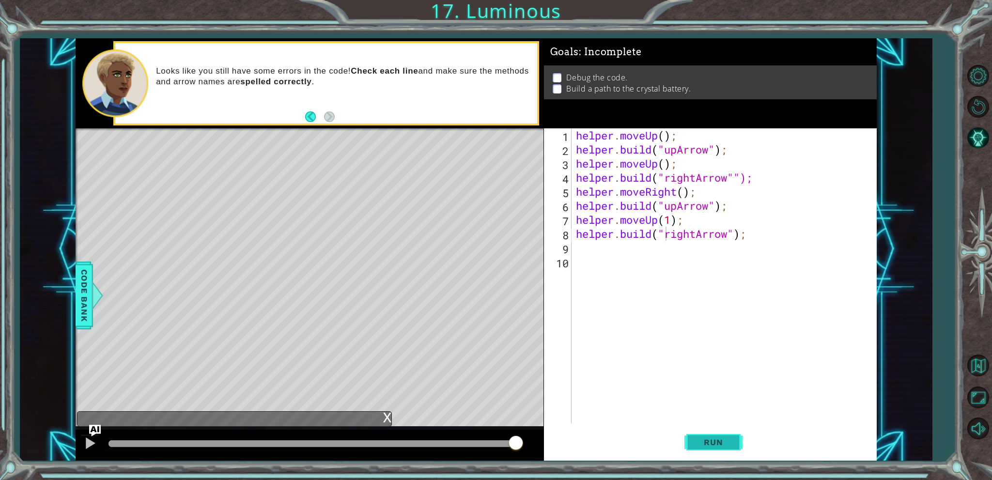
click at [722, 436] on button "Run" at bounding box center [713, 442] width 58 height 33
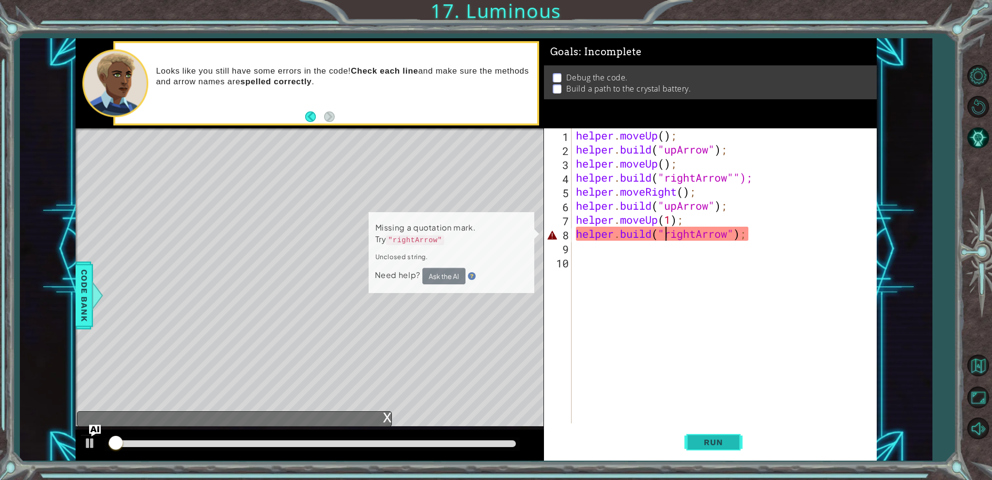
click at [722, 436] on button "Run" at bounding box center [713, 442] width 58 height 33
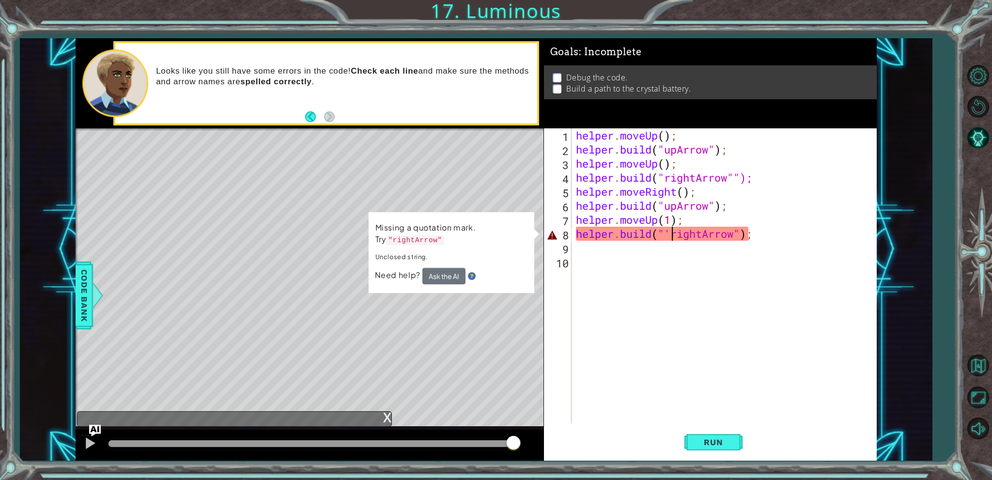
scroll to position [0, 4]
type textarea "[DOMAIN_NAME]("rightArrow");"
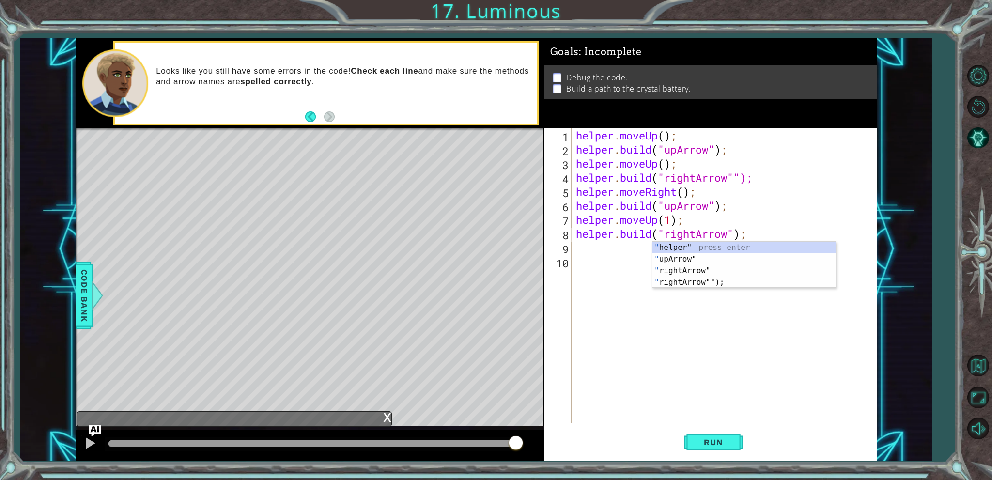
click at [684, 402] on div "helper . moveUp ( ) ; helper . build ( "upArrow" ) ; helper . moveUp ( ) ; help…" at bounding box center [726, 289] width 304 height 323
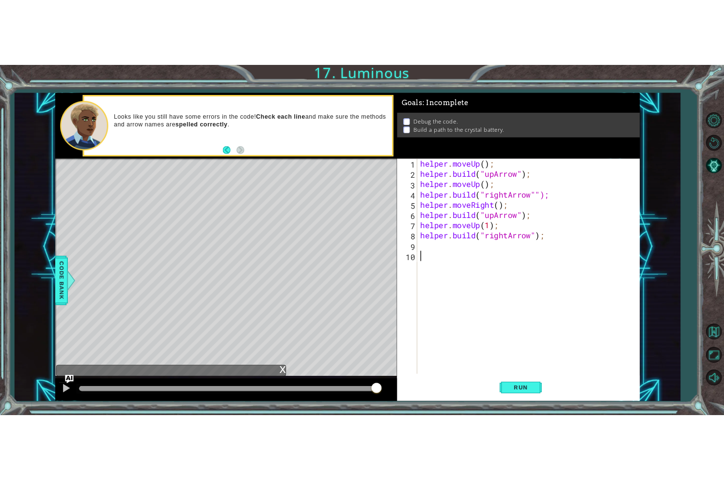
scroll to position [0, 0]
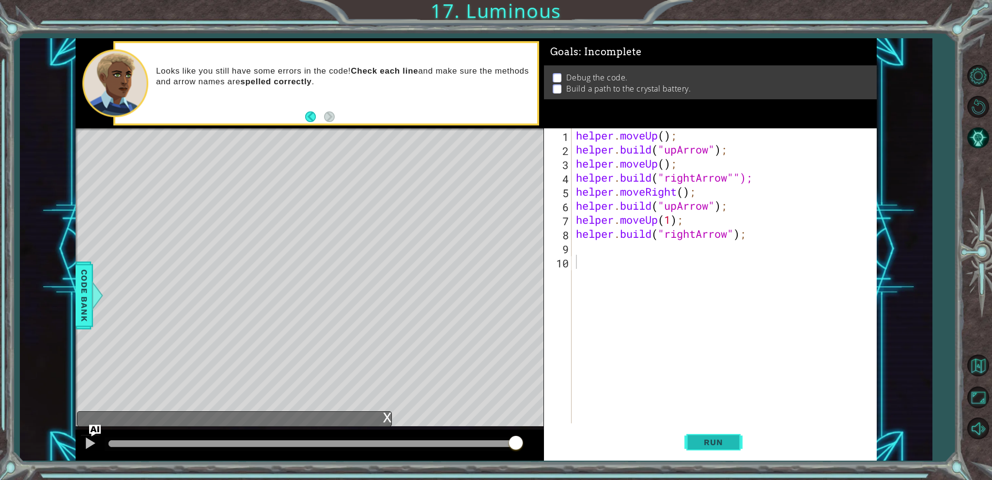
click at [717, 442] on span "Run" at bounding box center [713, 442] width 38 height 10
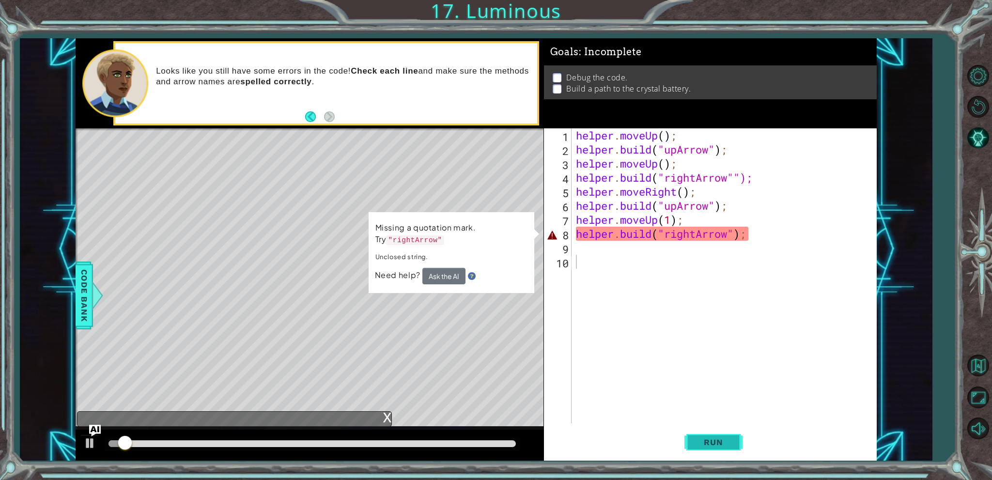
click at [717, 443] on span "Run" at bounding box center [713, 442] width 38 height 10
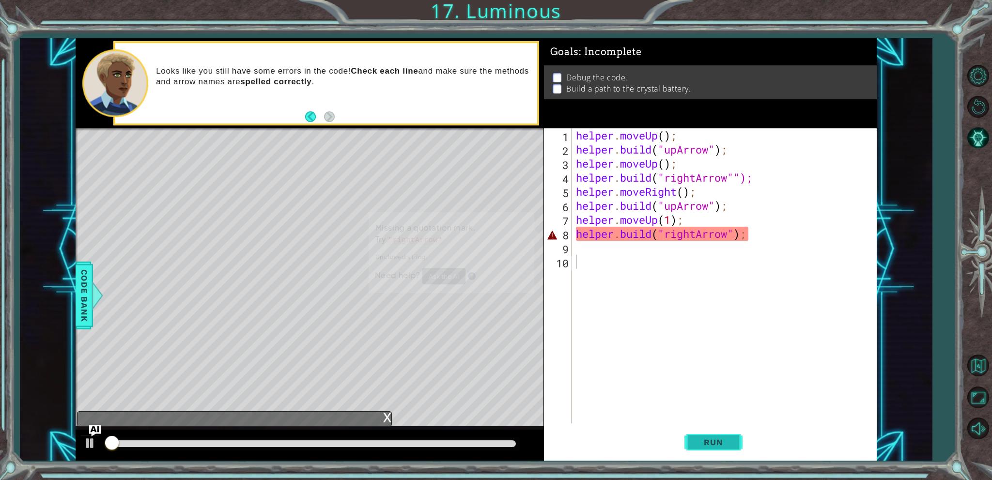
click at [717, 443] on span "Run" at bounding box center [713, 442] width 38 height 10
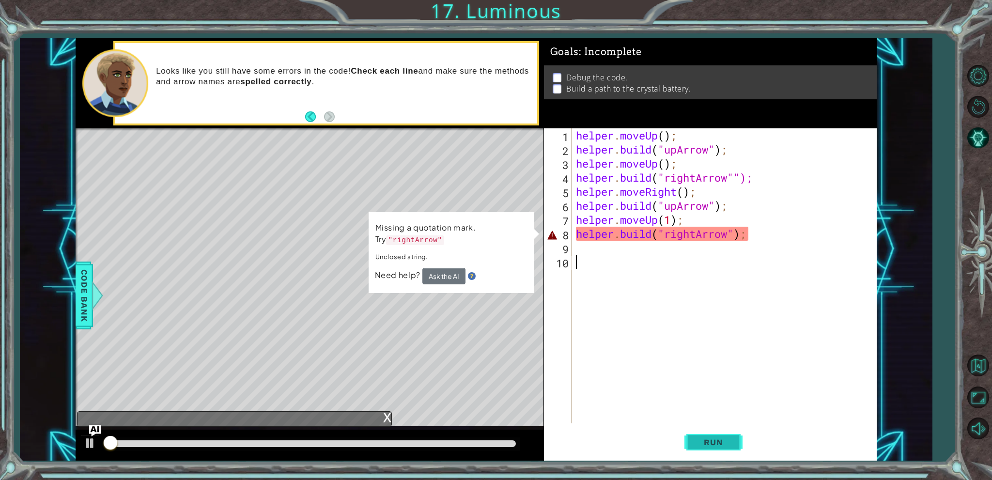
click at [717, 443] on span "Run" at bounding box center [713, 442] width 38 height 10
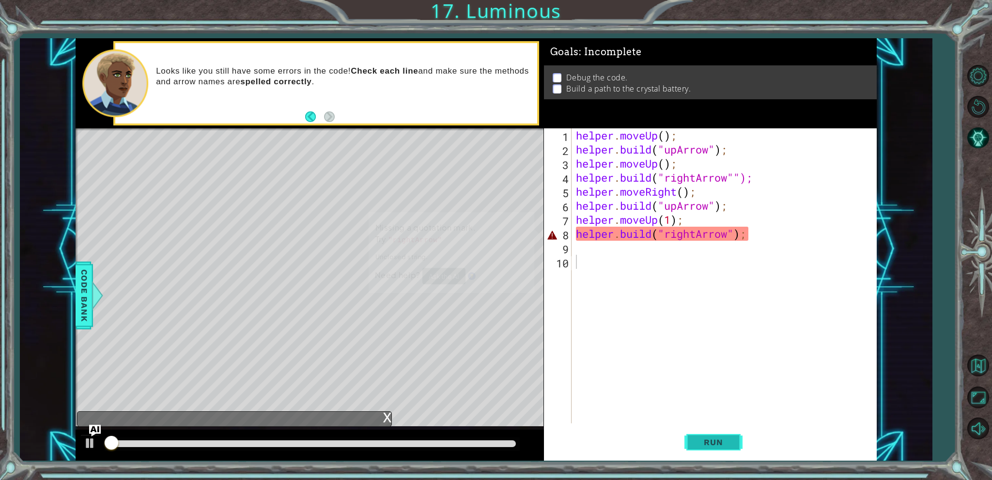
click at [717, 443] on span "Run" at bounding box center [713, 442] width 38 height 10
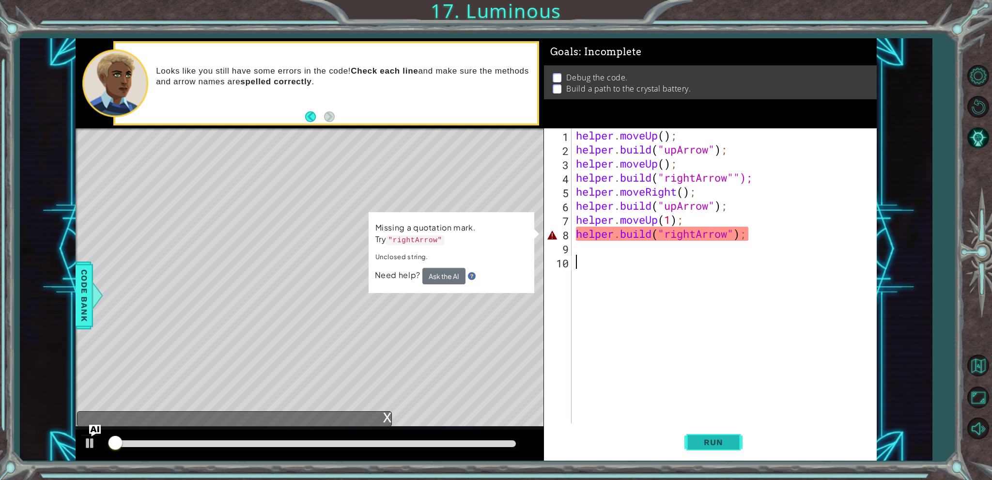
click at [717, 443] on span "Run" at bounding box center [713, 442] width 38 height 10
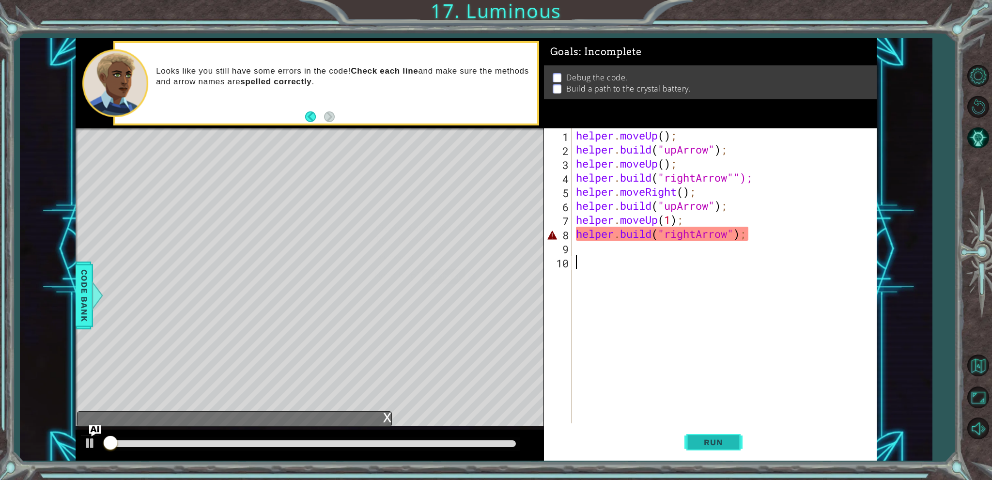
click at [717, 443] on span "Run" at bounding box center [713, 442] width 38 height 10
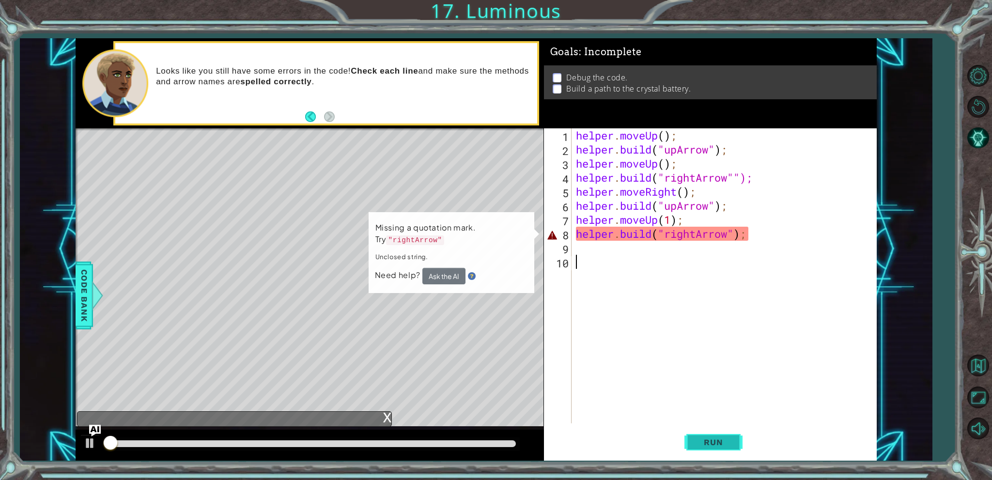
click at [717, 443] on span "Run" at bounding box center [713, 442] width 38 height 10
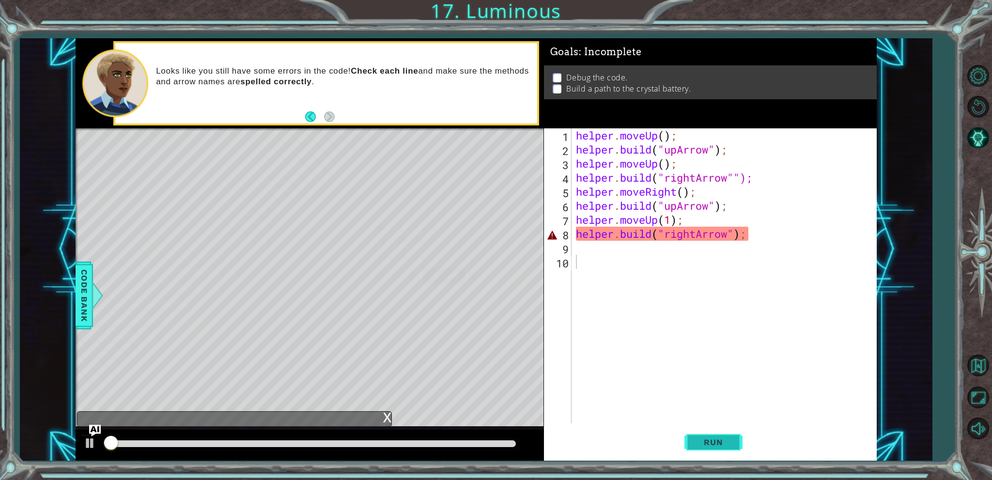
click at [717, 443] on span "Run" at bounding box center [713, 442] width 38 height 10
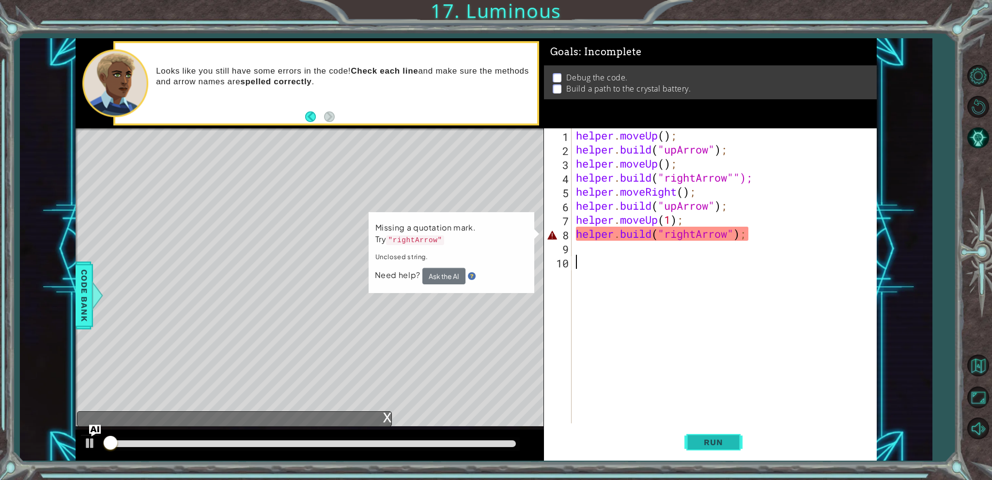
click at [717, 443] on span "Run" at bounding box center [713, 442] width 38 height 10
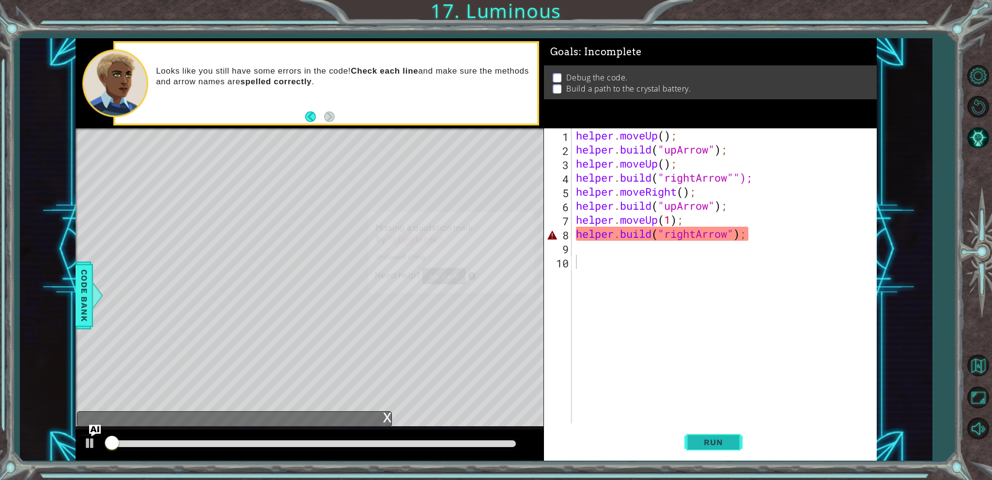
click at [717, 443] on span "Run" at bounding box center [713, 442] width 38 height 10
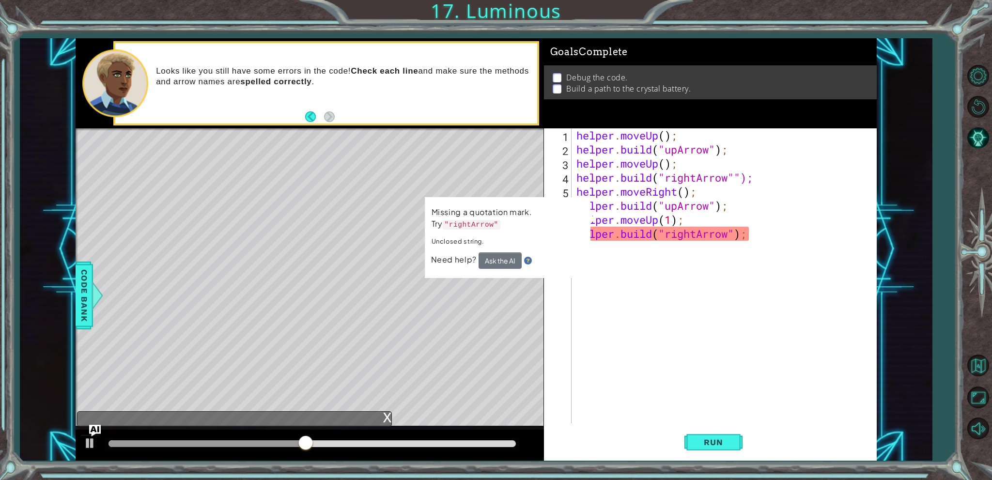
type textarea "[DOMAIN_NAME]("rightArrow");"
drag, startPoint x: 729, startPoint y: 235, endPoint x: 556, endPoint y: 242, distance: 173.5
